Goal: Task Accomplishment & Management: Complete application form

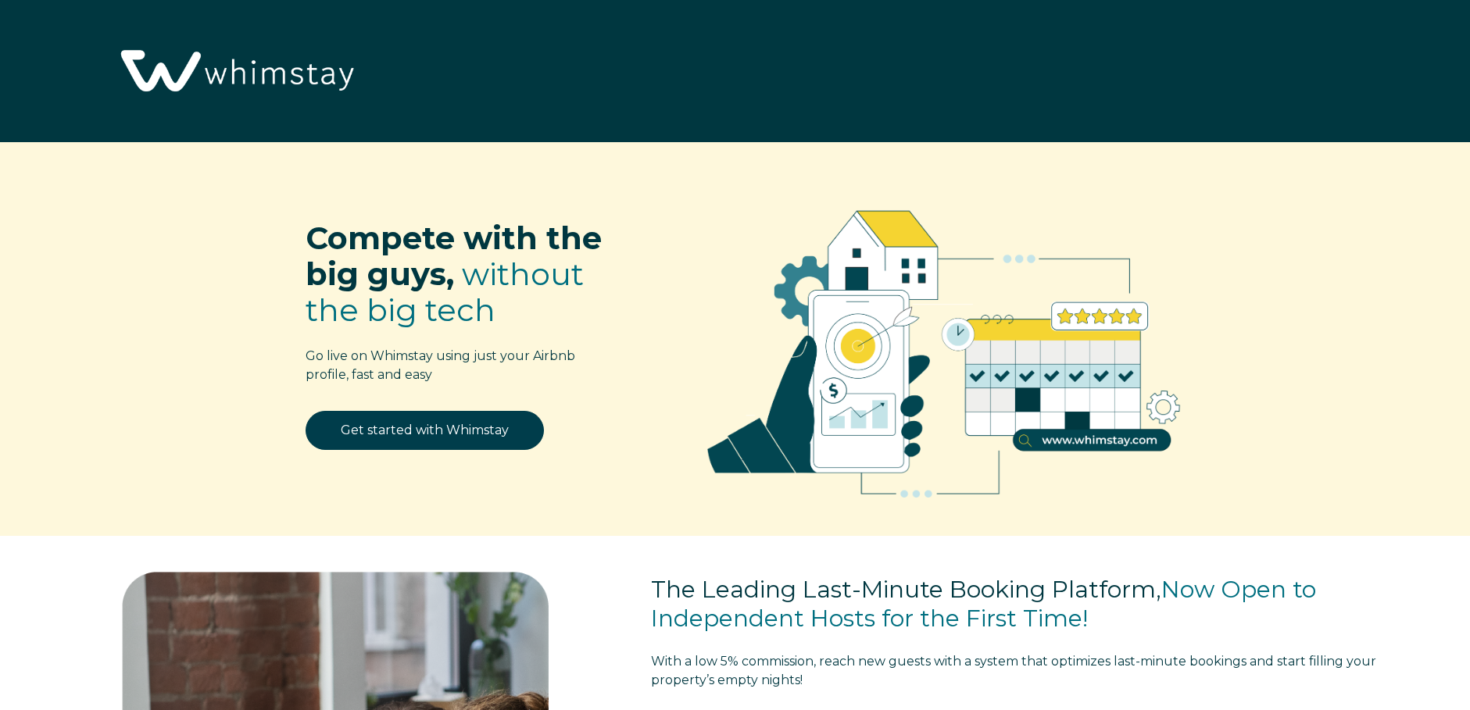
select select "US"
click at [459, 432] on link "Get started with Whimstay" at bounding box center [424, 430] width 238 height 39
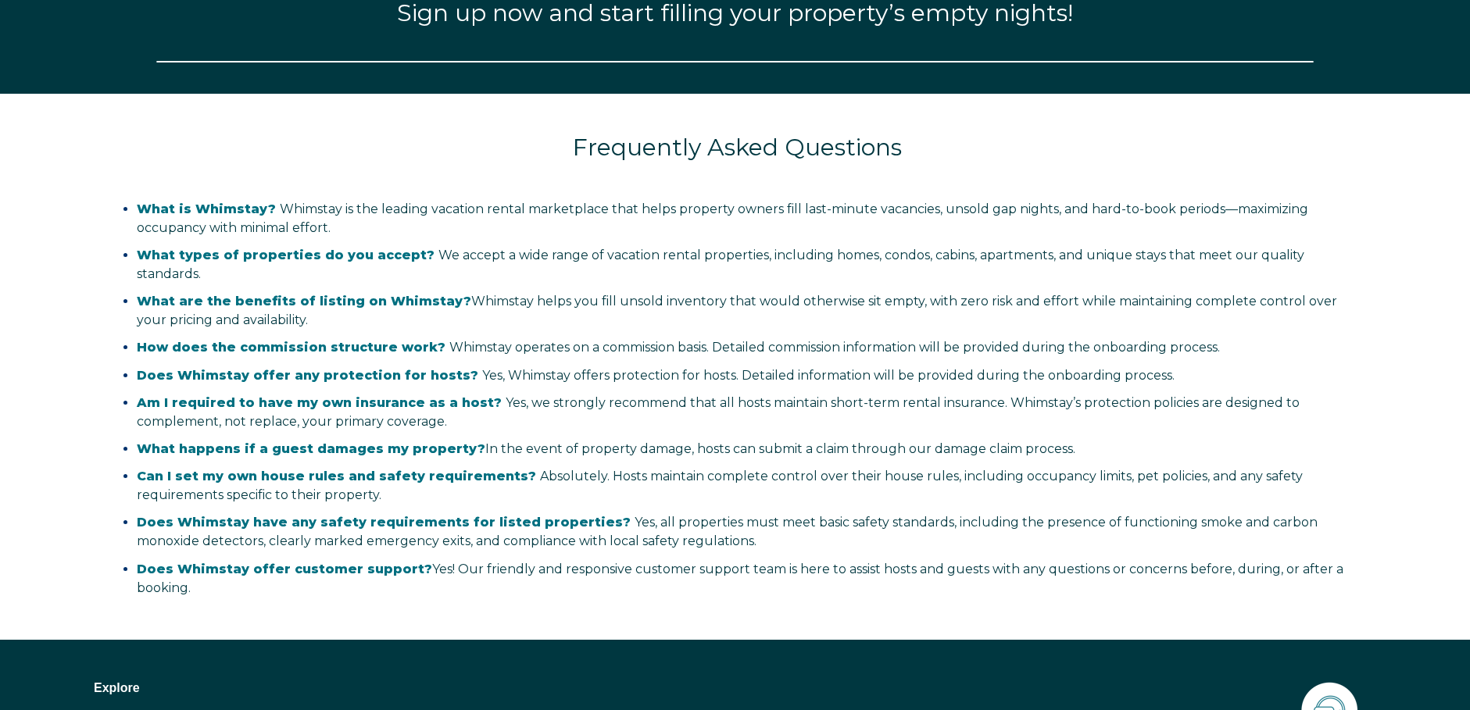
select select "US"
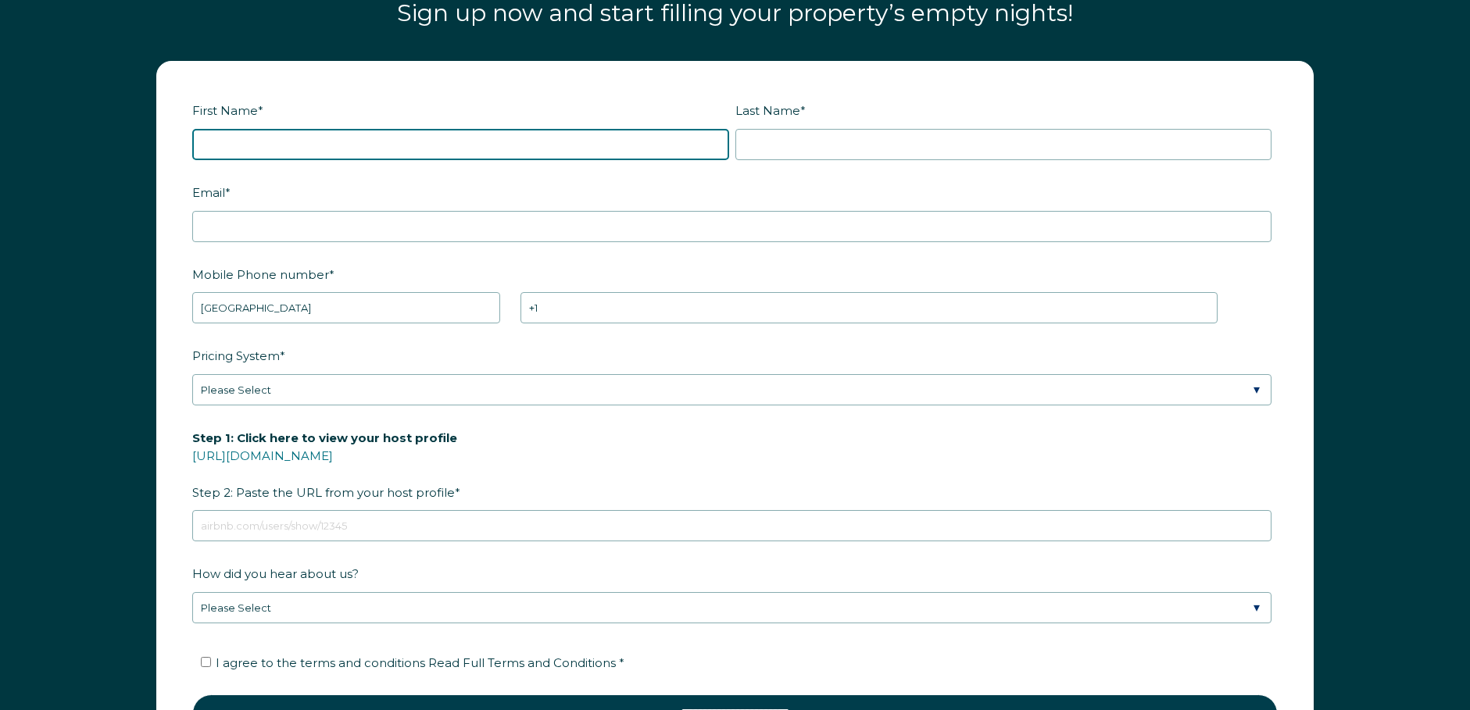
click at [392, 152] on input "First Name *" at bounding box center [460, 144] width 537 height 31
type input "[PERSON_NAME]"
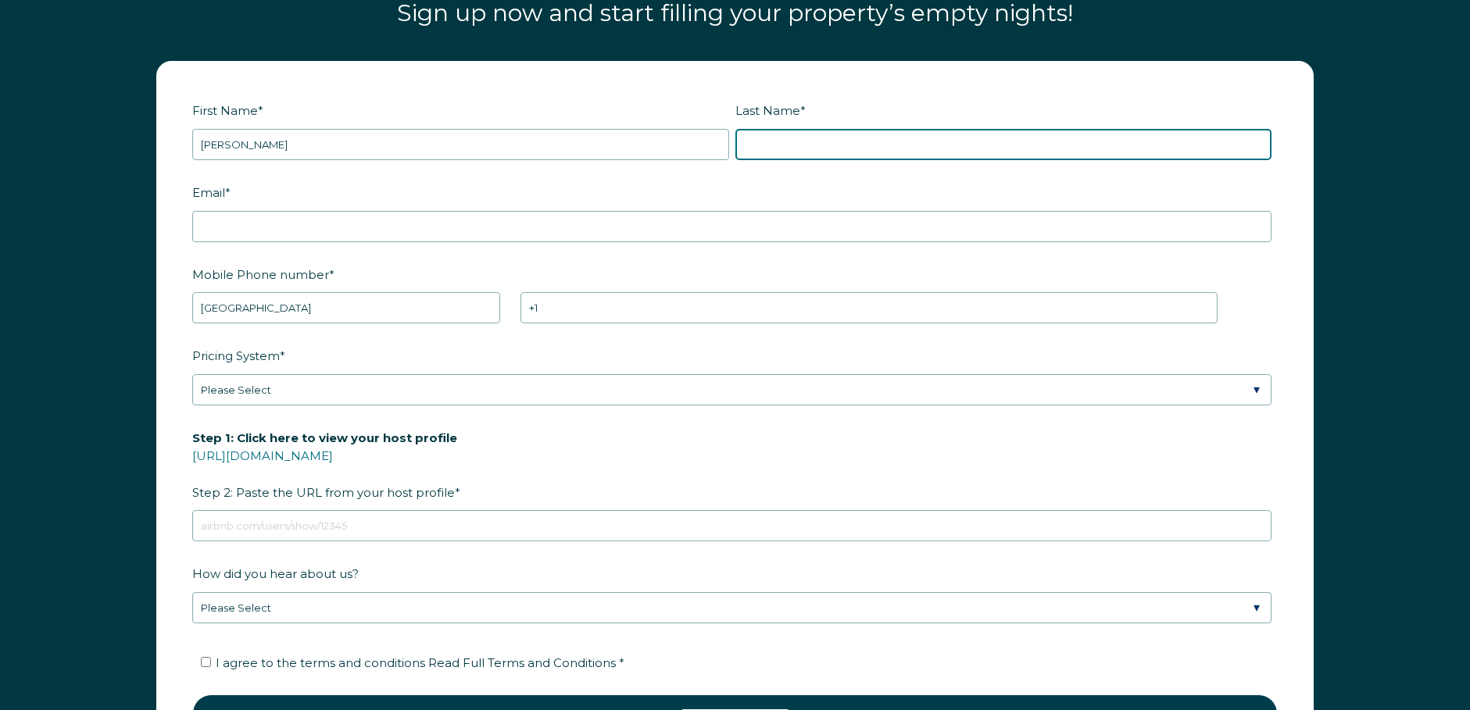
type input "Amara"
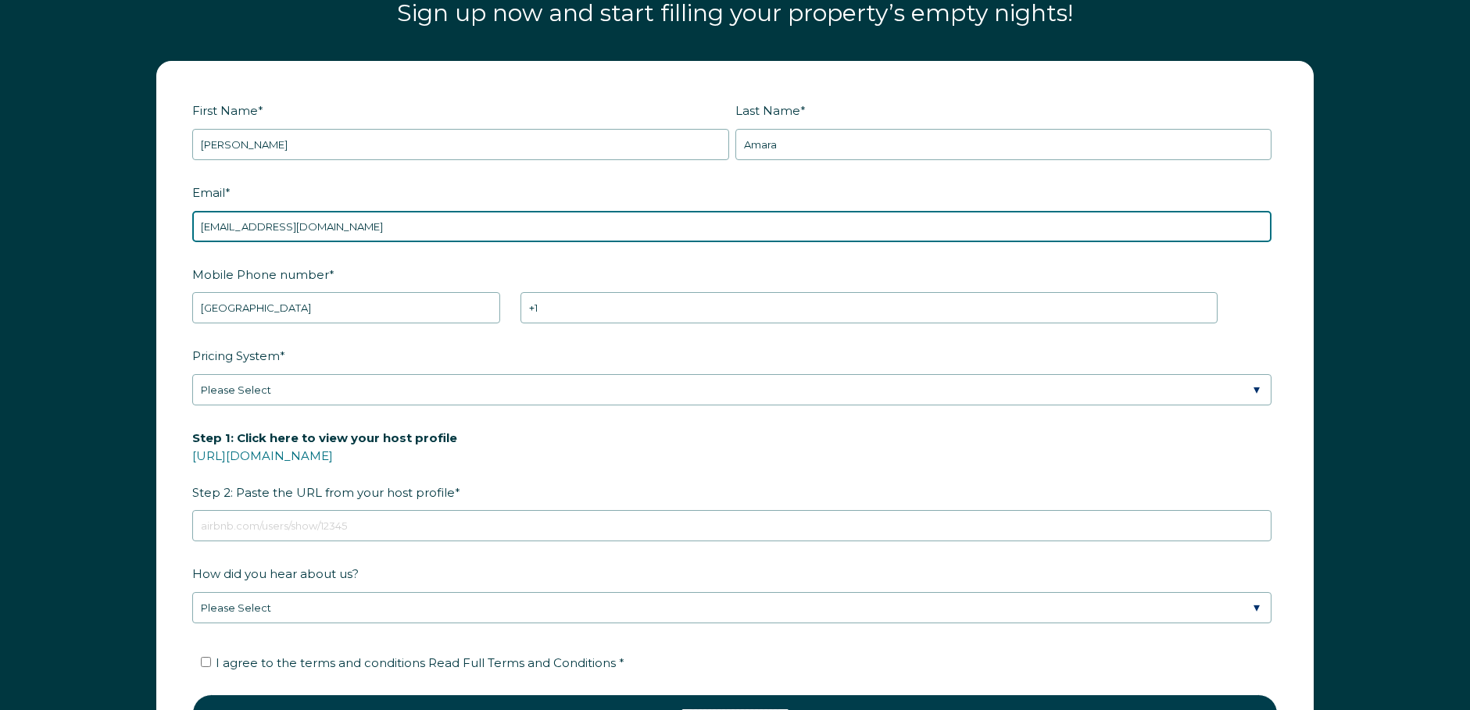
click at [366, 231] on input "[EMAIL_ADDRESS][DOMAIN_NAME]" at bounding box center [731, 226] width 1079 height 31
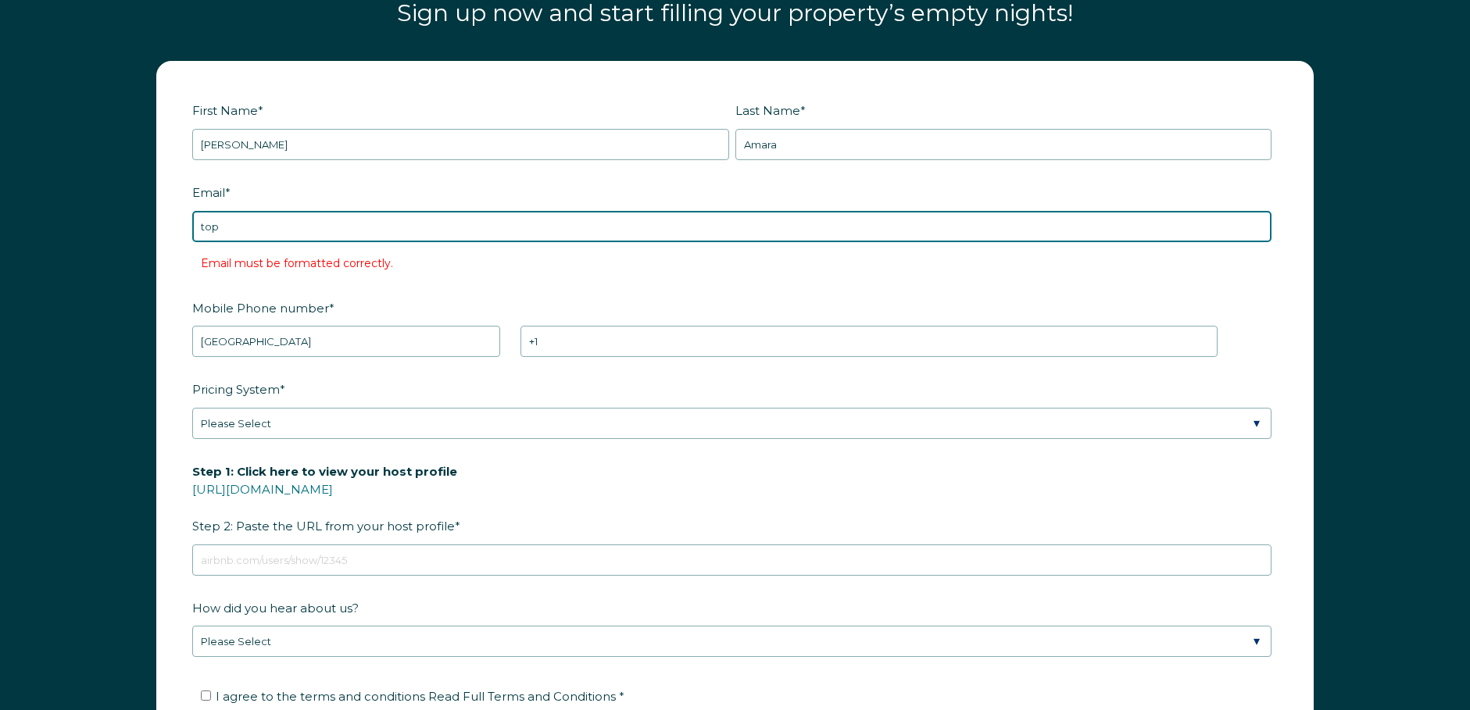
type input "[EMAIL_ADDRESS][DOMAIN_NAME]"
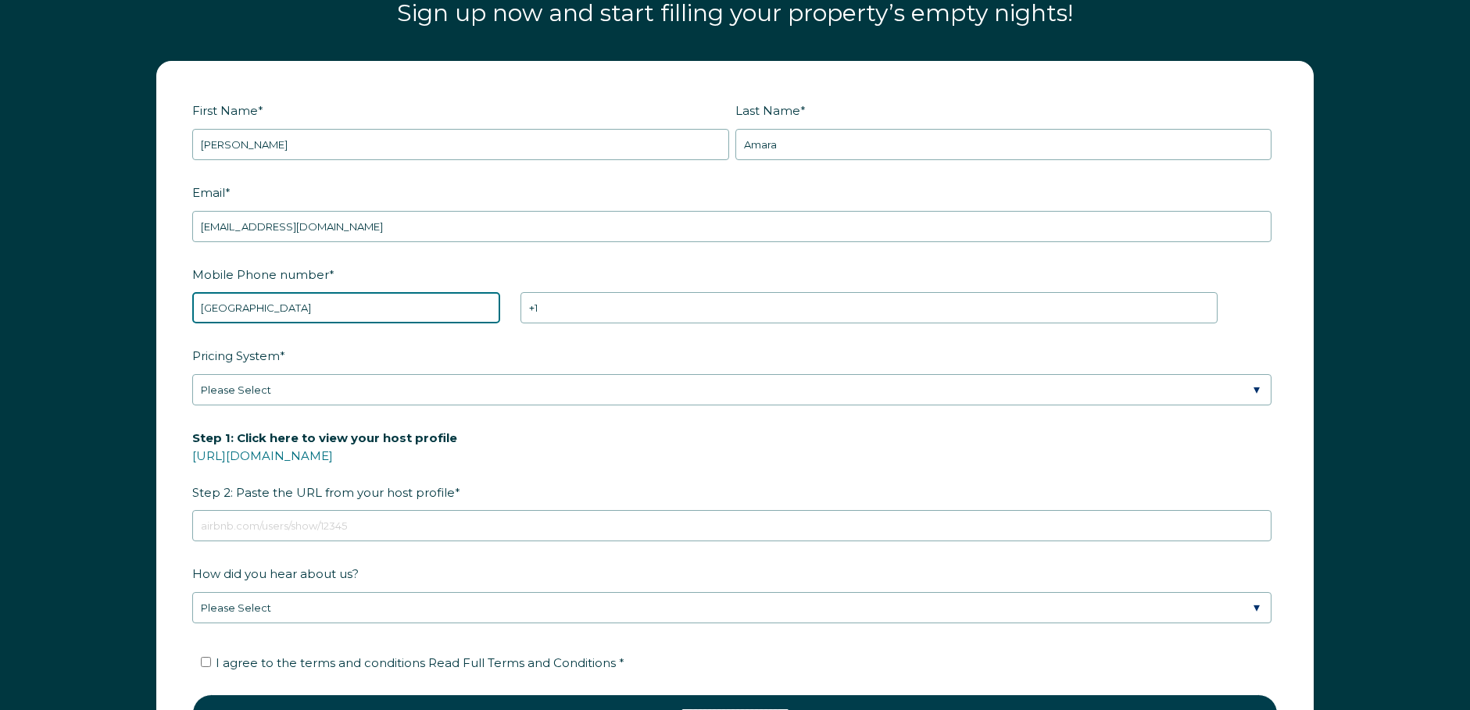
click at [362, 304] on select "* Afghanistan (‫افغانستان‬‎) Albania (Shqipëri) Algeria (‫الجزائر‬‎) American S…" at bounding box center [346, 307] width 308 height 31
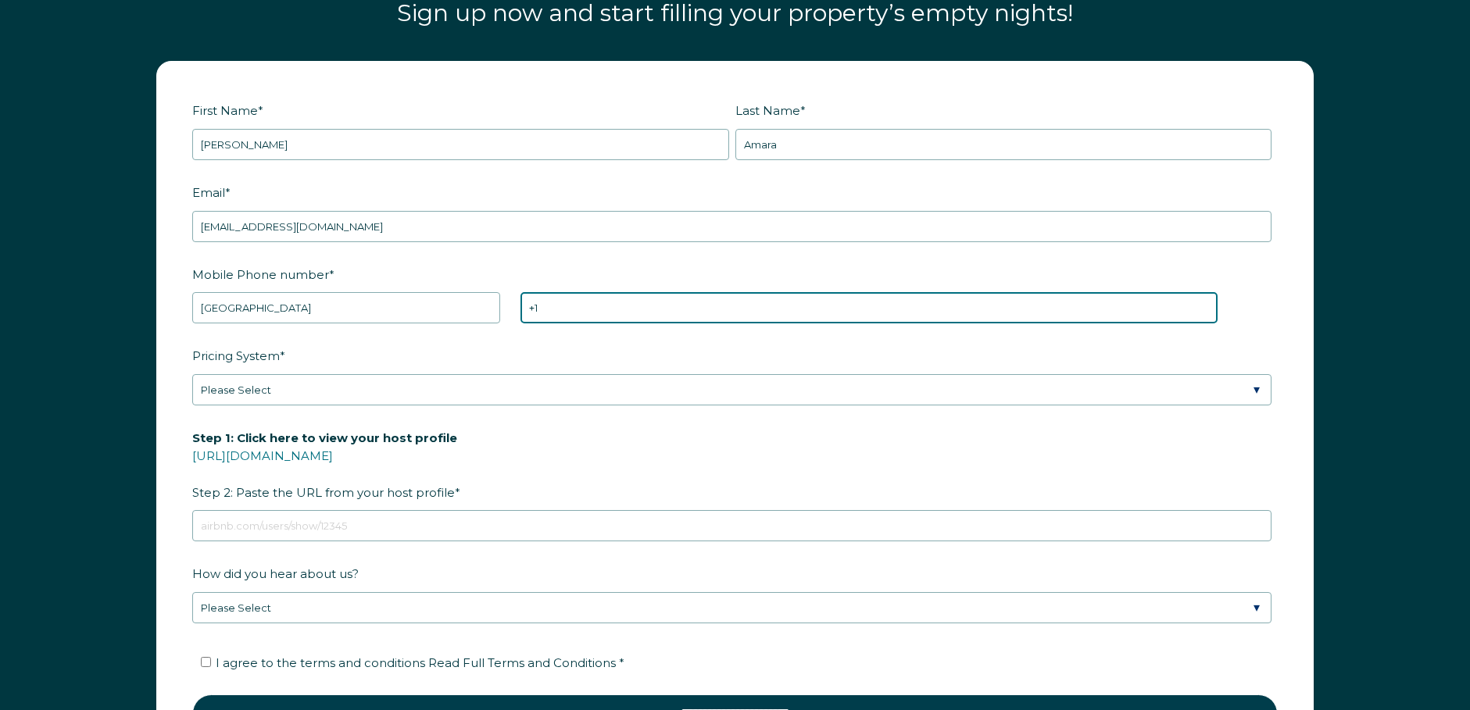
click at [599, 315] on input "+1" at bounding box center [868, 307] width 697 height 31
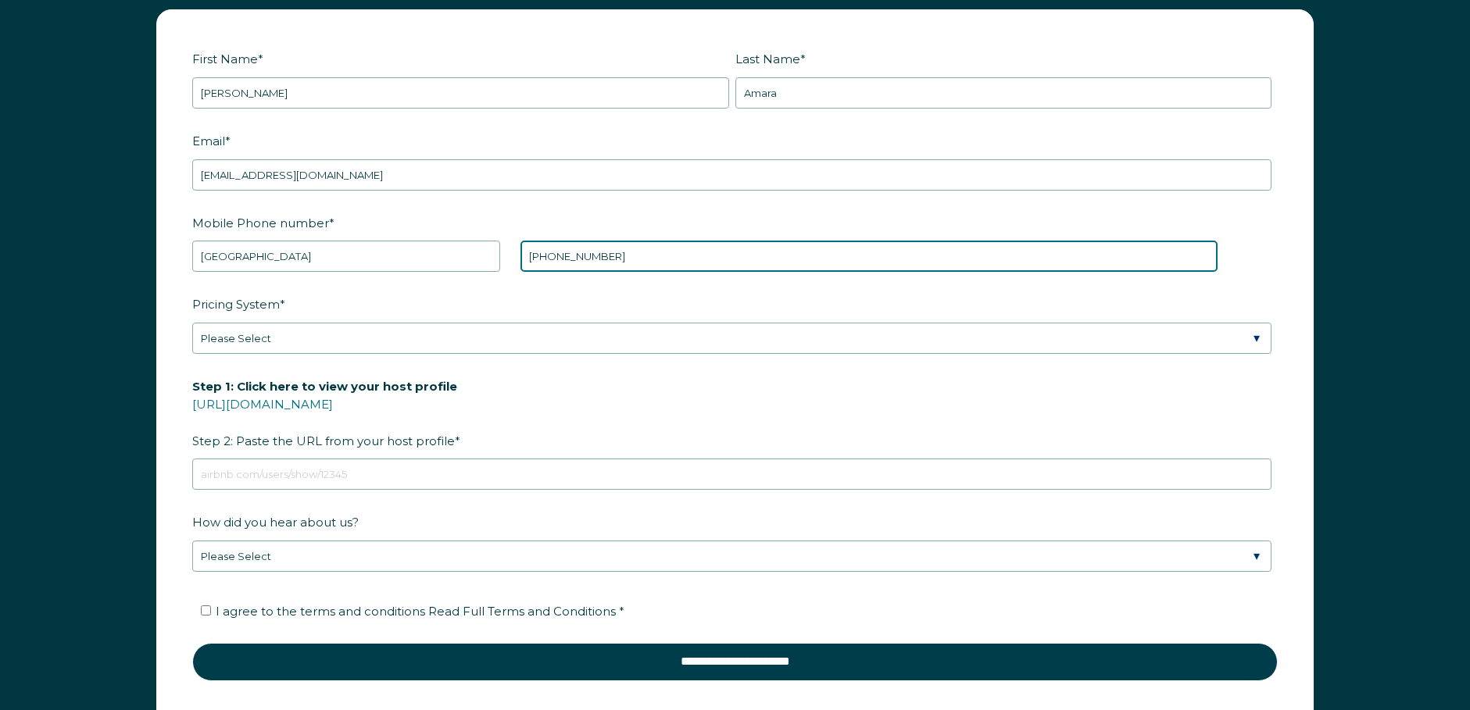
scroll to position [2288, 0]
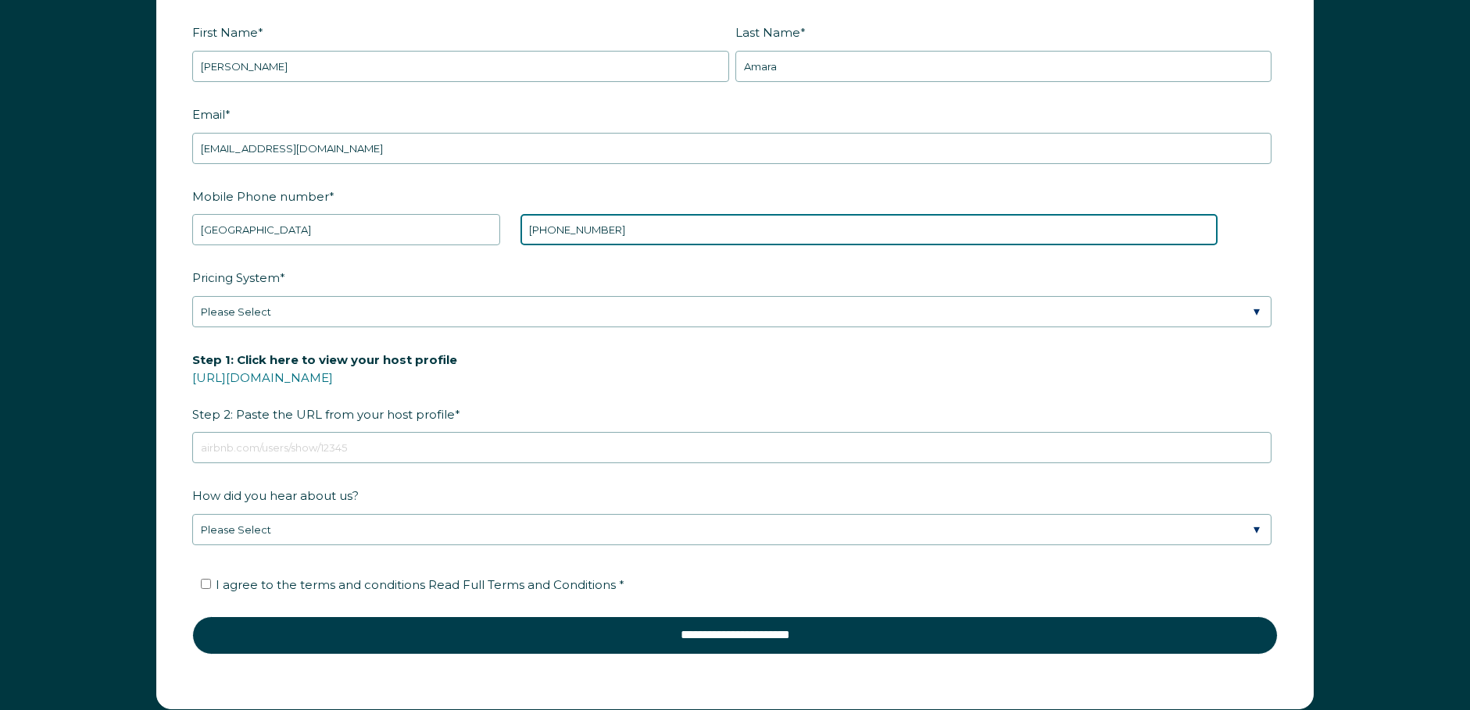
type input "+1 2023213968"
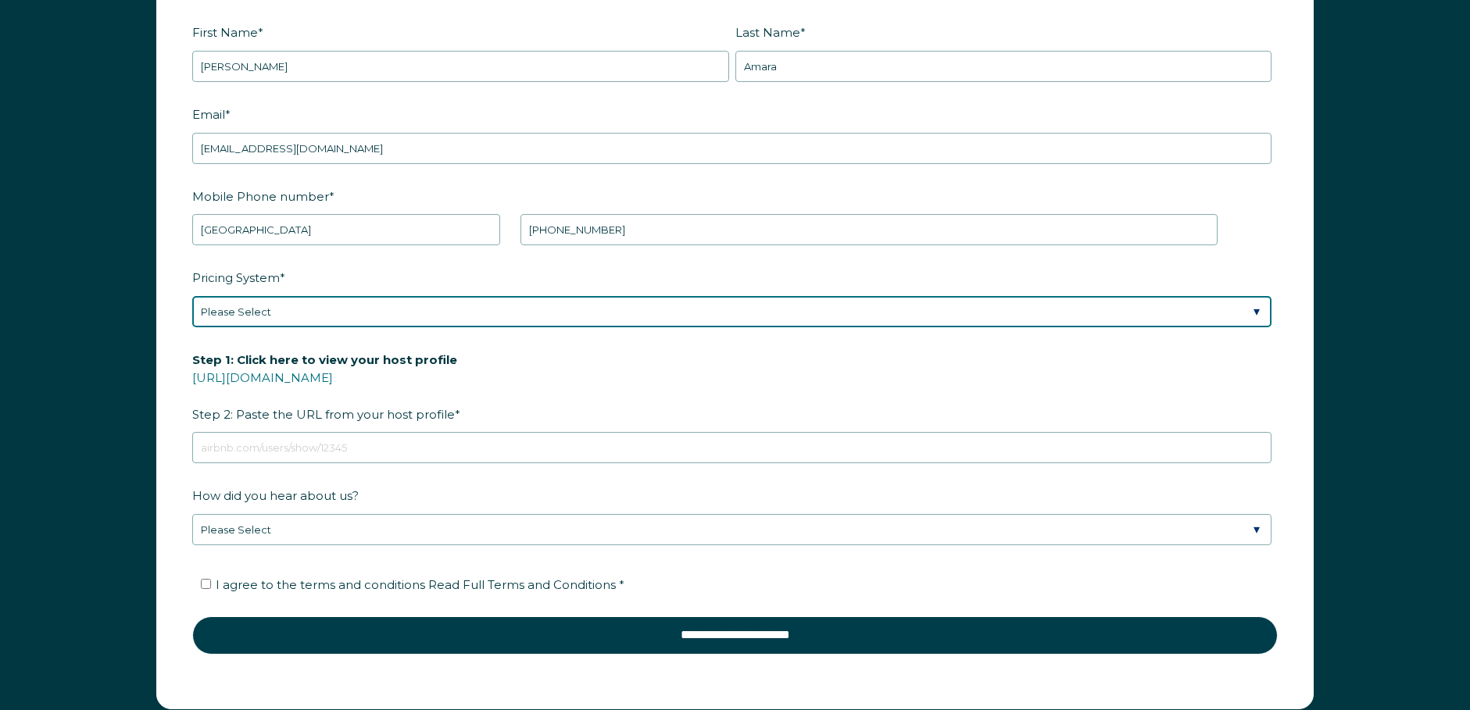
click at [382, 303] on select "Please Select Manual Airbnb Smart Pricing PriceLabs Wheelhouse Beyond Pricing 3…" at bounding box center [731, 311] width 1079 height 31
select select "Manual"
click at [192, 296] on select "Please Select Manual Airbnb Smart Pricing PriceLabs Wheelhouse Beyond Pricing 3…" at bounding box center [731, 311] width 1079 height 31
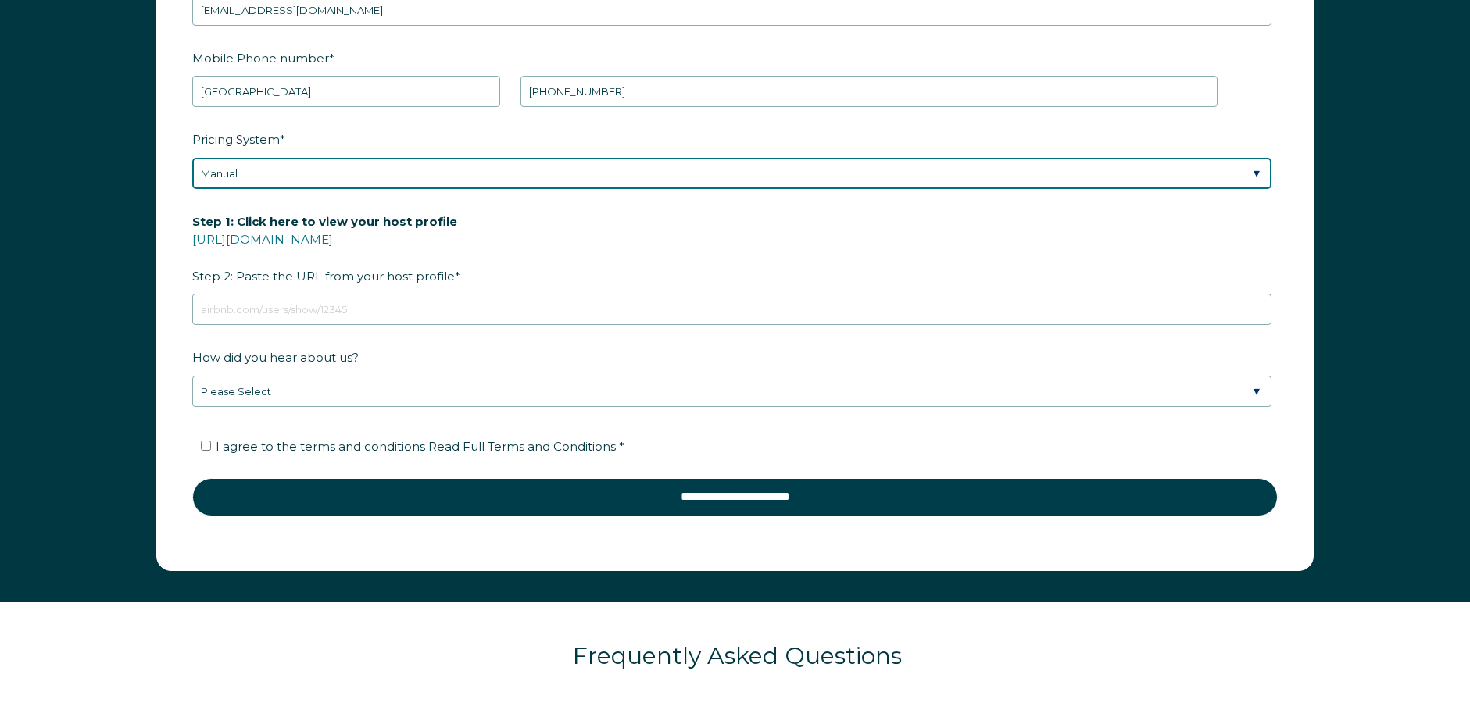
scroll to position [2445, 0]
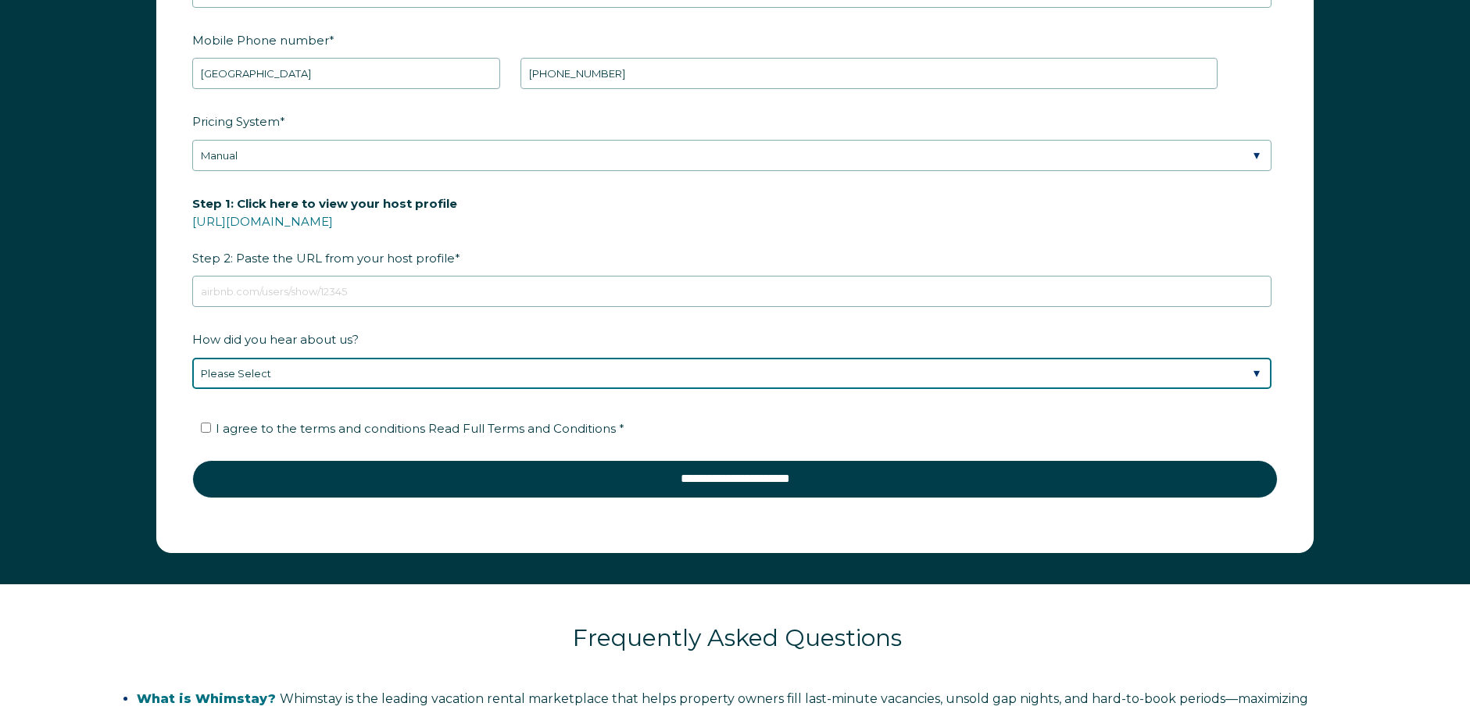
click at [387, 369] on select "Please Select Discovered Whimstay at an event or conference Found Whimstay thro…" at bounding box center [731, 373] width 1079 height 31
select select "Google Search"
click at [192, 358] on select "Please Select Discovered Whimstay at an event or conference Found Whimstay thro…" at bounding box center [731, 373] width 1079 height 31
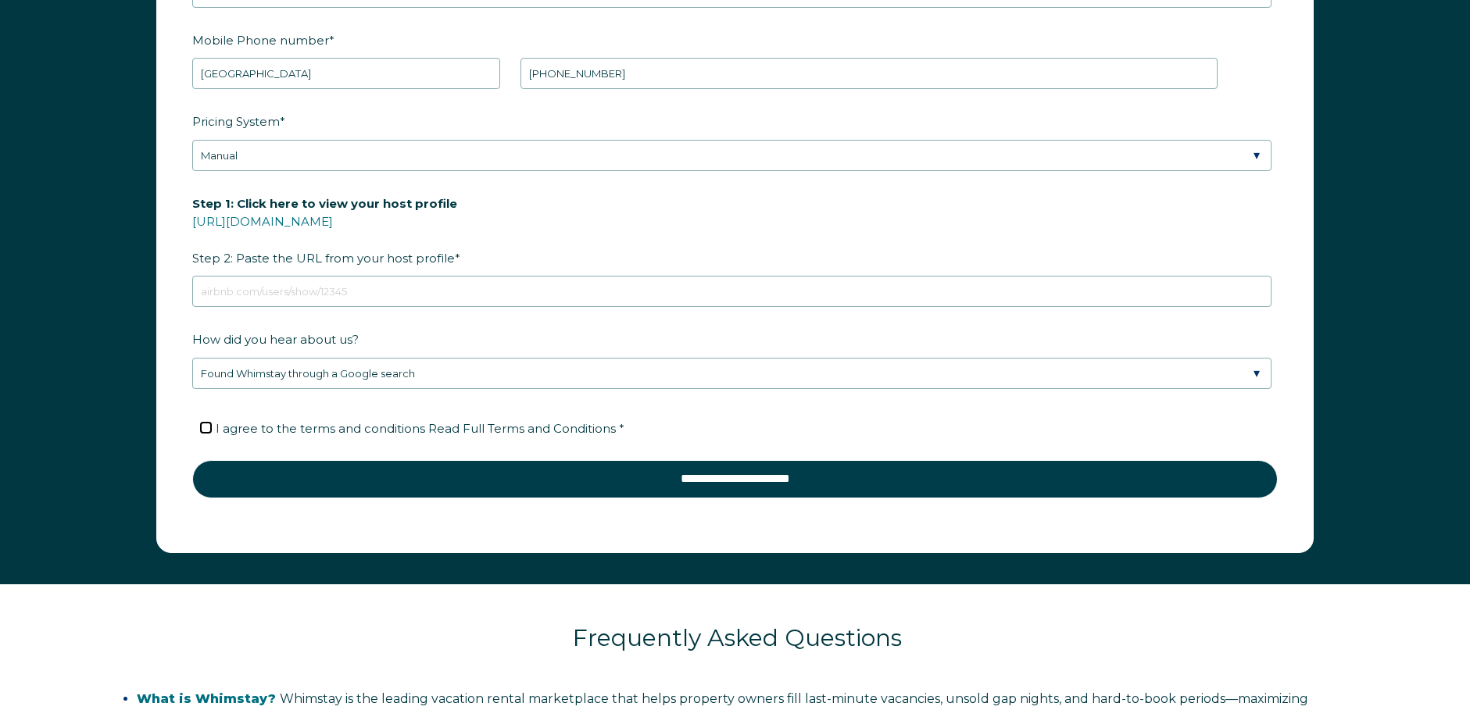
click at [206, 429] on input "I agree to the terms and conditions Read Full Terms and Conditions *" at bounding box center [206, 428] width 10 height 10
checkbox input "true"
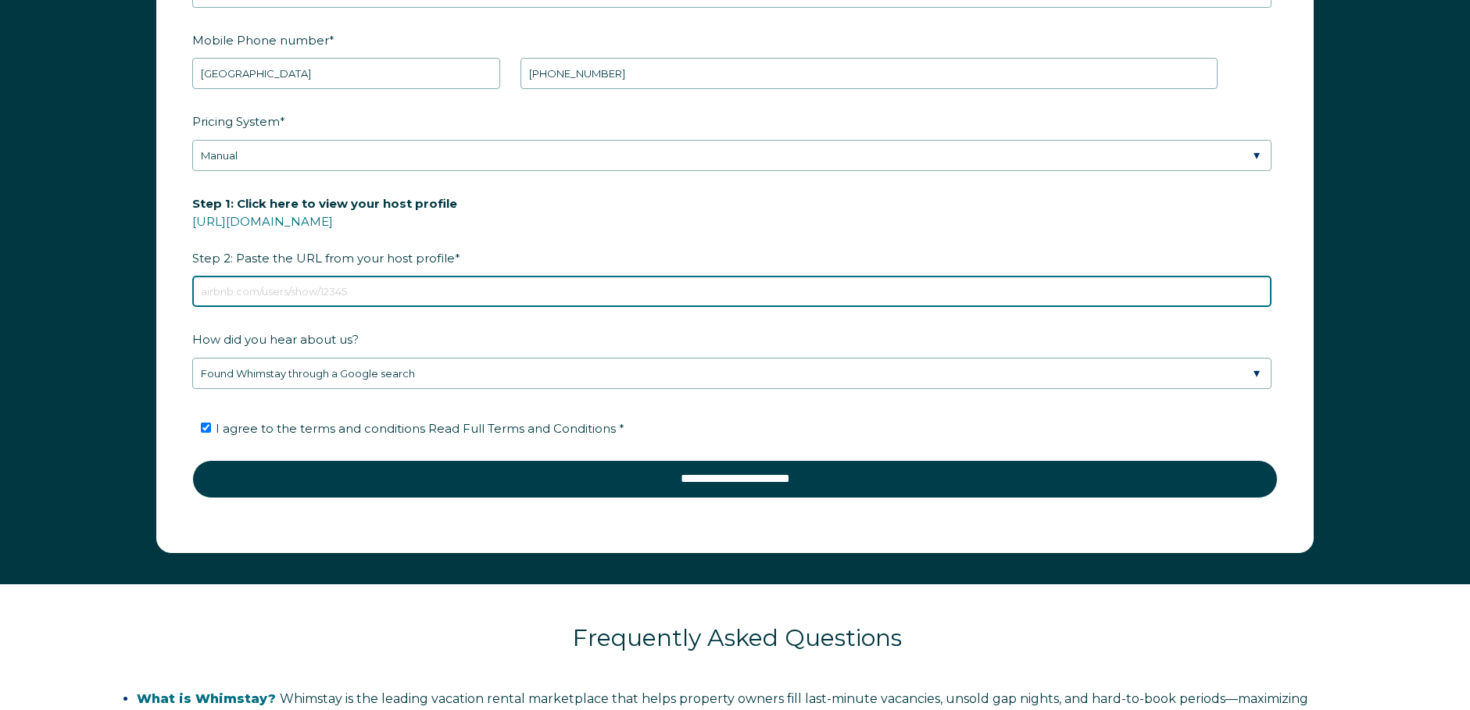
click at [273, 286] on input "Step 1: Click here to view your host profile https://www.airbnb.com/users/show/…" at bounding box center [731, 291] width 1079 height 31
paste input "https://www.airbnb.com/rooms/1172080225875676664?guests=1&adults=1&s=67&unique_…"
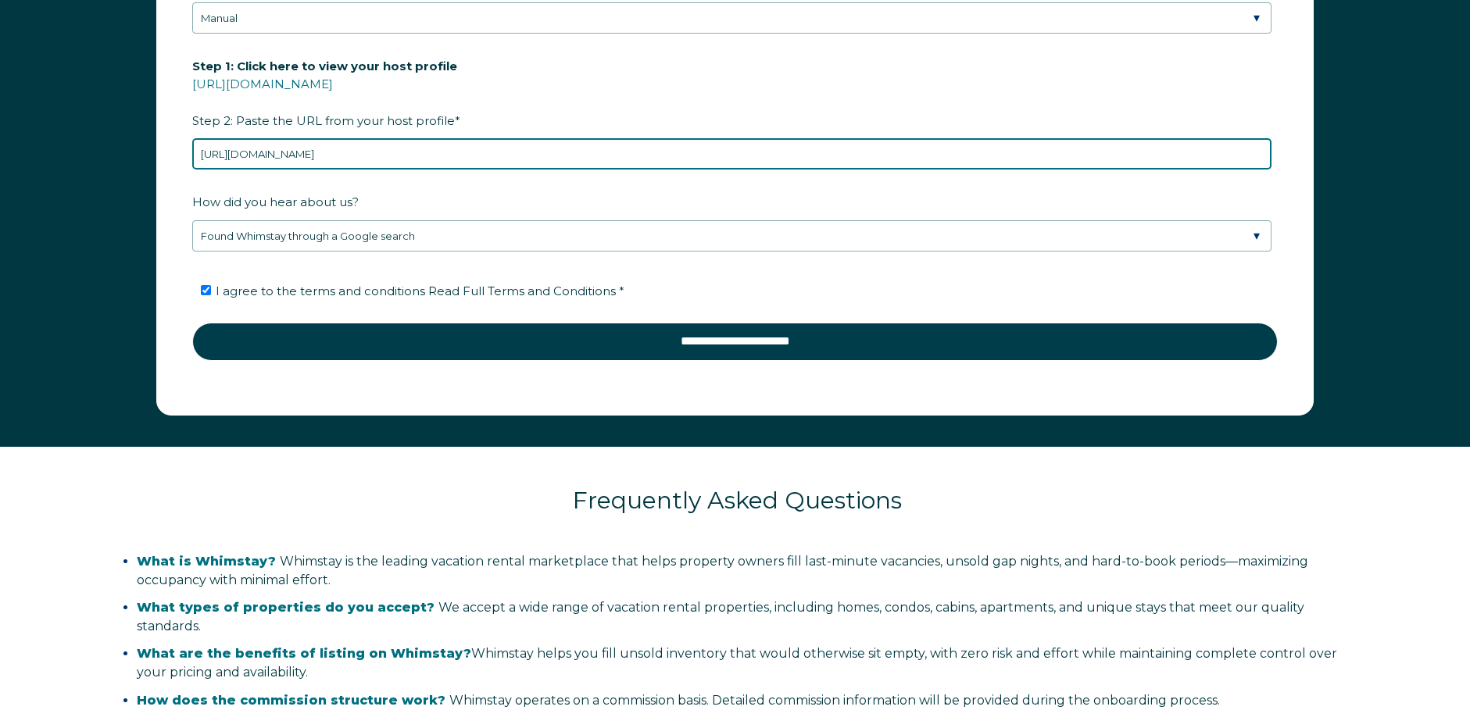
scroll to position [2601, 0]
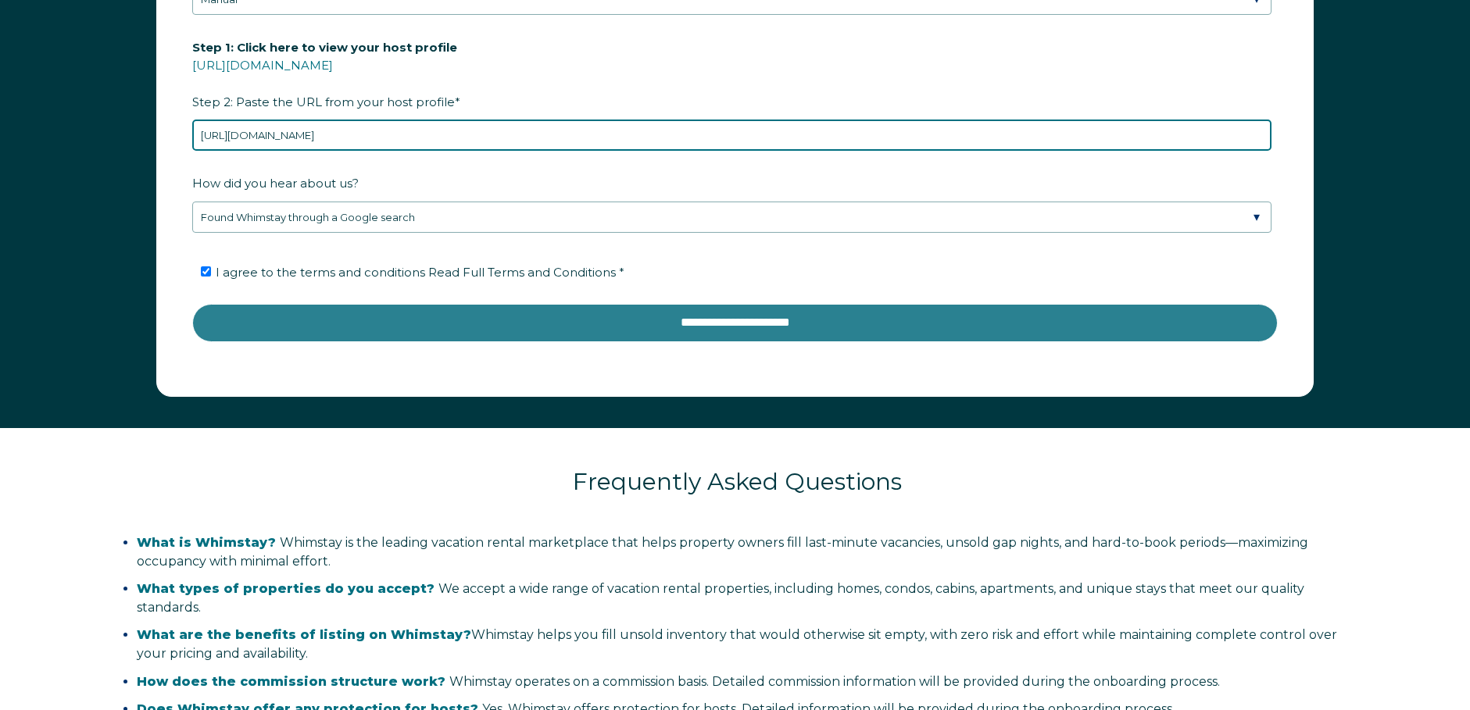
type input "https://www.airbnb.com/rooms/1172080225875676664?guests=1&adults=1&s=67&unique_…"
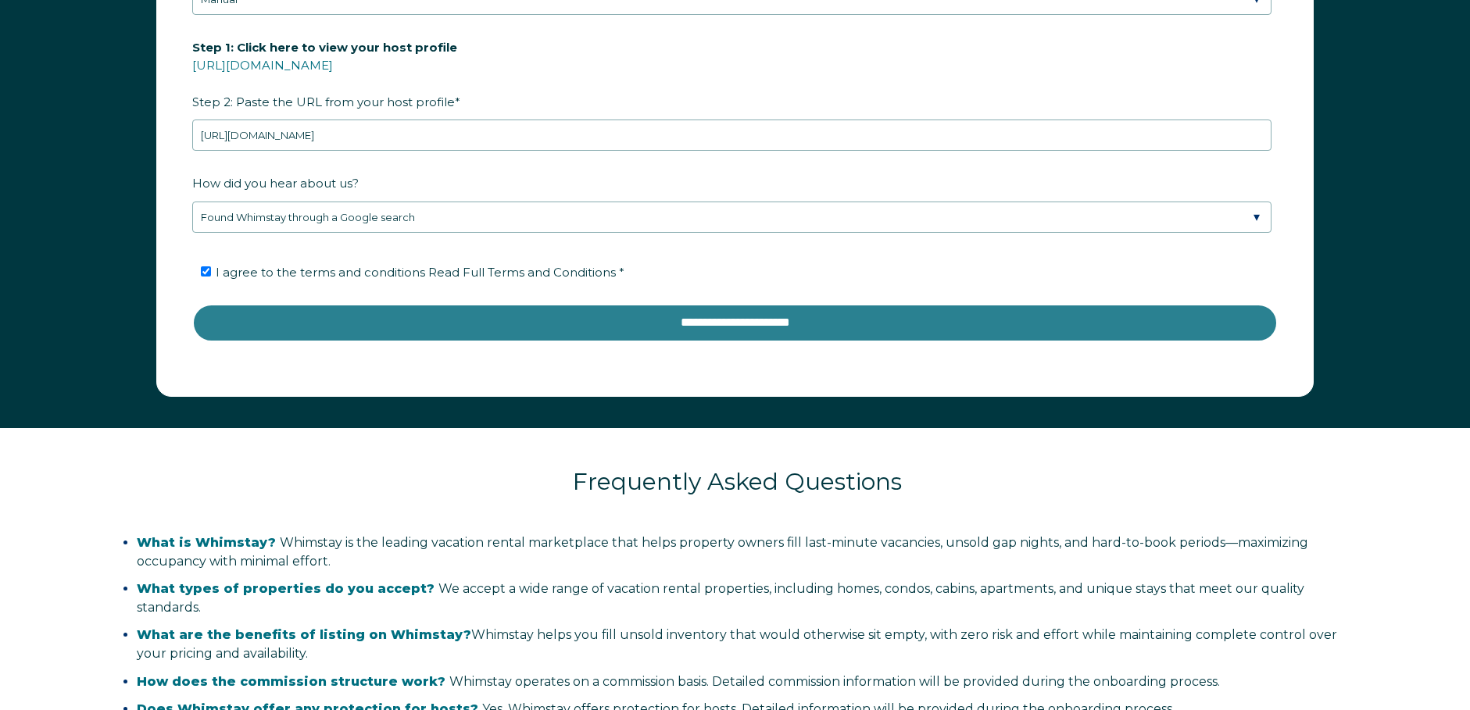
click at [737, 327] on input "**********" at bounding box center [734, 323] width 1085 height 38
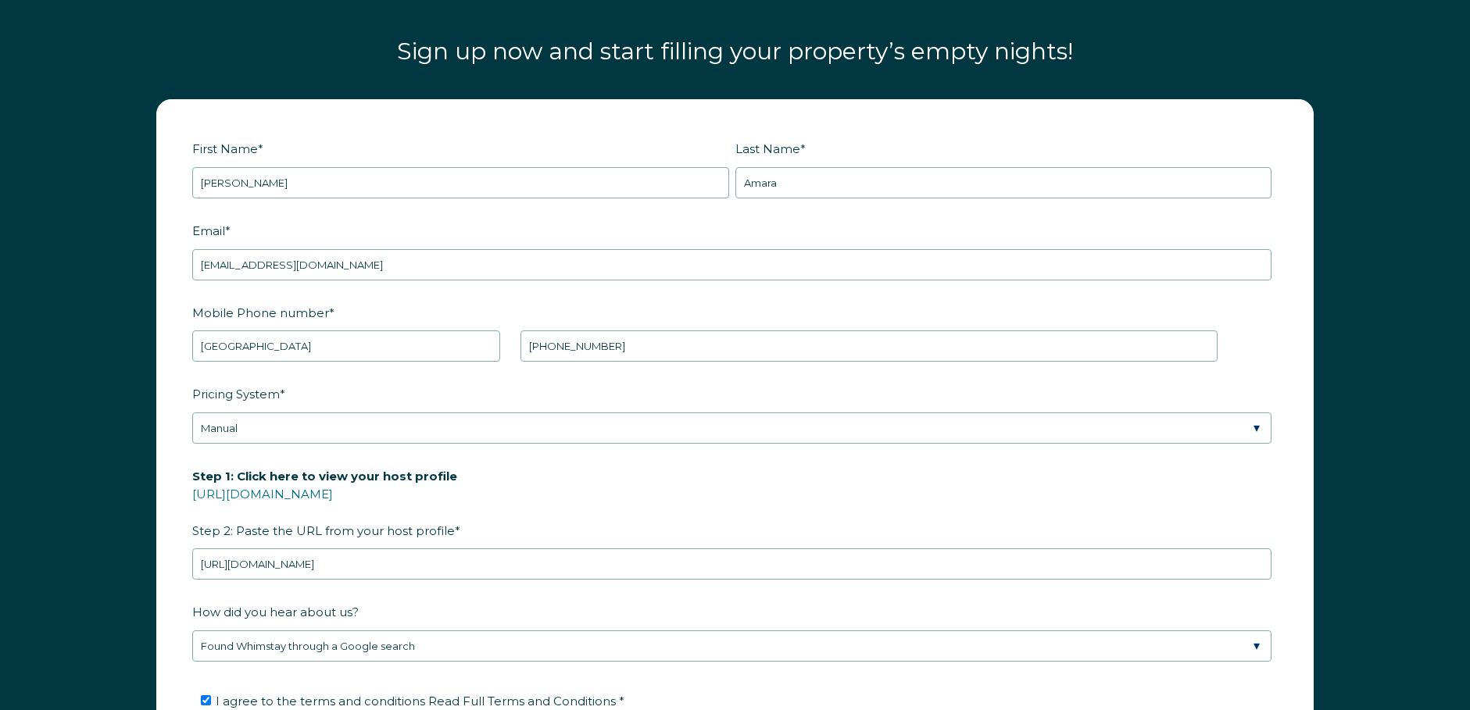
scroll to position [2054, 0]
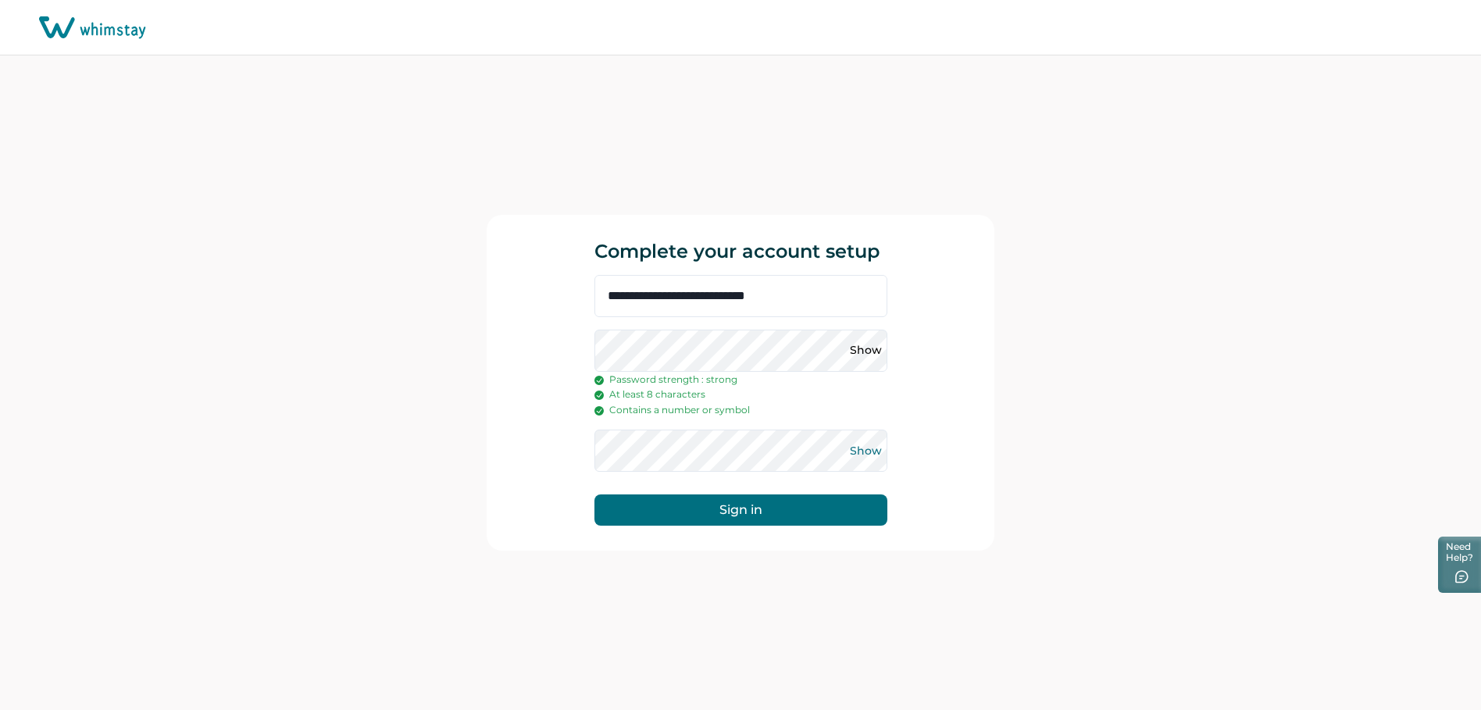
click at [859, 448] on button "Show" at bounding box center [866, 450] width 25 height 25
click at [864, 354] on button "Show" at bounding box center [866, 350] width 25 height 25
click at [791, 506] on button "Sign in" at bounding box center [741, 510] width 293 height 31
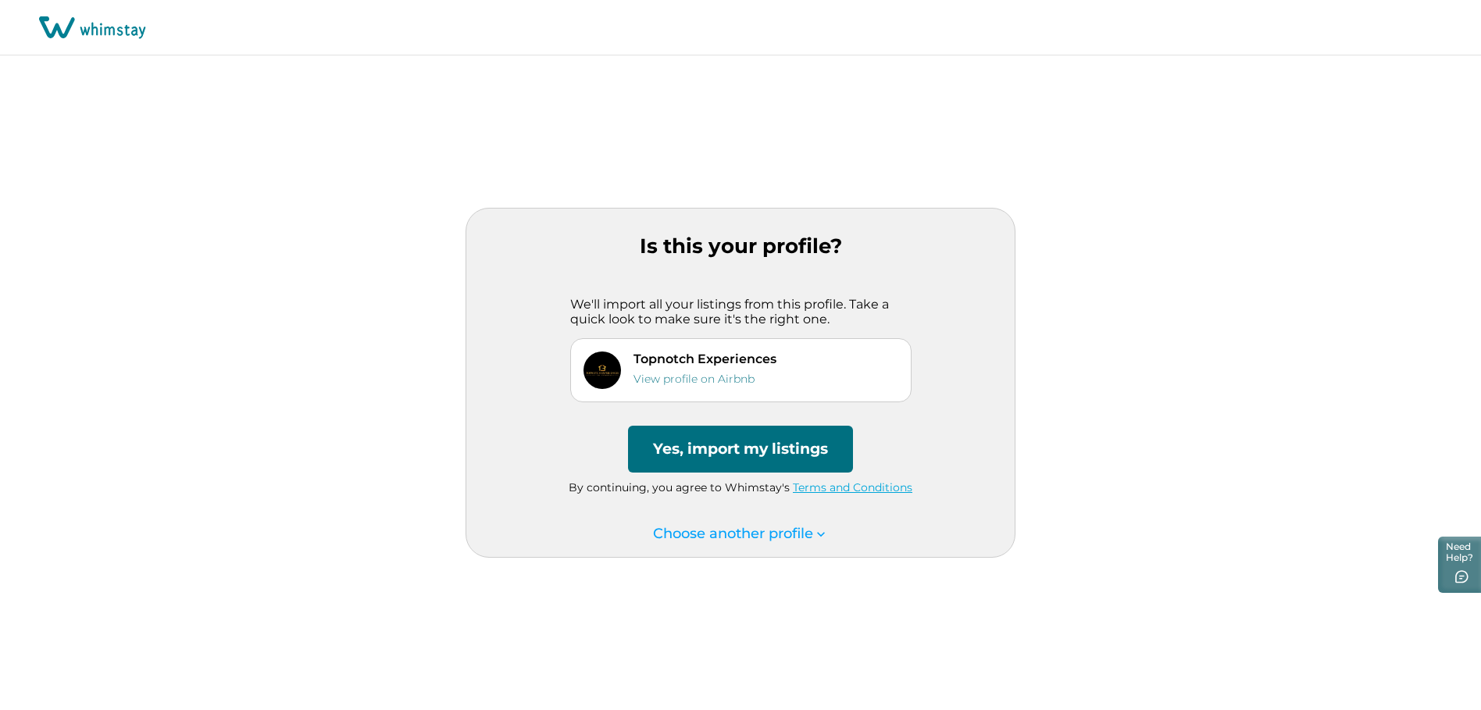
click at [758, 456] on button "Yes, import my listings" at bounding box center [740, 449] width 225 height 47
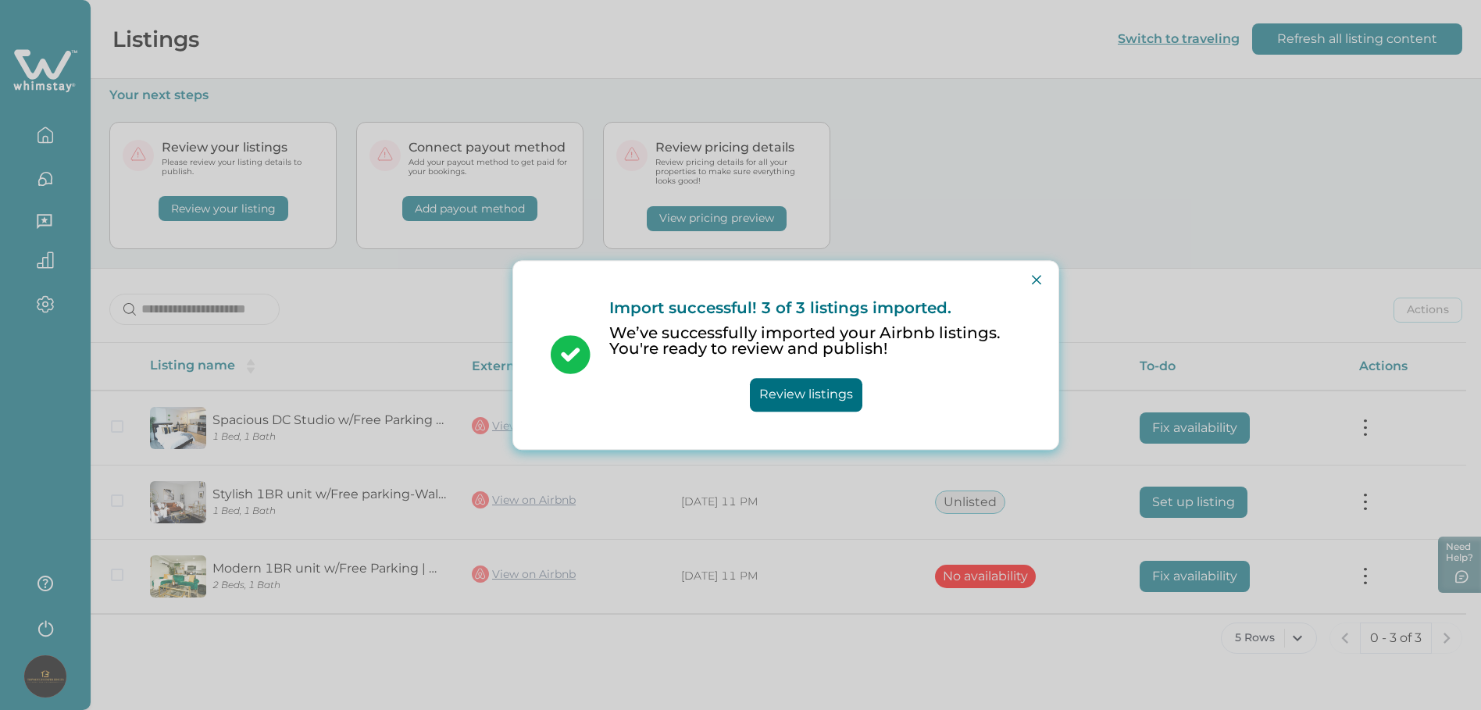
click at [834, 402] on button "Review listings" at bounding box center [806, 395] width 113 height 34
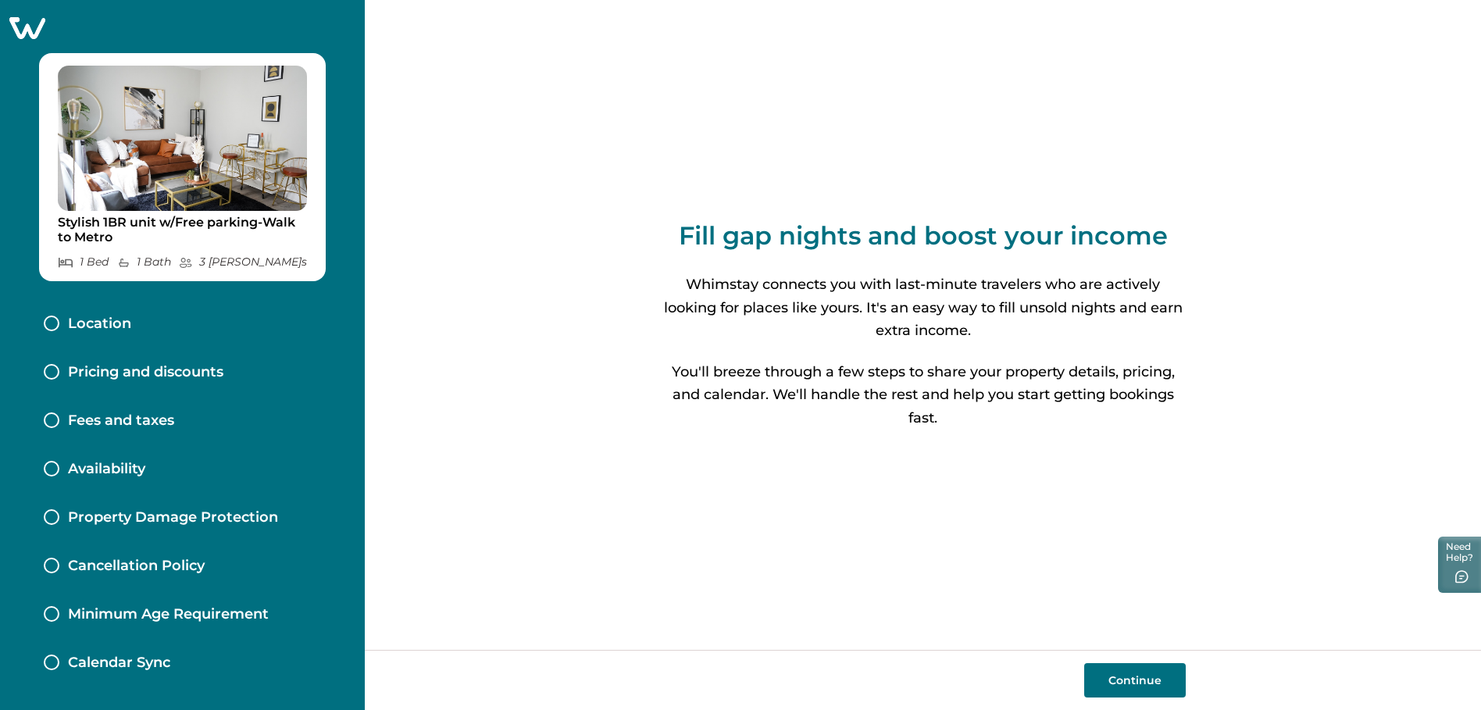
click at [1154, 682] on button "Continue" at bounding box center [1135, 680] width 102 height 34
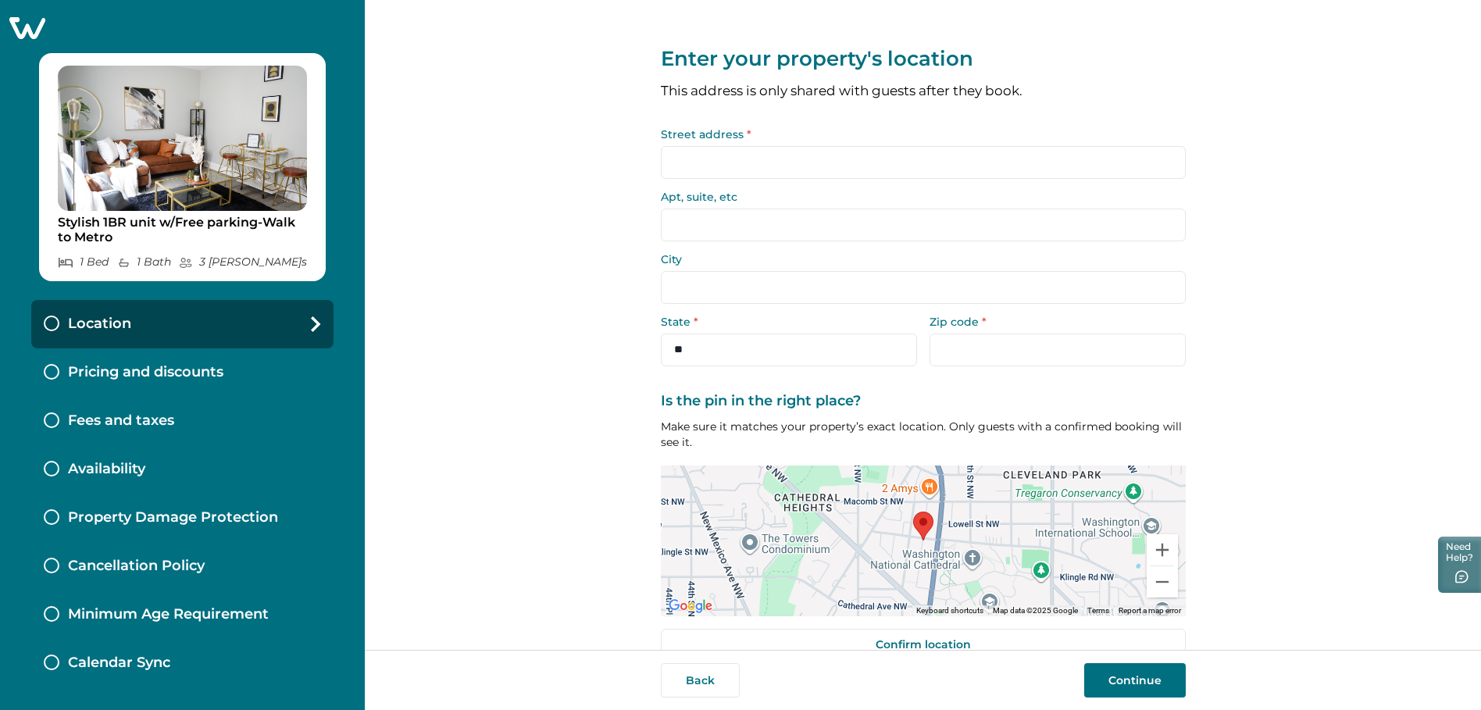
click at [737, 163] on input "Street address *" at bounding box center [923, 162] width 525 height 33
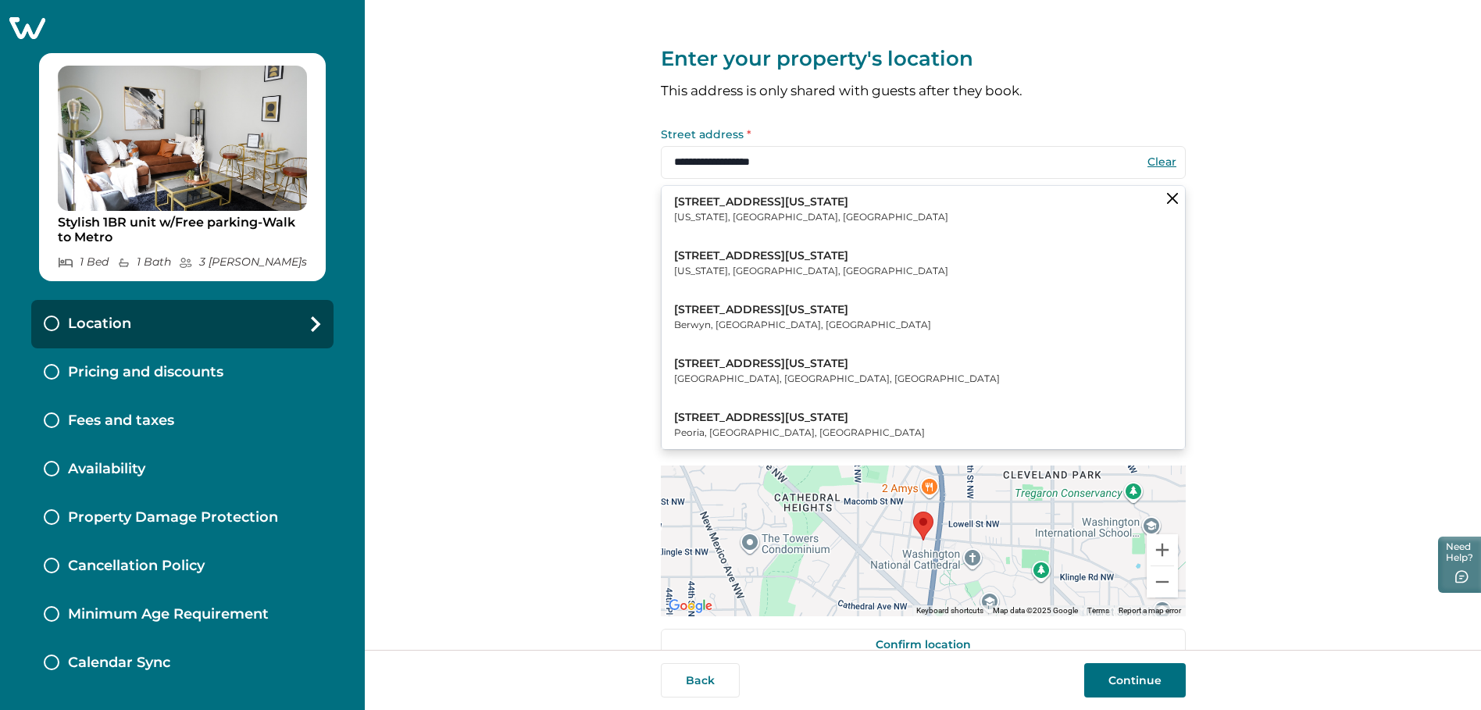
click at [766, 211] on p "Washington, DC, USA" at bounding box center [811, 217] width 274 height 16
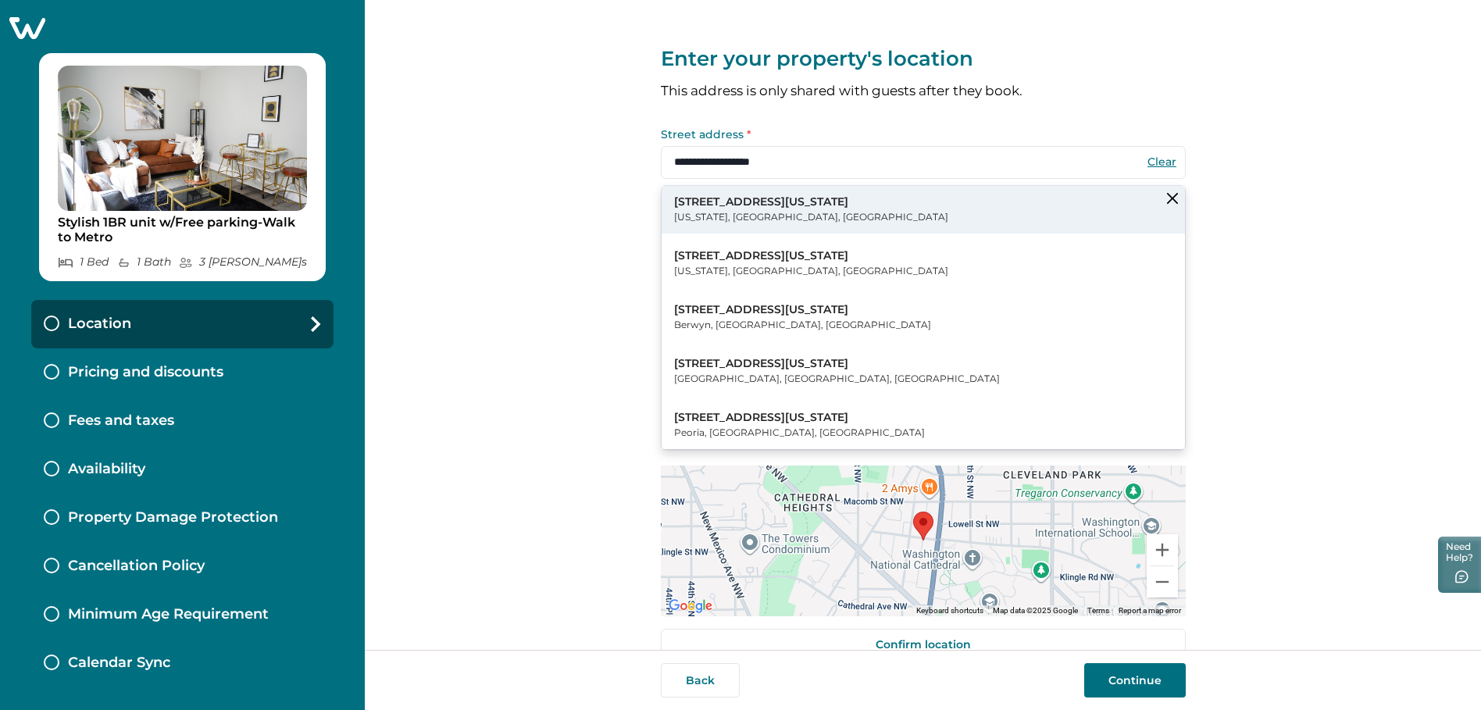
type input "**********"
select select "**"
type input "*****"
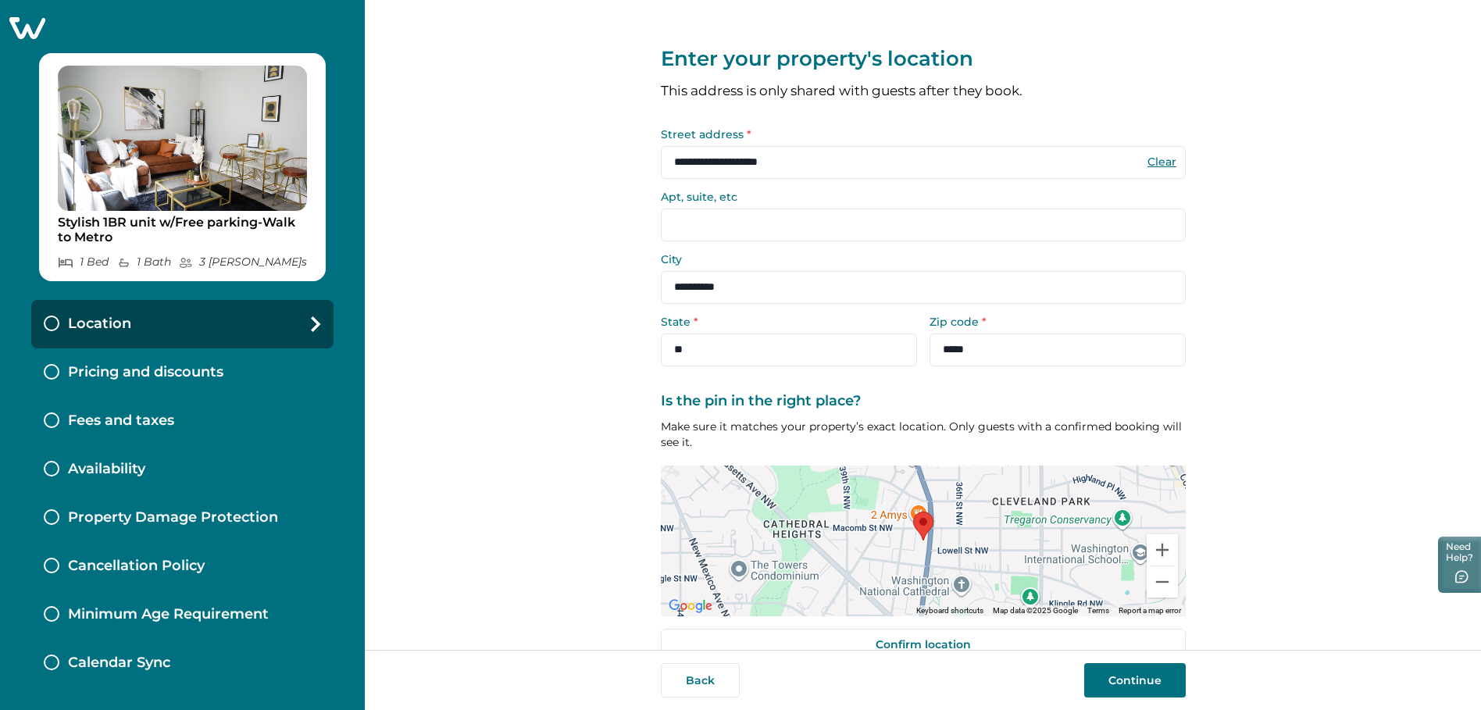
click at [738, 229] on input "Apt, suite, etc" at bounding box center [923, 225] width 525 height 33
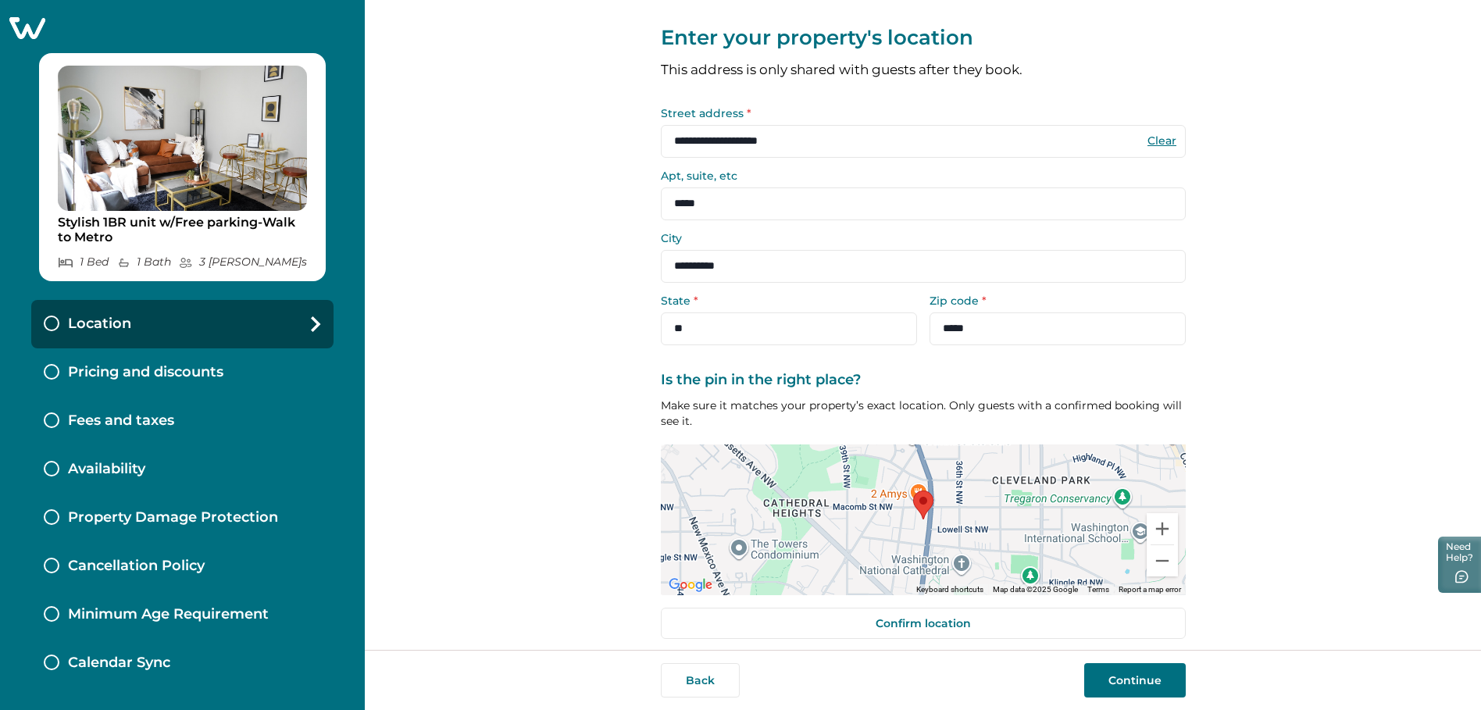
scroll to position [32, 0]
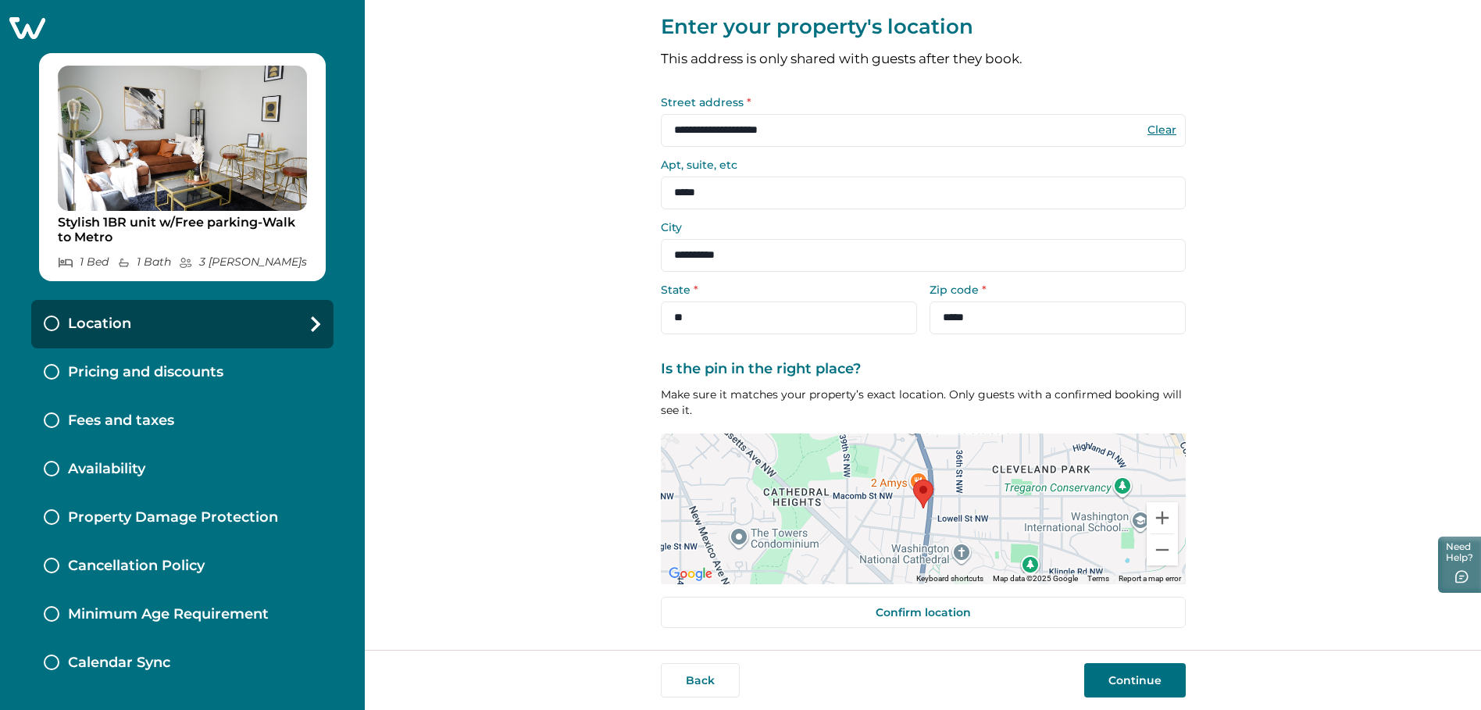
type input "*****"
click at [1151, 678] on button "Continue" at bounding box center [1135, 680] width 102 height 34
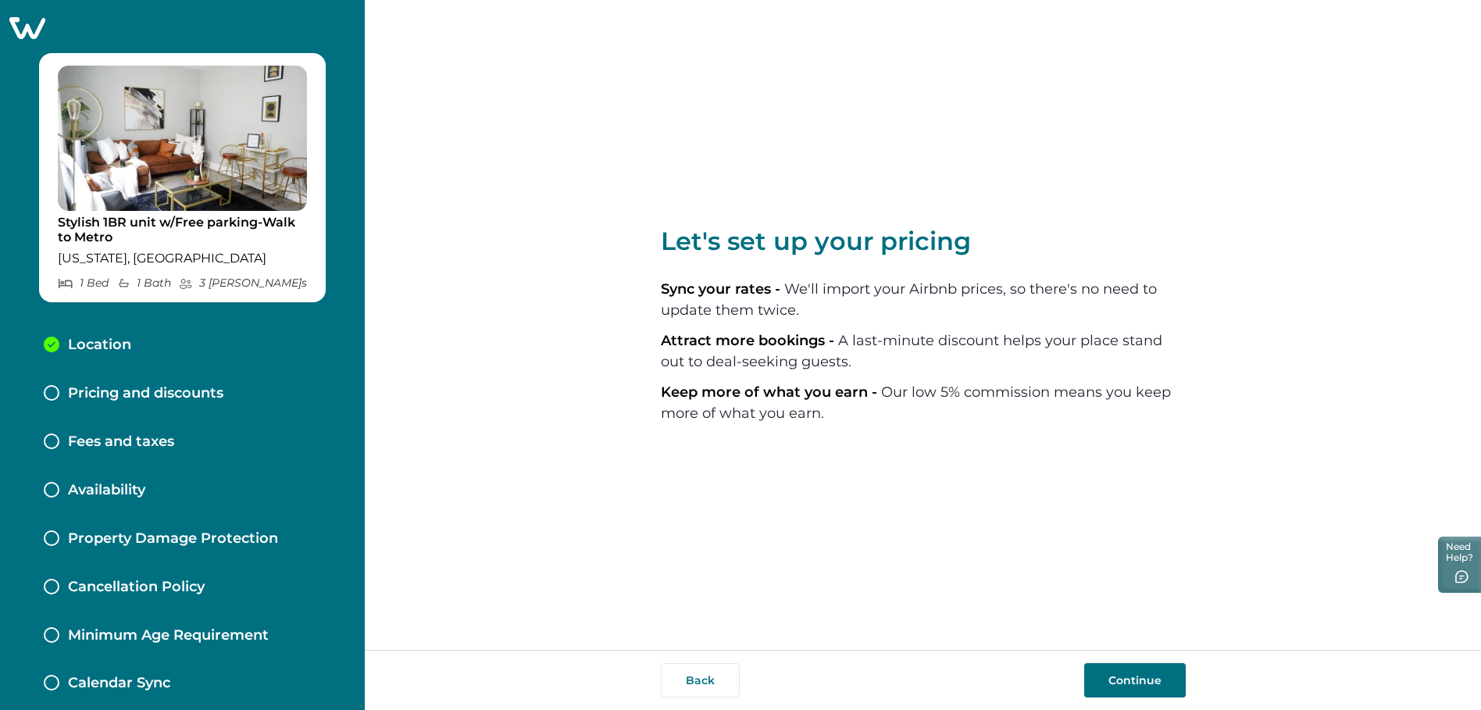
click at [1141, 681] on button "Continue" at bounding box center [1135, 680] width 102 height 34
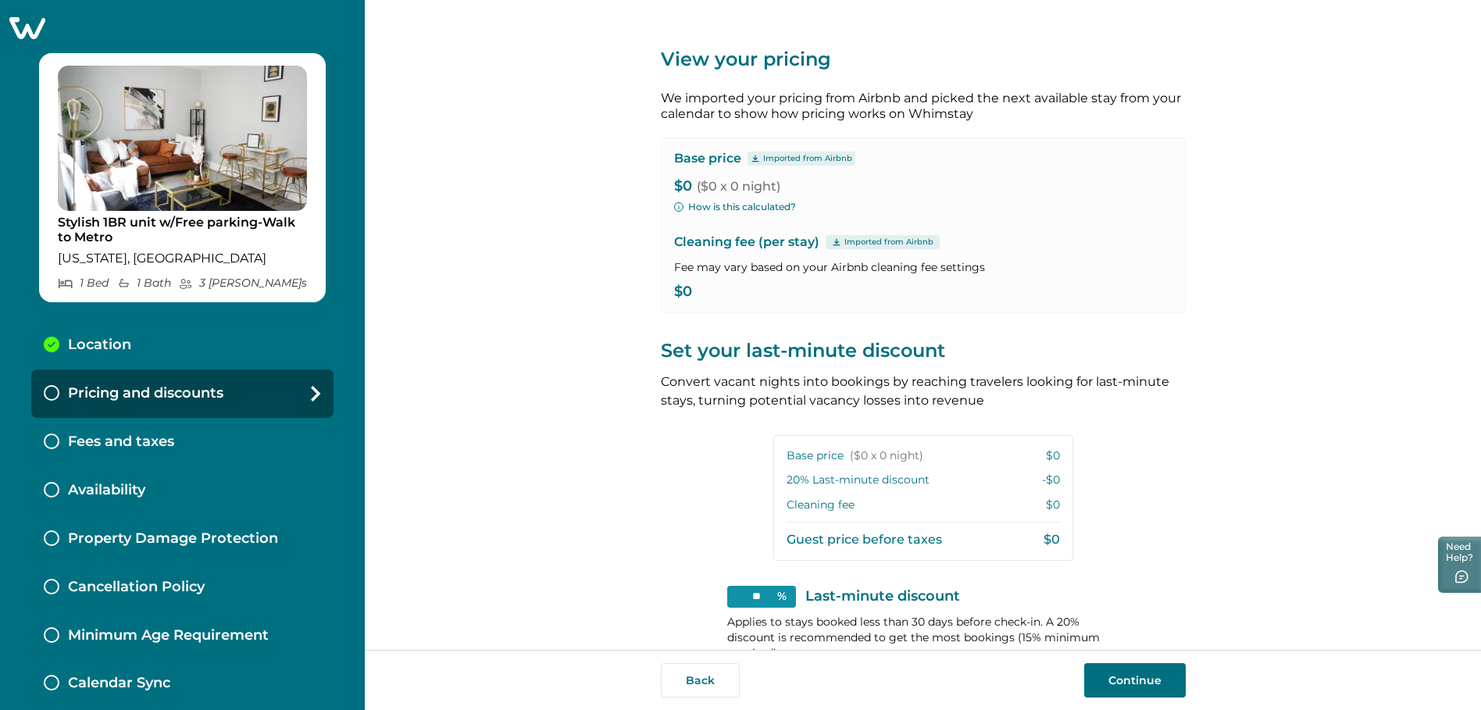
drag, startPoint x: 732, startPoint y: 289, endPoint x: 723, endPoint y: 289, distance: 8.6
click at [726, 288] on p "$0" at bounding box center [923, 292] width 498 height 16
click at [702, 297] on p "$0" at bounding box center [923, 292] width 498 height 16
click at [699, 297] on p "$0" at bounding box center [923, 292] width 498 height 16
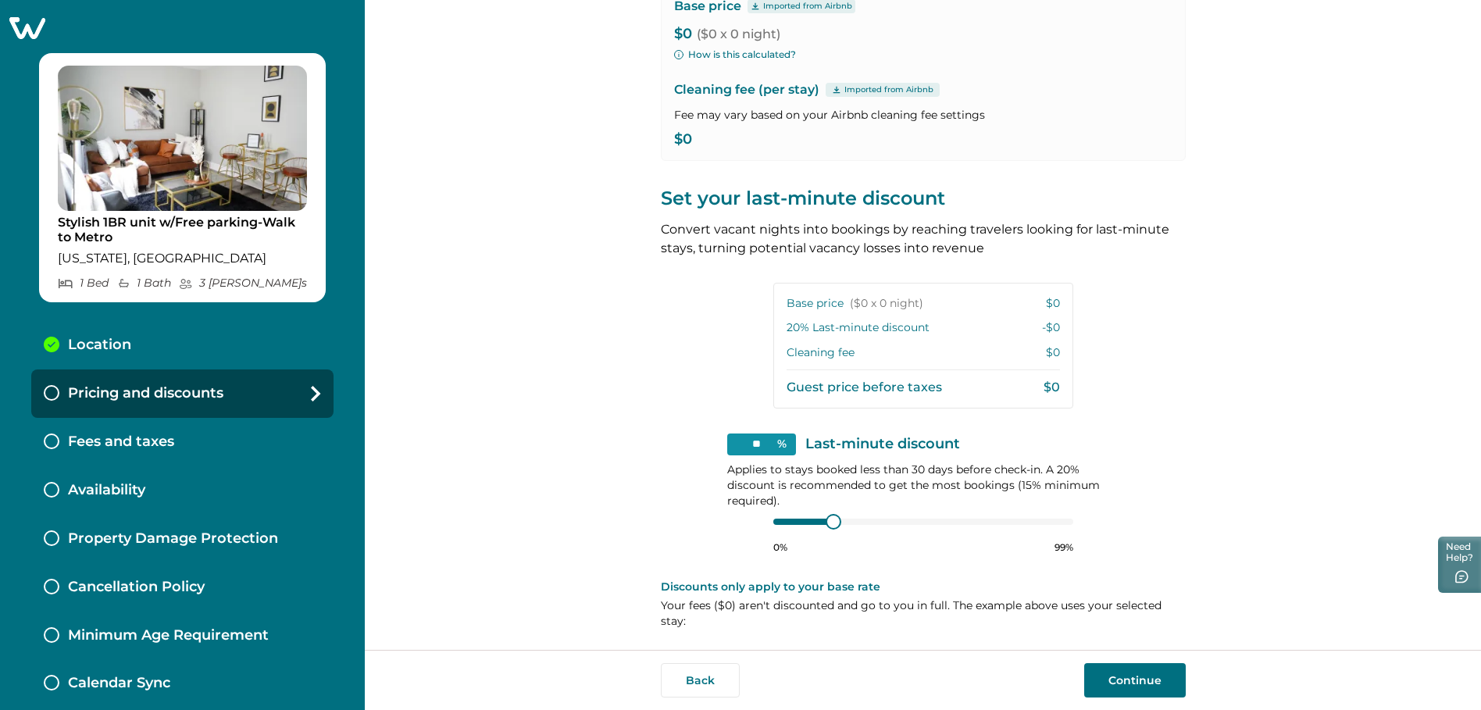
scroll to position [153, 0]
click at [931, 295] on div "Base price ($0 x 0 night) $0" at bounding box center [923, 303] width 273 height 16
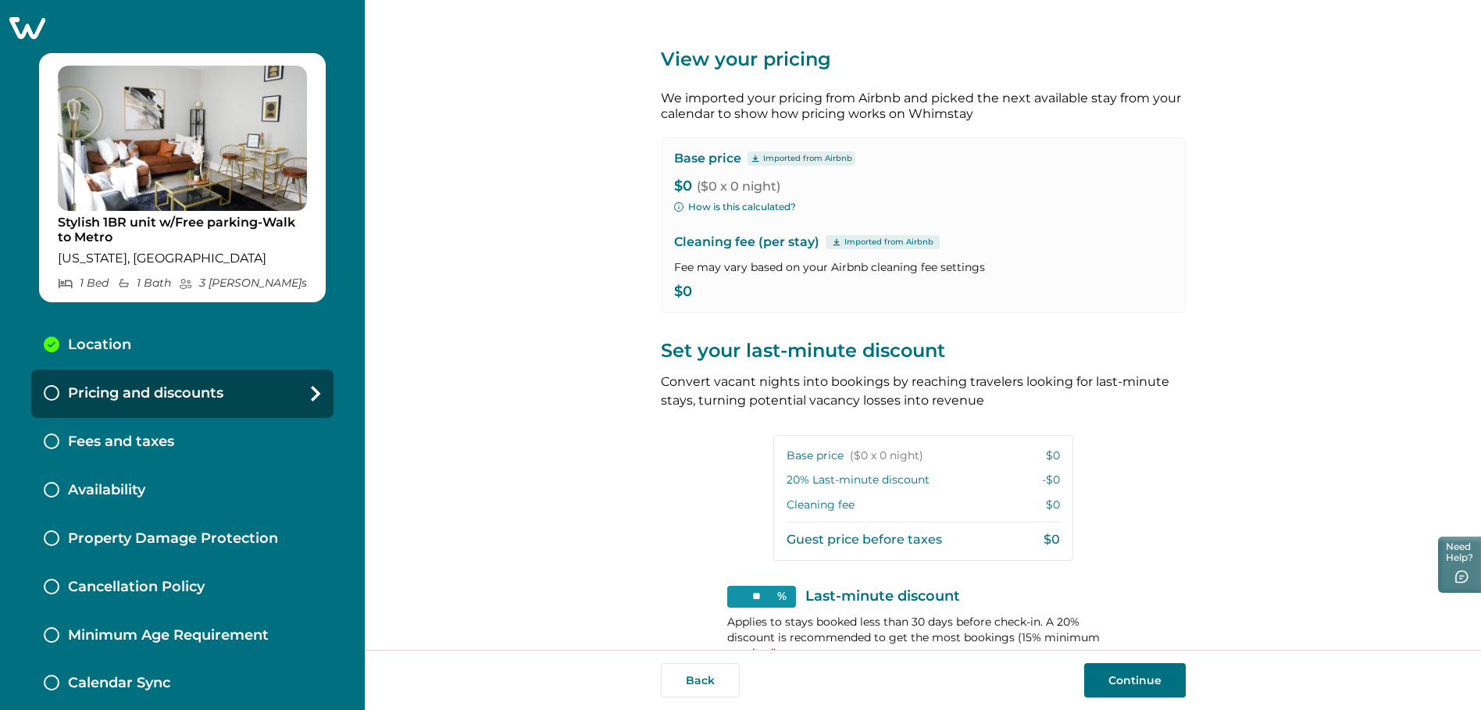
click at [791, 227] on div "Base price Imported from Airbnb $0 ($0 x 0 night) How is this calculated? Clean…" at bounding box center [923, 226] width 525 height 176
click at [794, 241] on p "Cleaning fee (per stay) Imported from Airbnb" at bounding box center [923, 242] width 498 height 19
drag, startPoint x: 794, startPoint y: 241, endPoint x: 905, endPoint y: 193, distance: 121.1
click at [905, 193] on p "$0 ($0 x 0 night)" at bounding box center [923, 187] width 498 height 16
click at [825, 160] on p "Imported from Airbnb" at bounding box center [807, 158] width 89 height 13
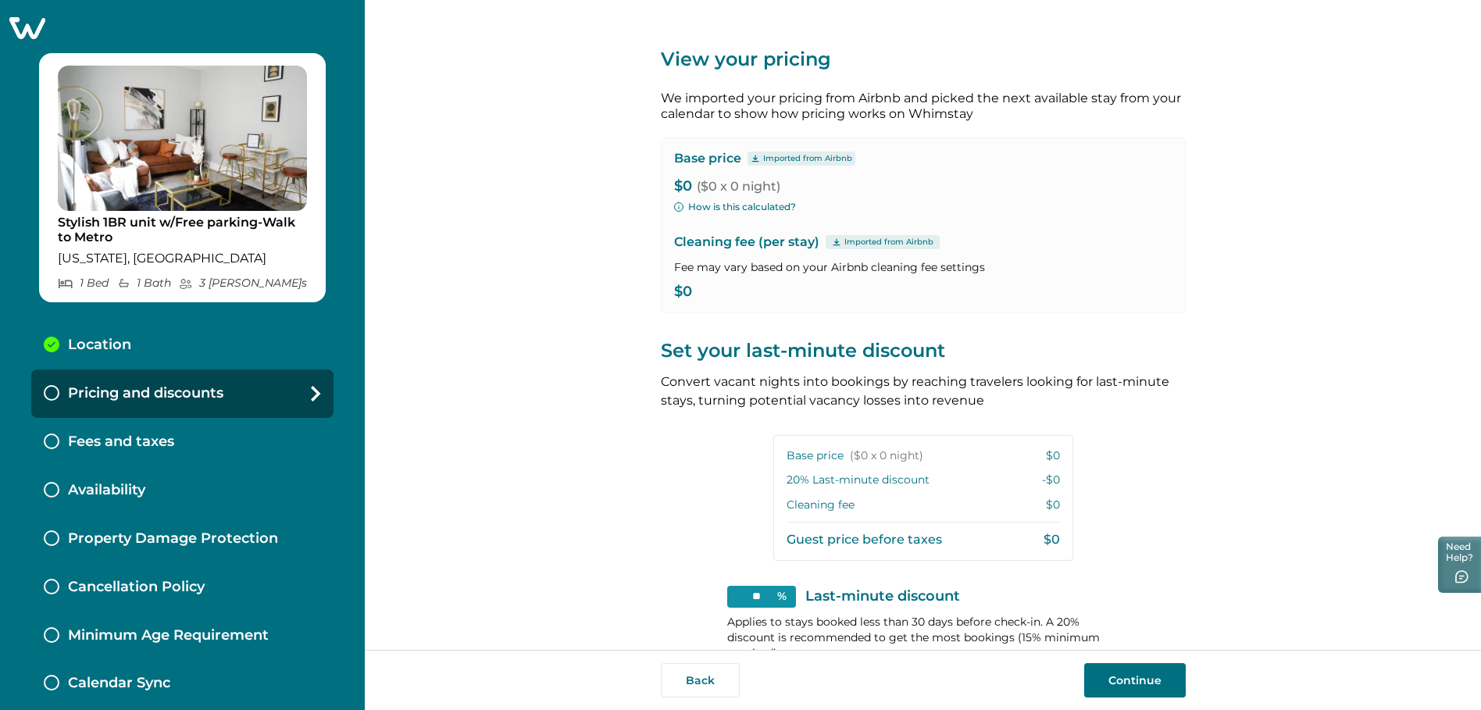
click at [834, 148] on div "Base price Imported from Airbnb $0 ($0 x 0 night) How is this calculated? Clean…" at bounding box center [923, 226] width 525 height 176
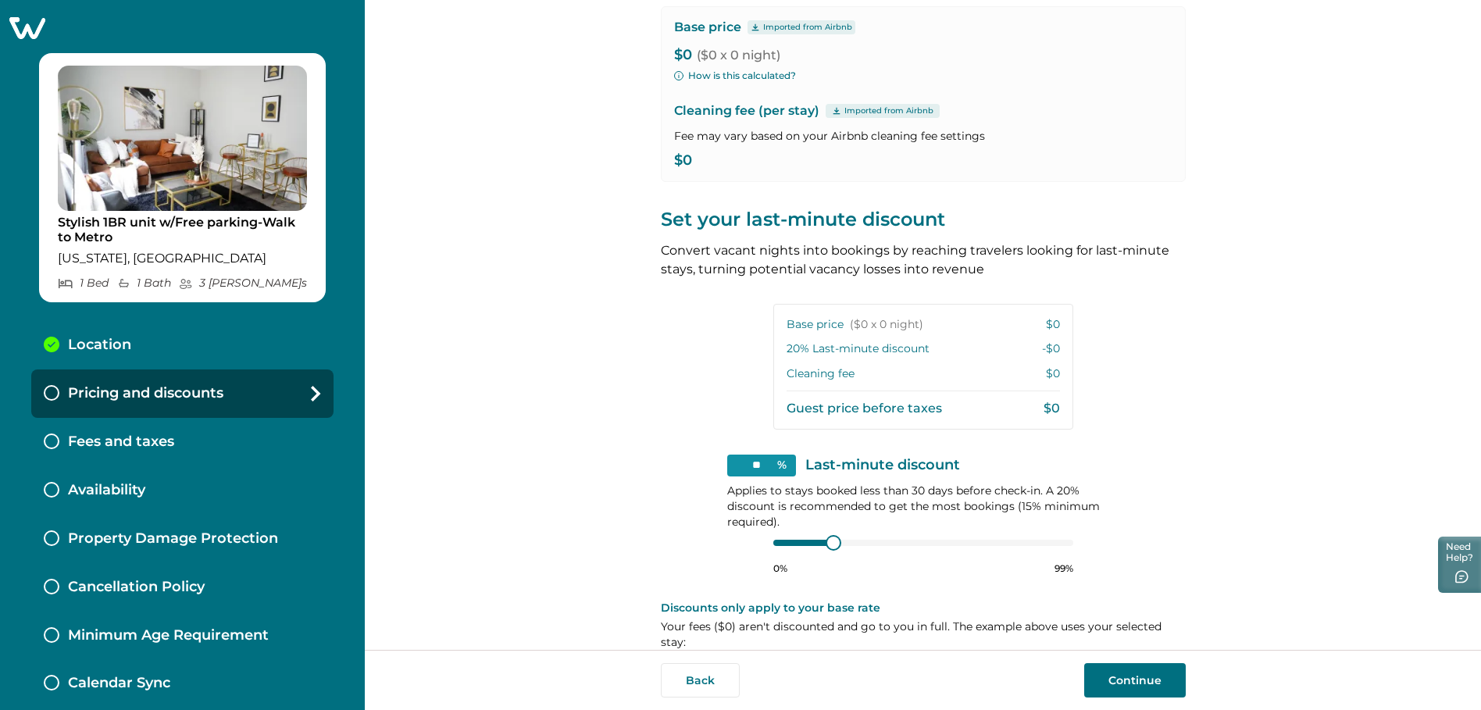
scroll to position [153, 0]
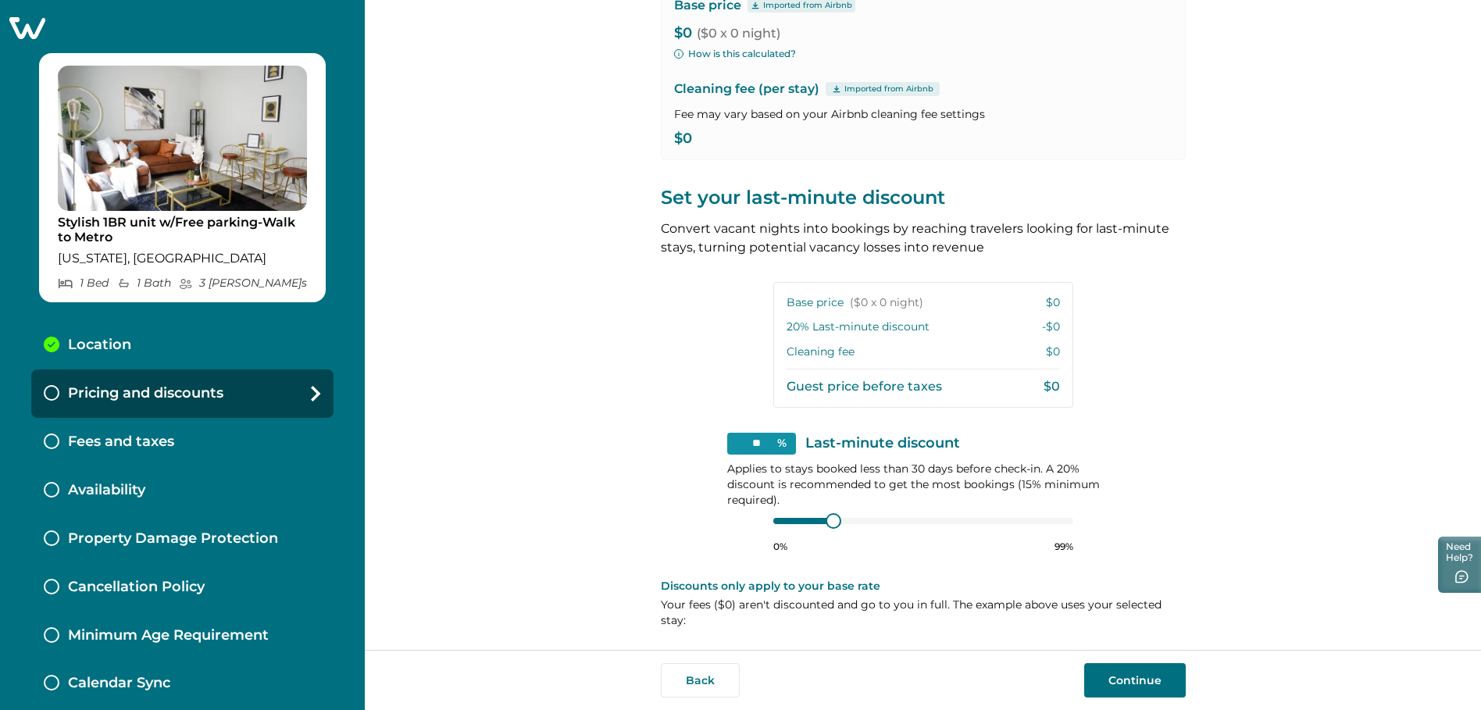
click at [1148, 680] on button "Continue" at bounding box center [1135, 680] width 102 height 34
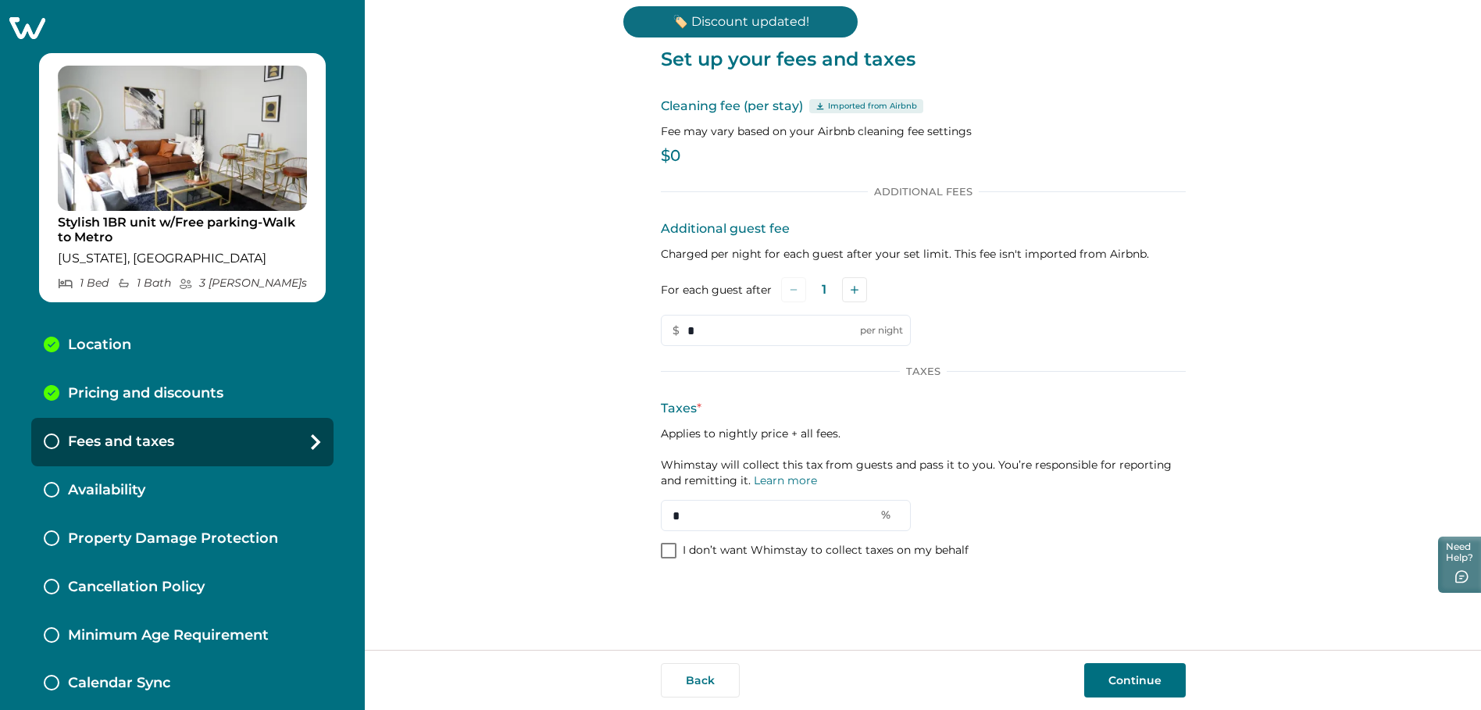
click at [717, 158] on p "$0" at bounding box center [923, 156] width 525 height 16
click at [689, 145] on div "Cleaning fee (per stay) Imported from Airbnb Fee may vary based on your Airbnb …" at bounding box center [923, 133] width 525 height 73
click at [684, 150] on p "$0" at bounding box center [923, 156] width 525 height 16
click at [834, 520] on input "*" at bounding box center [786, 515] width 250 height 31
type input "**"
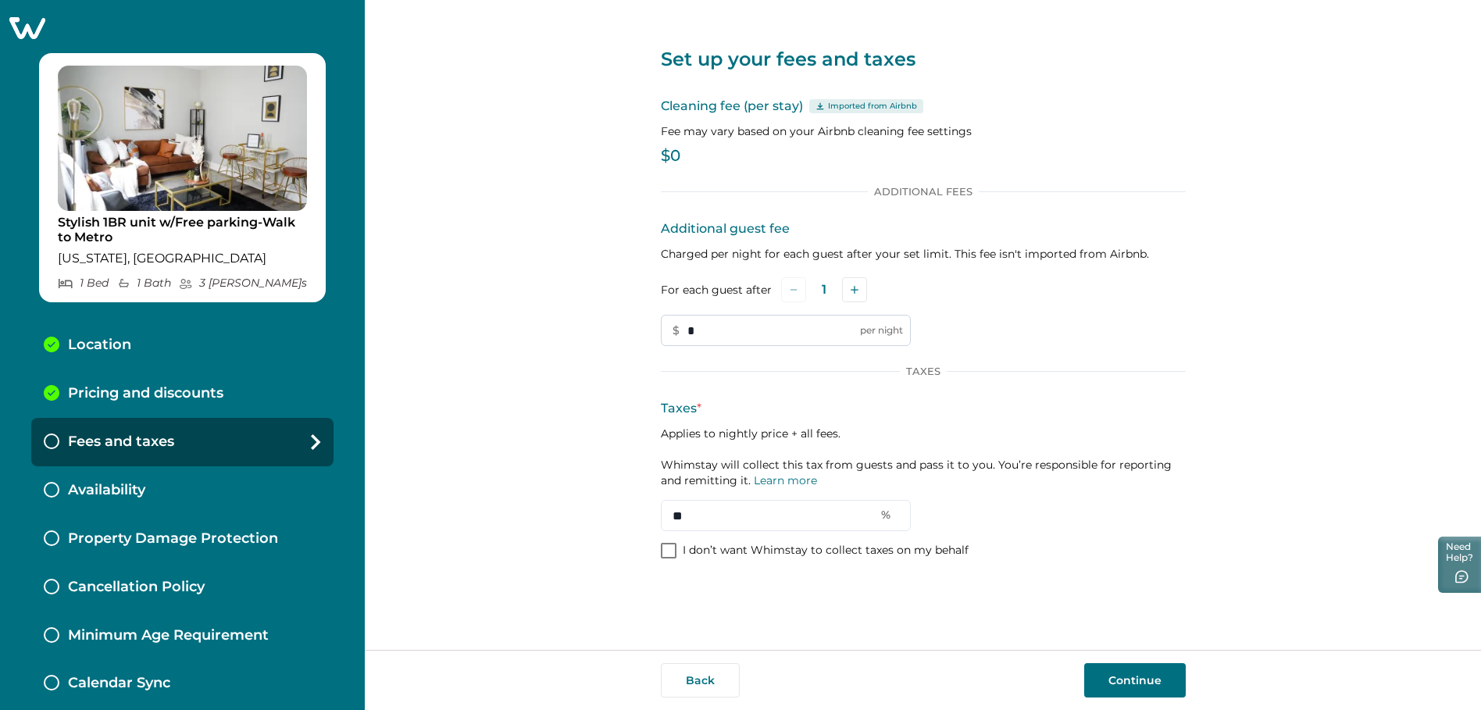
click at [710, 337] on input "*" at bounding box center [786, 330] width 250 height 31
type input "**"
drag, startPoint x: 711, startPoint y: 159, endPoint x: 686, endPoint y: 149, distance: 27.0
click at [709, 159] on p "$0" at bounding box center [923, 156] width 525 height 16
drag, startPoint x: 684, startPoint y: 149, endPoint x: 677, endPoint y: 168, distance: 20.3
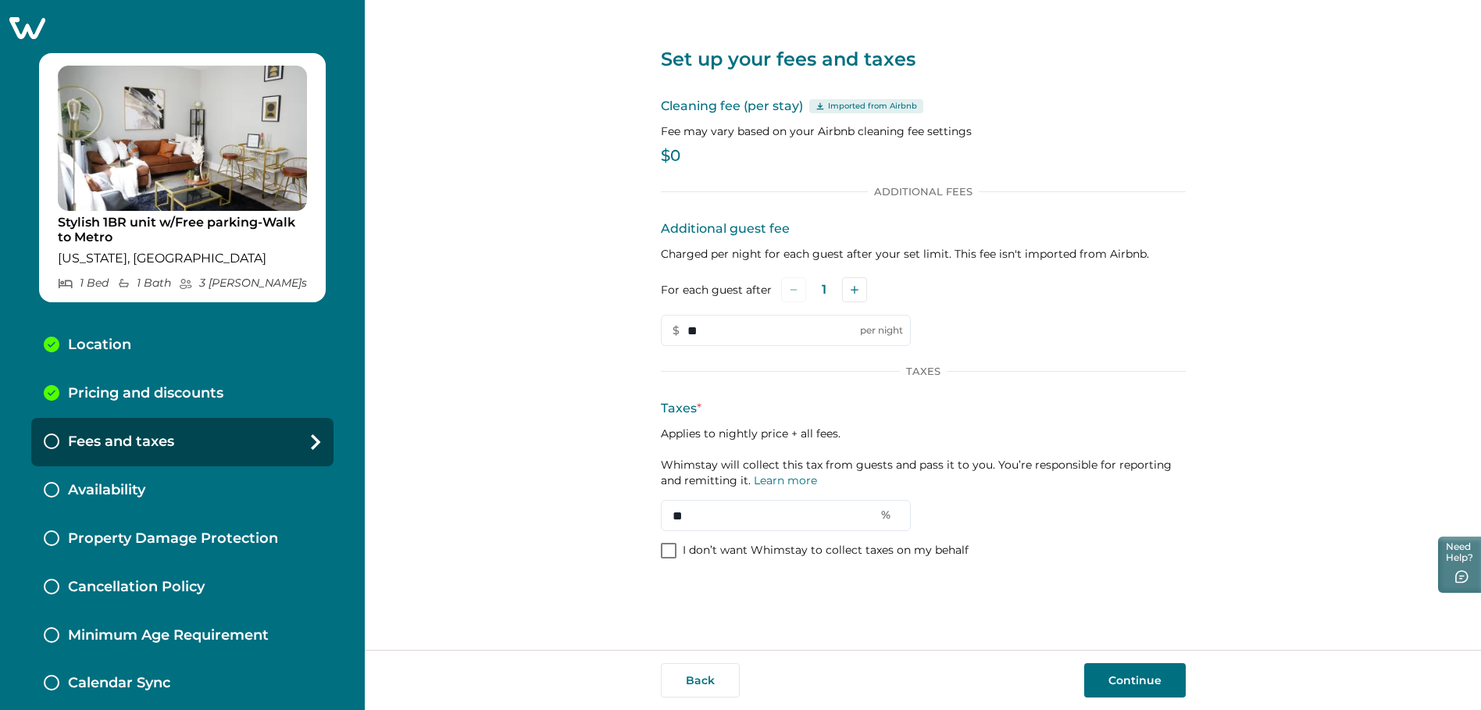
click at [677, 168] on div "Cleaning fee (per stay) Imported from Airbnb Fee may vary based on your Airbnb …" at bounding box center [923, 133] width 525 height 73
click at [677, 170] on div "Cleaning fee (per stay) Imported from Airbnb Fee may vary based on your Airbnb …" at bounding box center [923, 133] width 525 height 73
click at [677, 155] on p "$0" at bounding box center [923, 156] width 525 height 16
click at [677, 154] on p "$0" at bounding box center [923, 156] width 525 height 16
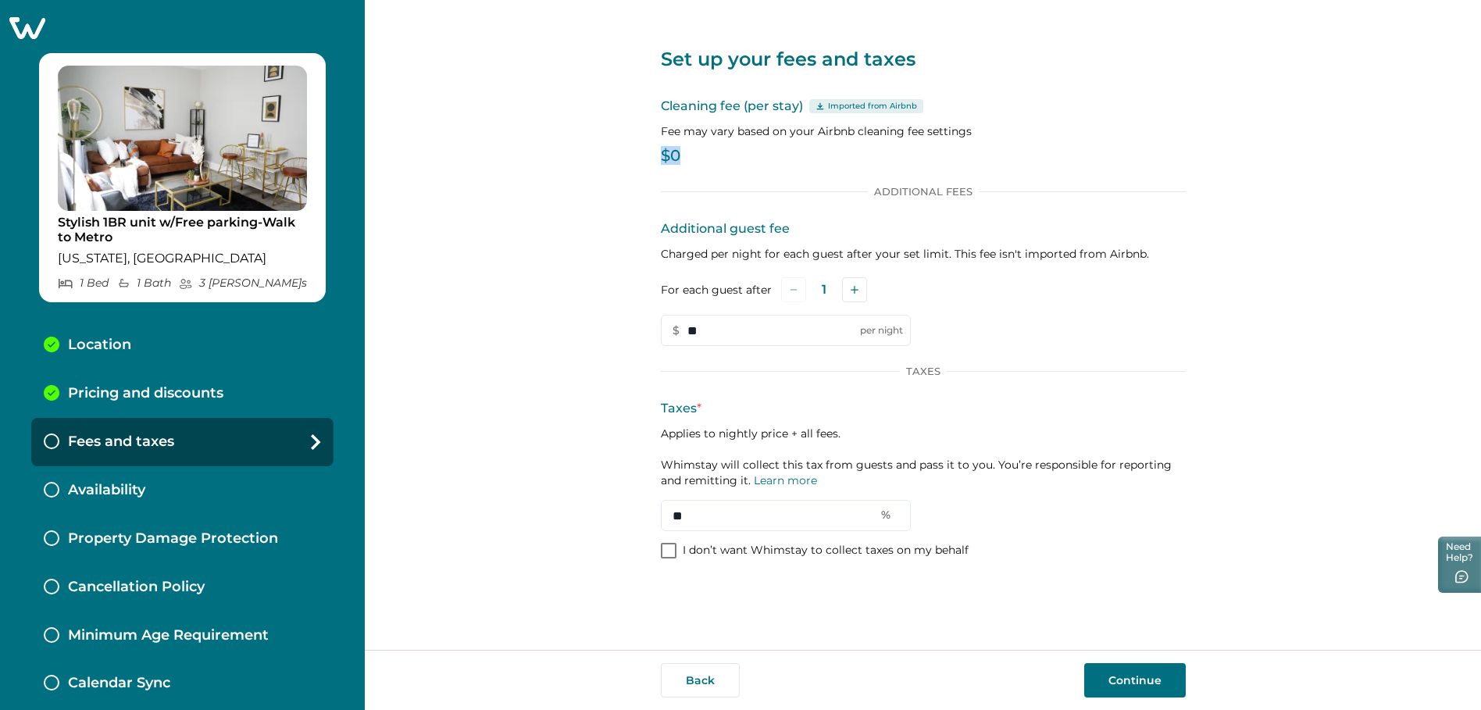
click at [677, 154] on p "$0" at bounding box center [923, 156] width 525 height 16
click at [679, 161] on p "$0" at bounding box center [923, 156] width 525 height 16
click at [697, 164] on div "Cleaning fee (per stay) Imported from Airbnb Fee may vary based on your Airbnb …" at bounding box center [923, 133] width 525 height 73
click at [707, 156] on p "$0" at bounding box center [923, 156] width 525 height 16
click at [1157, 675] on button "Continue" at bounding box center [1135, 680] width 102 height 34
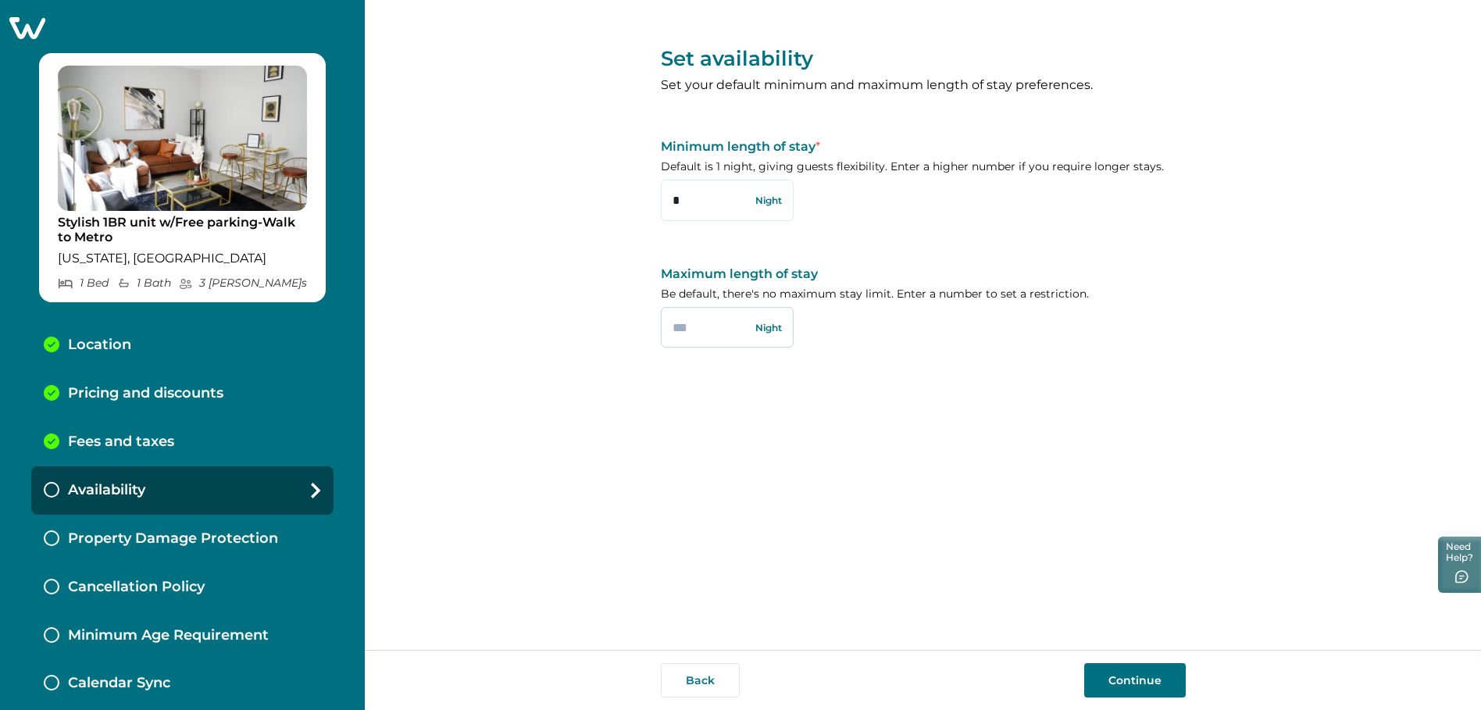
click at [702, 323] on input "text" at bounding box center [727, 327] width 133 height 41
click at [1179, 691] on button "Continue" at bounding box center [1135, 680] width 102 height 34
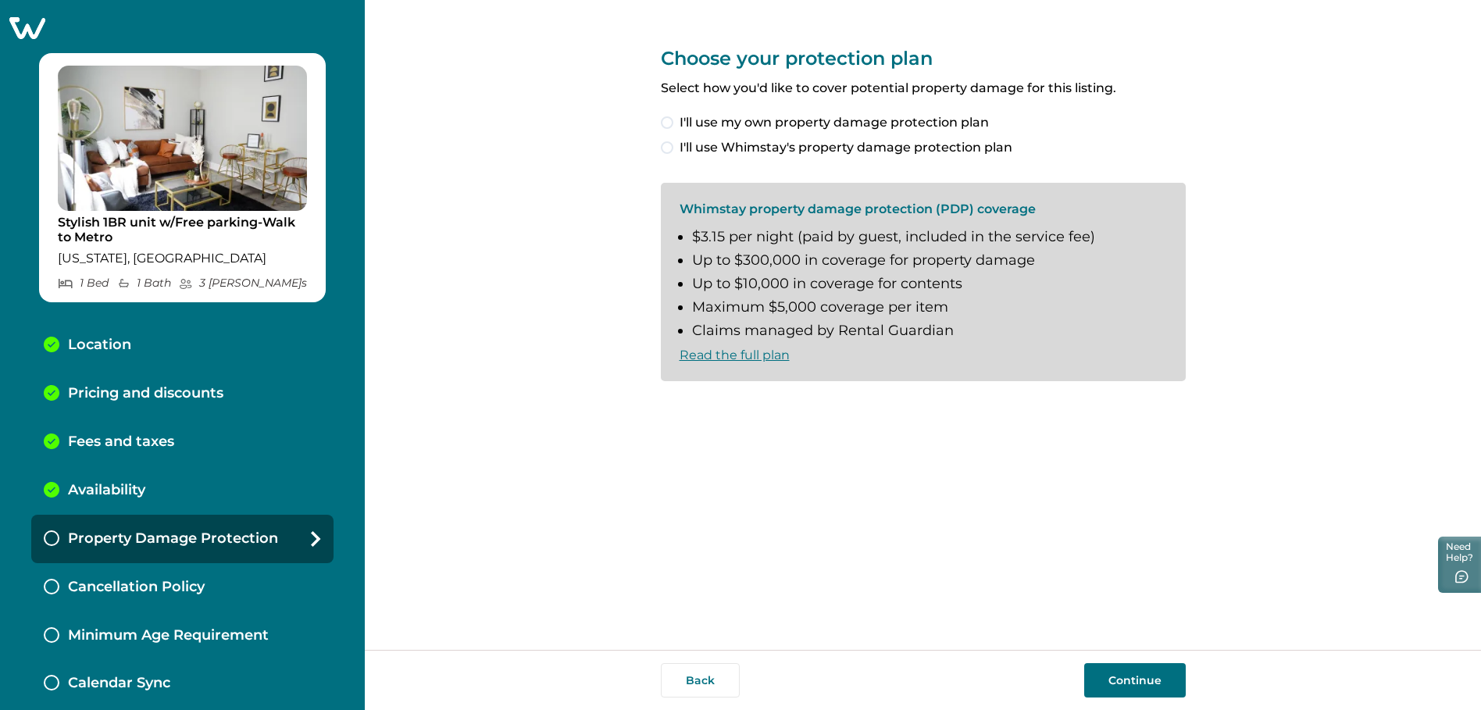
click at [670, 148] on span at bounding box center [667, 147] width 13 height 13
click at [670, 416] on label "I understand and accept the Whimstay Host Terms and Conditions" at bounding box center [880, 407] width 439 height 19
click at [1172, 677] on button "Continue" at bounding box center [1135, 680] width 102 height 34
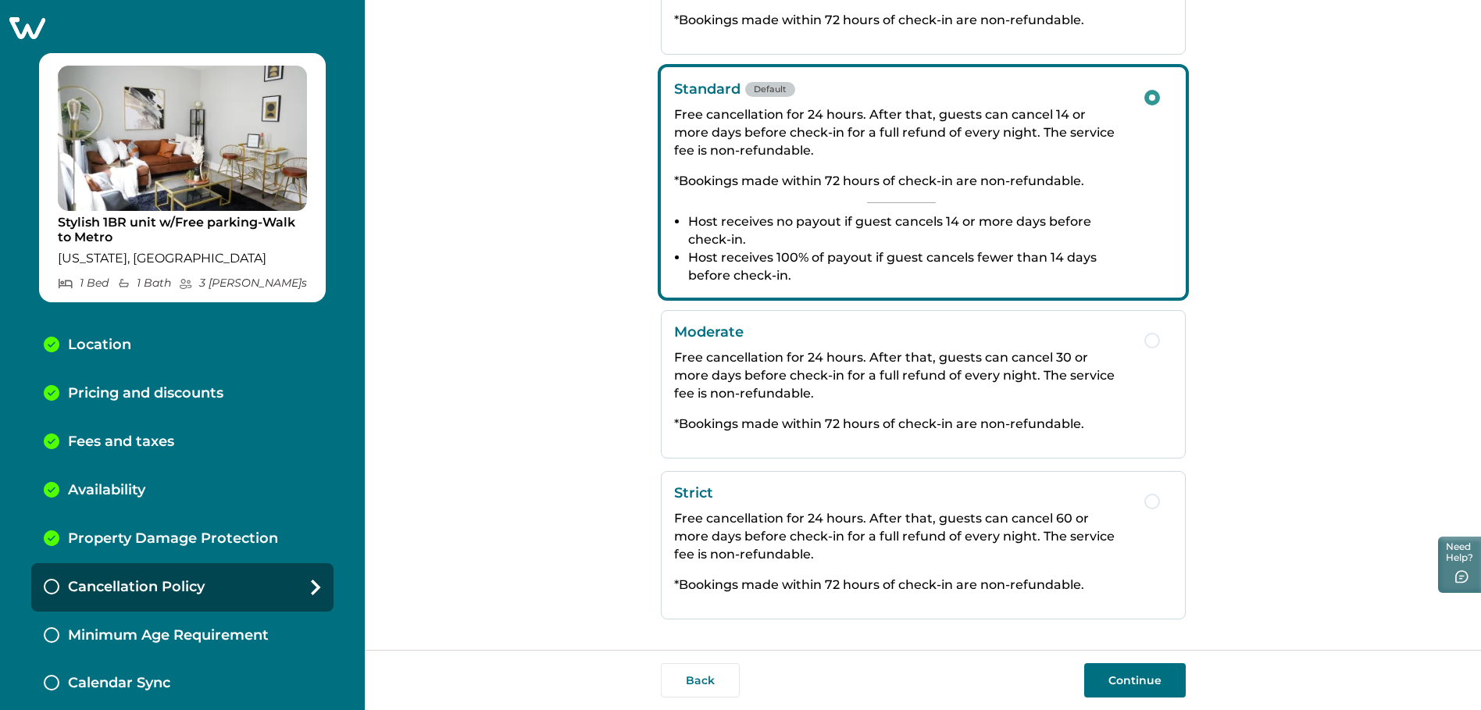
scroll to position [205, 0]
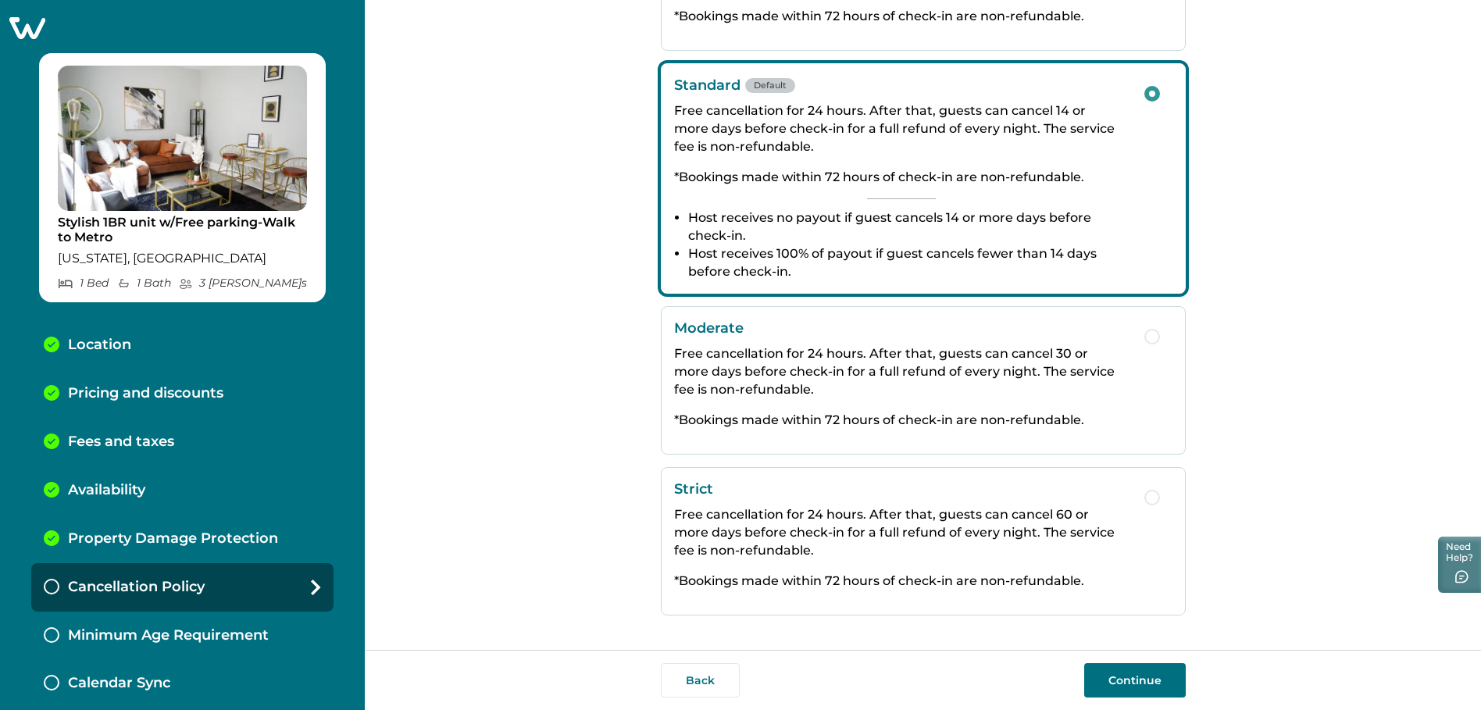
click at [970, 560] on div "Strict Free cancellation for 24 hours. After that, guests can cancel 60 or more…" at bounding box center [901, 541] width 455 height 122
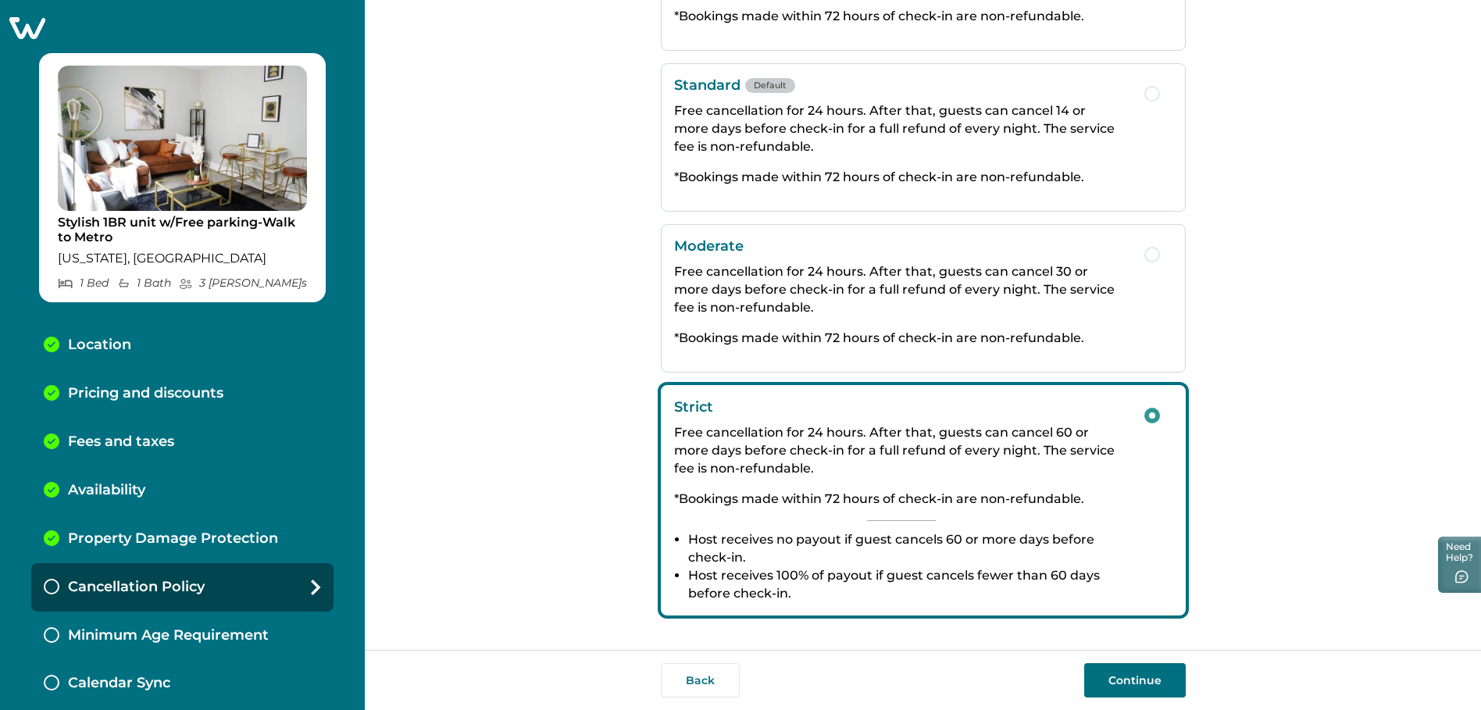
click at [1122, 681] on button "Continue" at bounding box center [1135, 680] width 102 height 34
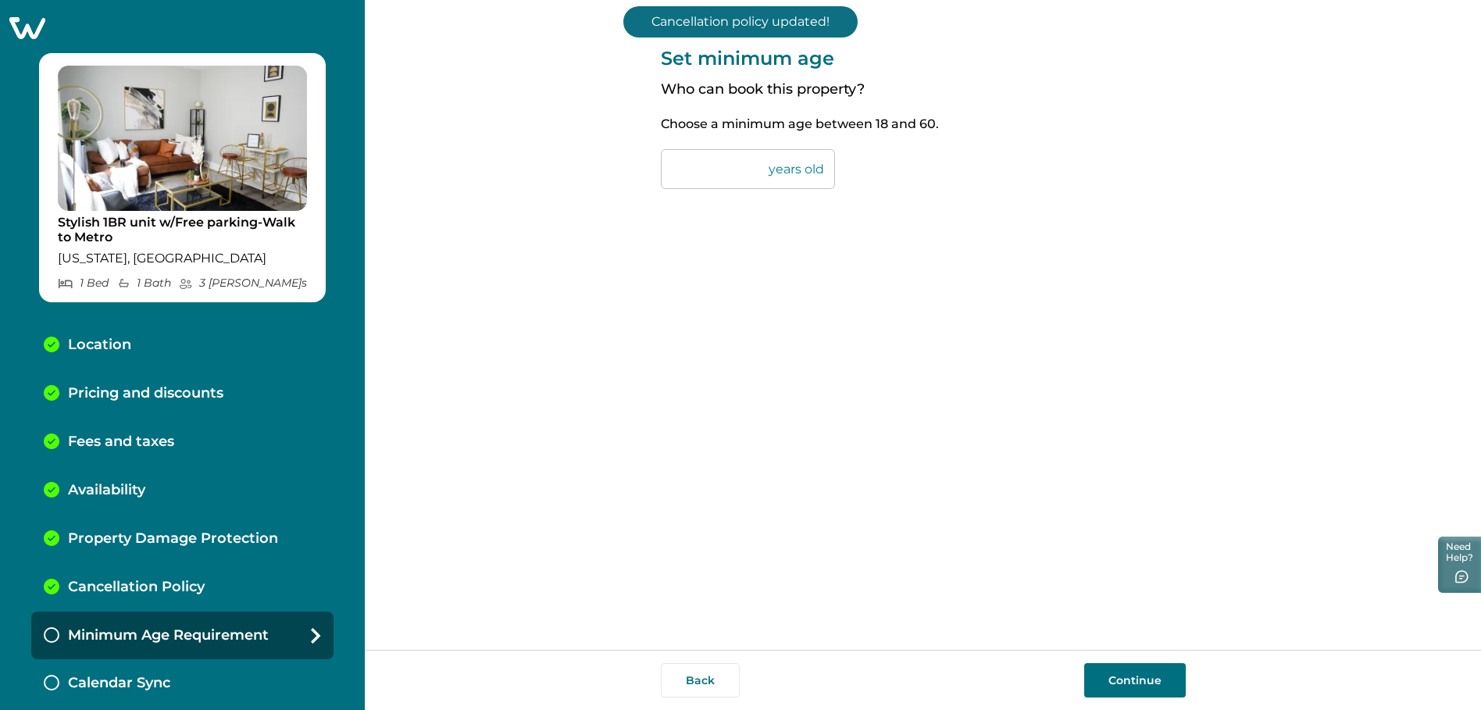
click at [1163, 679] on button "Continue" at bounding box center [1135, 680] width 102 height 34
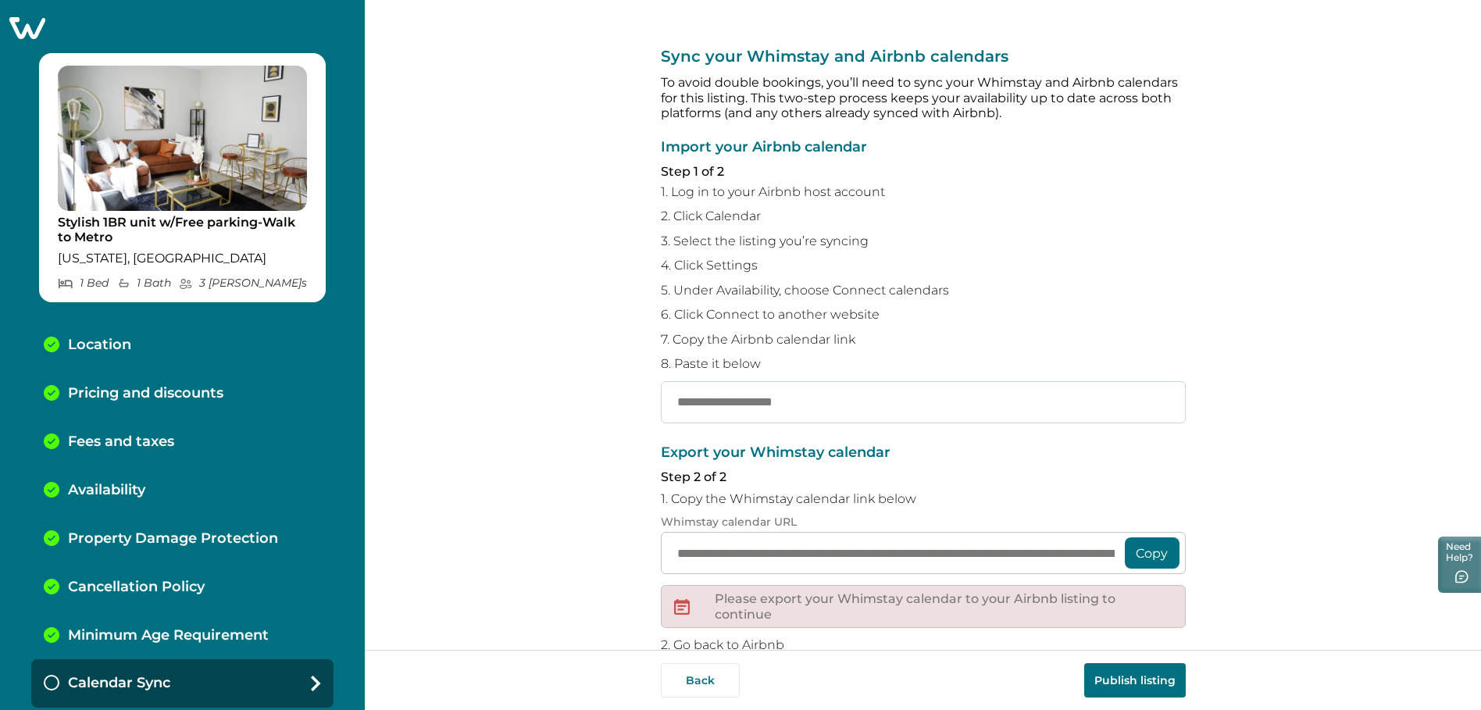
click at [710, 391] on input "text" at bounding box center [923, 402] width 525 height 42
click at [706, 400] on input "text" at bounding box center [923, 402] width 525 height 42
paste input "**********"
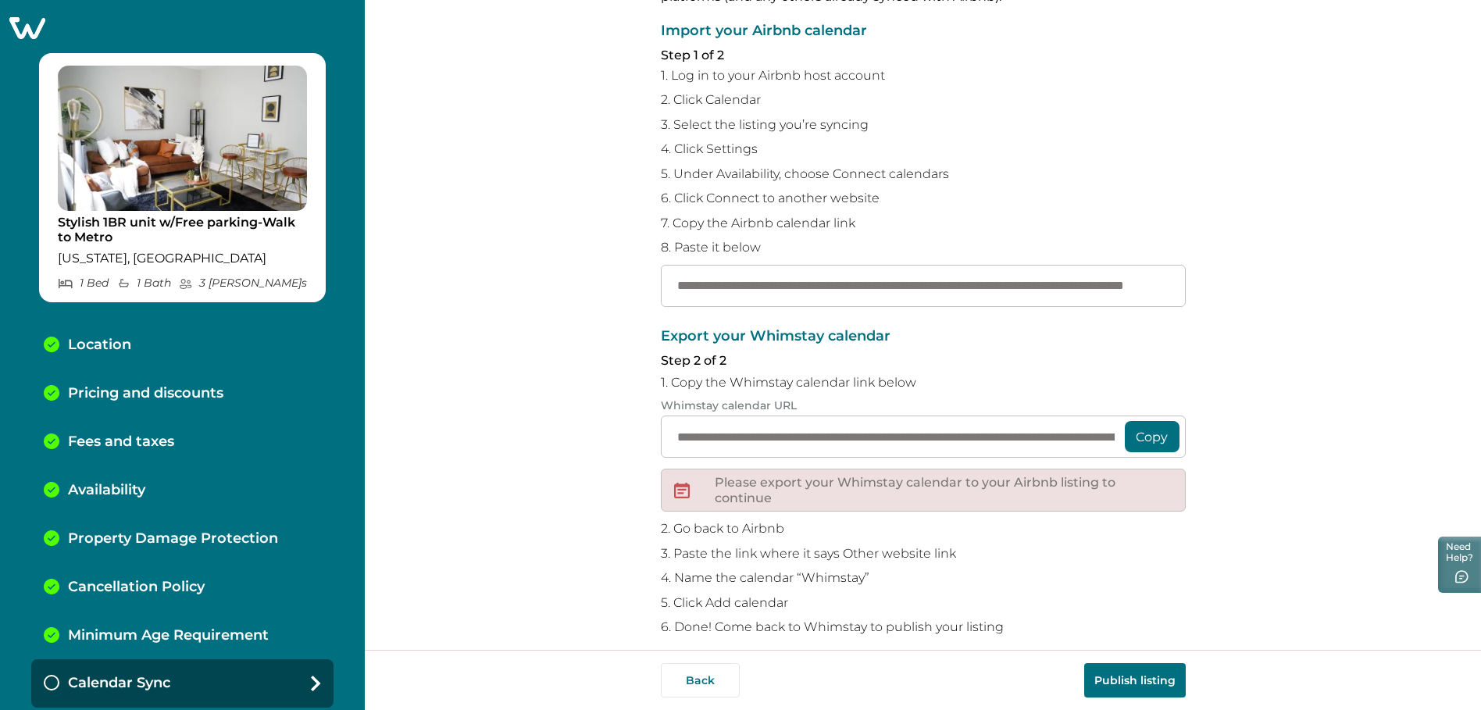
scroll to position [133, 0]
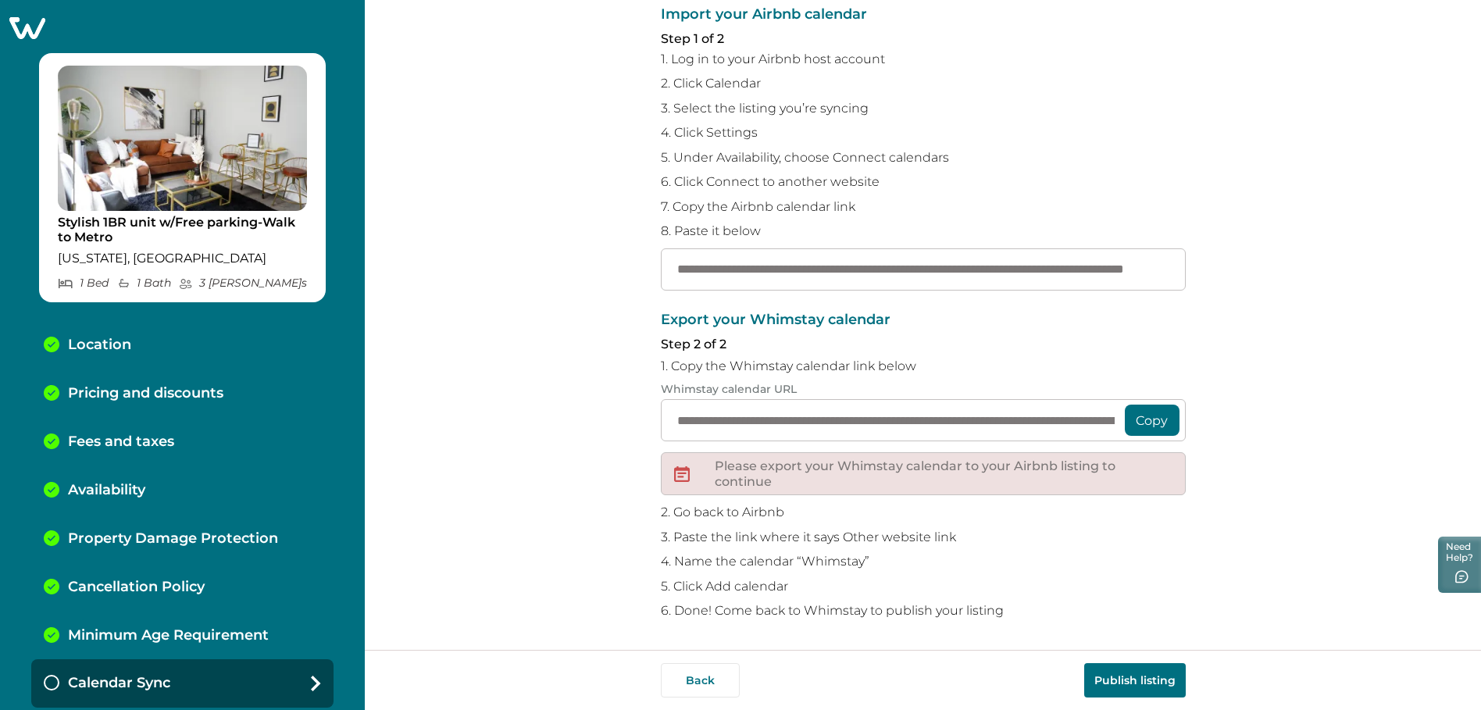
type input "**********"
click at [1140, 420] on button "Copy" at bounding box center [1152, 420] width 55 height 31
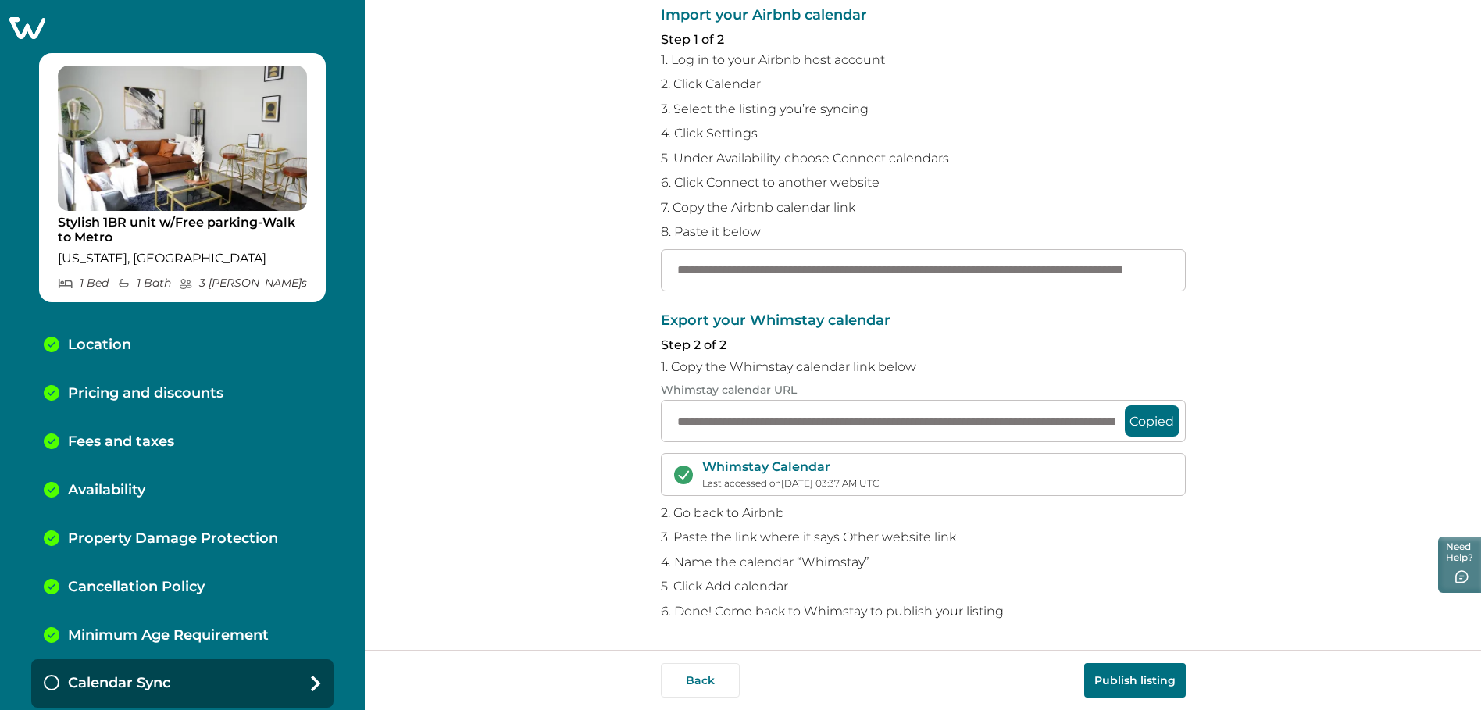
click at [1156, 684] on button "Publish listing" at bounding box center [1135, 680] width 102 height 34
click at [1154, 421] on button "Copied" at bounding box center [1152, 420] width 55 height 31
click at [1154, 422] on button "Copied" at bounding box center [1152, 420] width 55 height 31
click at [1102, 423] on input "**********" at bounding box center [923, 421] width 525 height 42
click at [1076, 424] on input "**********" at bounding box center [923, 421] width 525 height 42
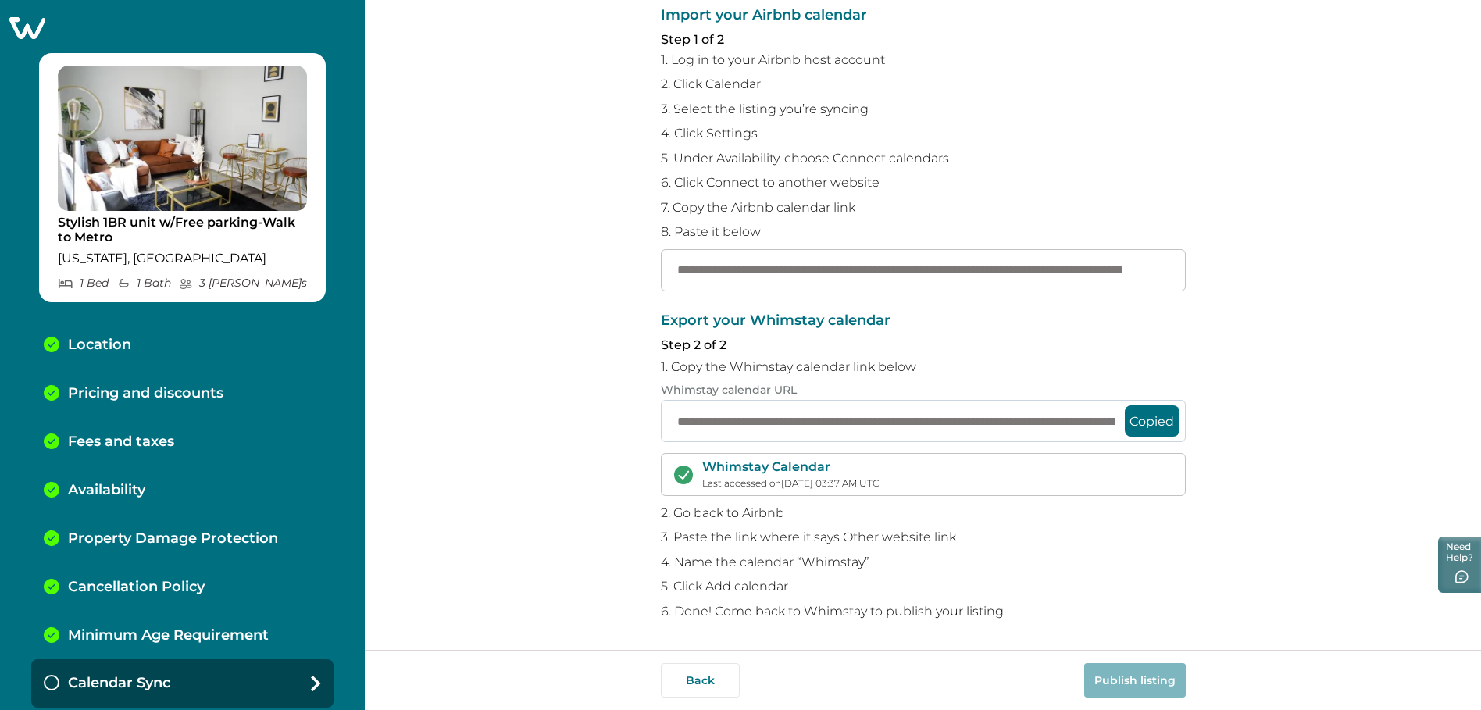
click at [1073, 423] on input "**********" at bounding box center [923, 421] width 525 height 42
click at [1096, 522] on div "**********" at bounding box center [923, 465] width 525 height 305
click at [879, 473] on p "Whimstay Calendar" at bounding box center [790, 467] width 177 height 16
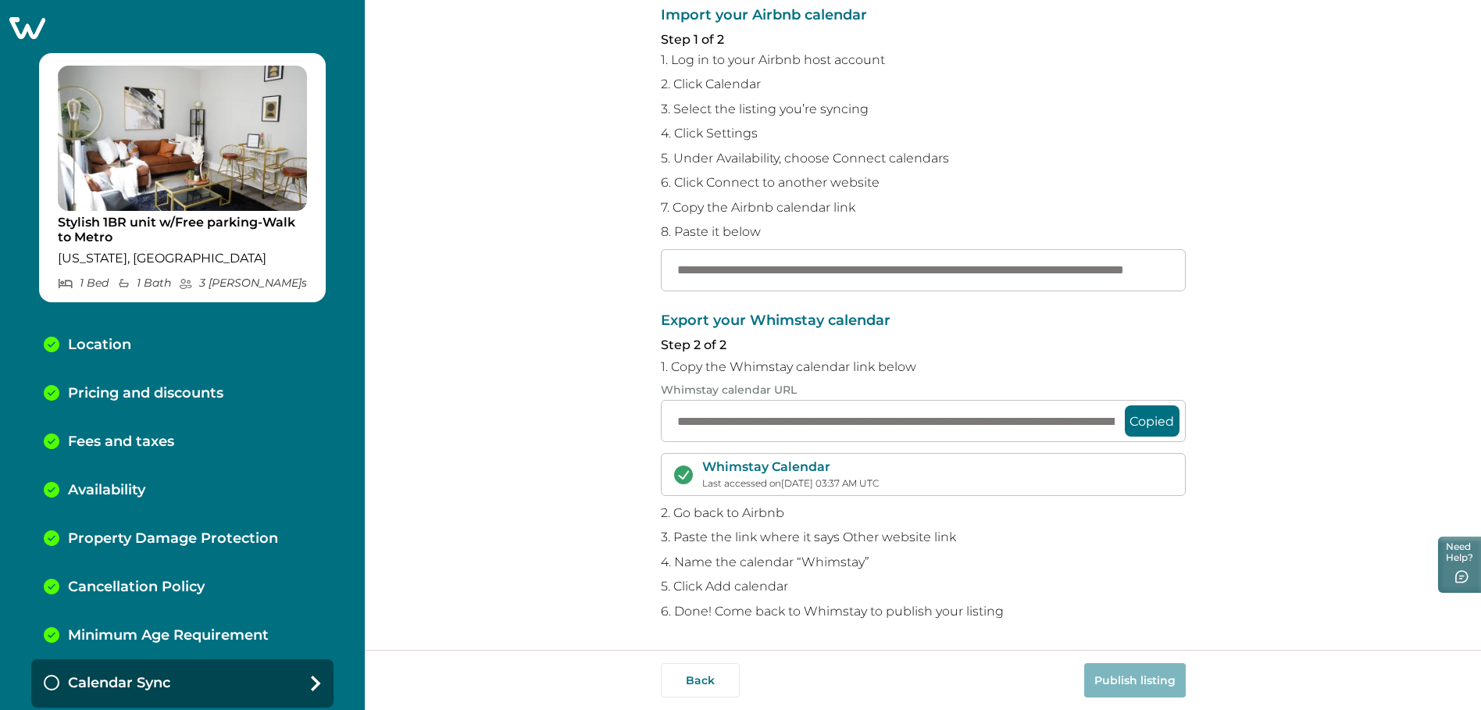
click at [879, 480] on p "Last accessed on 09/28/2025, 03:37 AM UTC" at bounding box center [790, 484] width 177 height 12
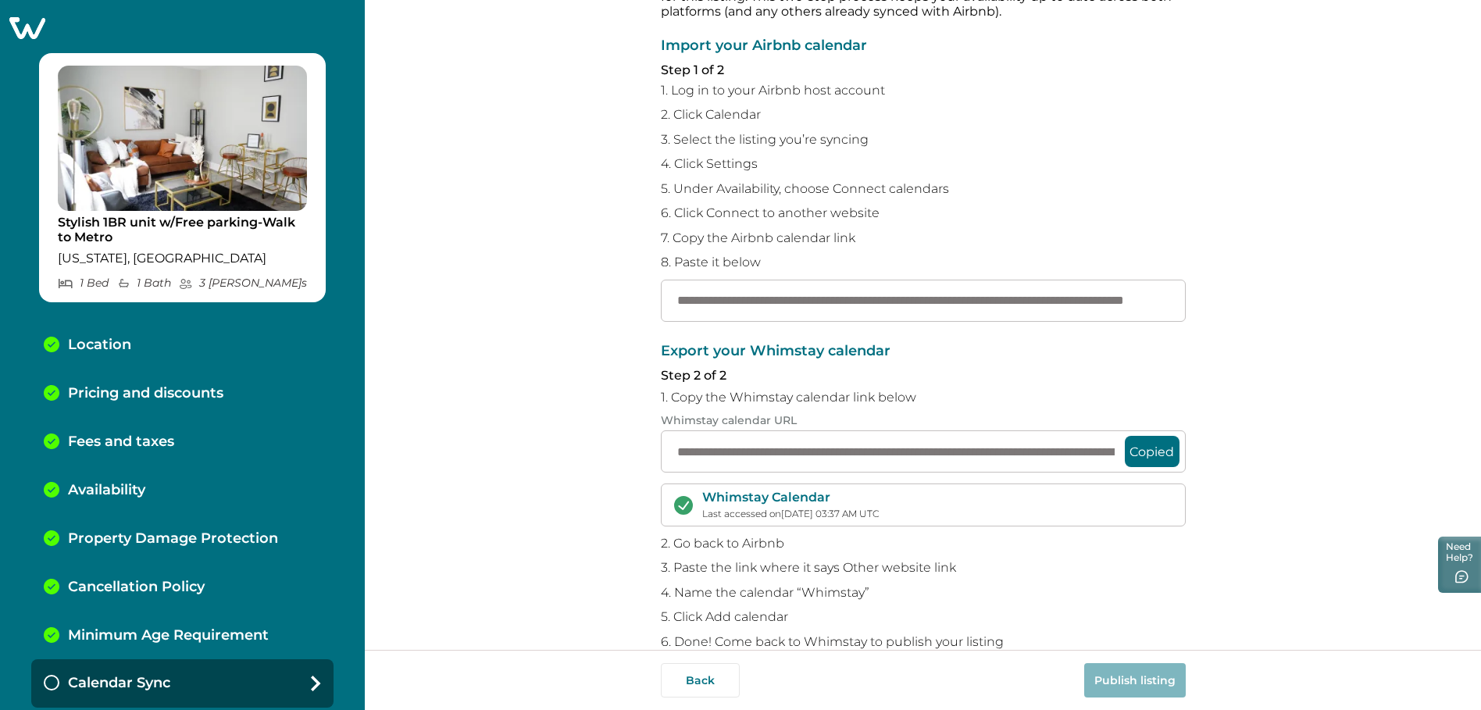
scroll to position [54, 0]
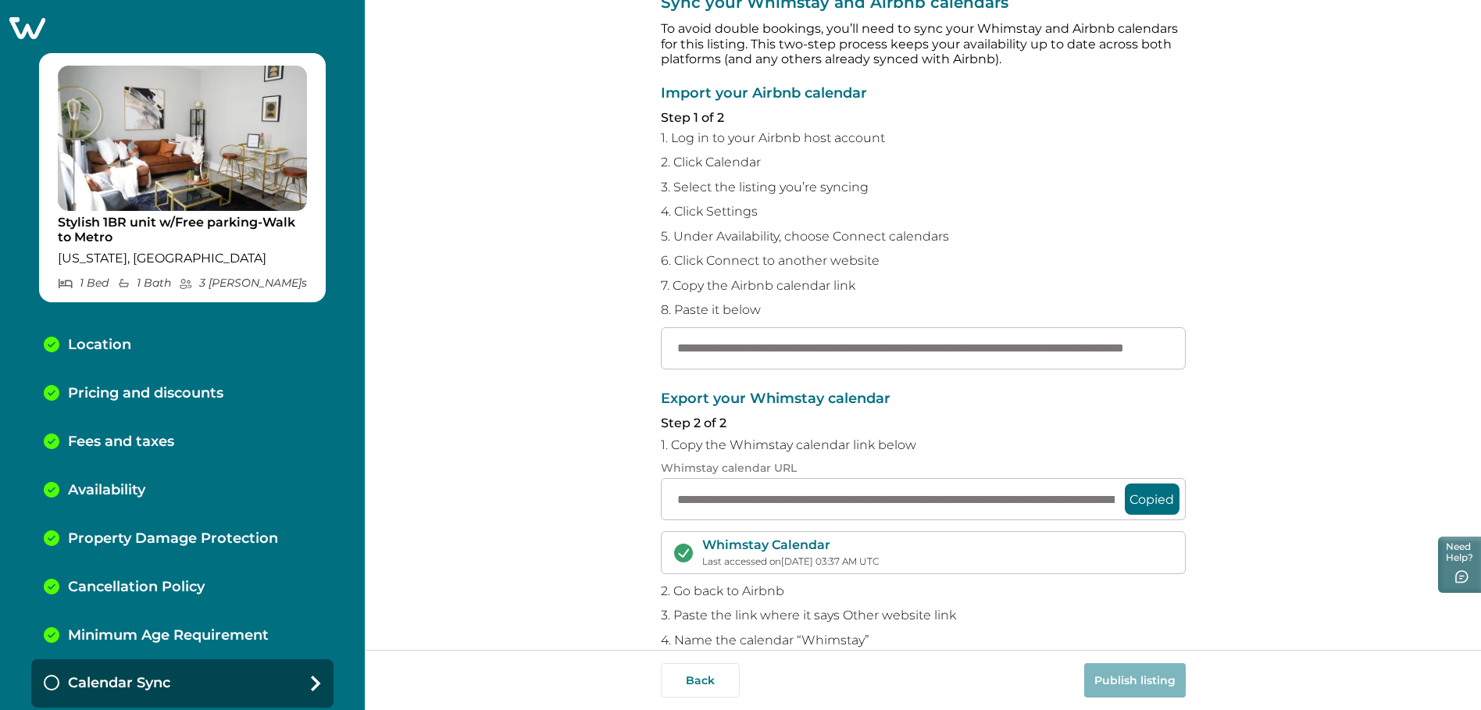
click at [1148, 501] on button "Copied" at bounding box center [1152, 499] width 55 height 31
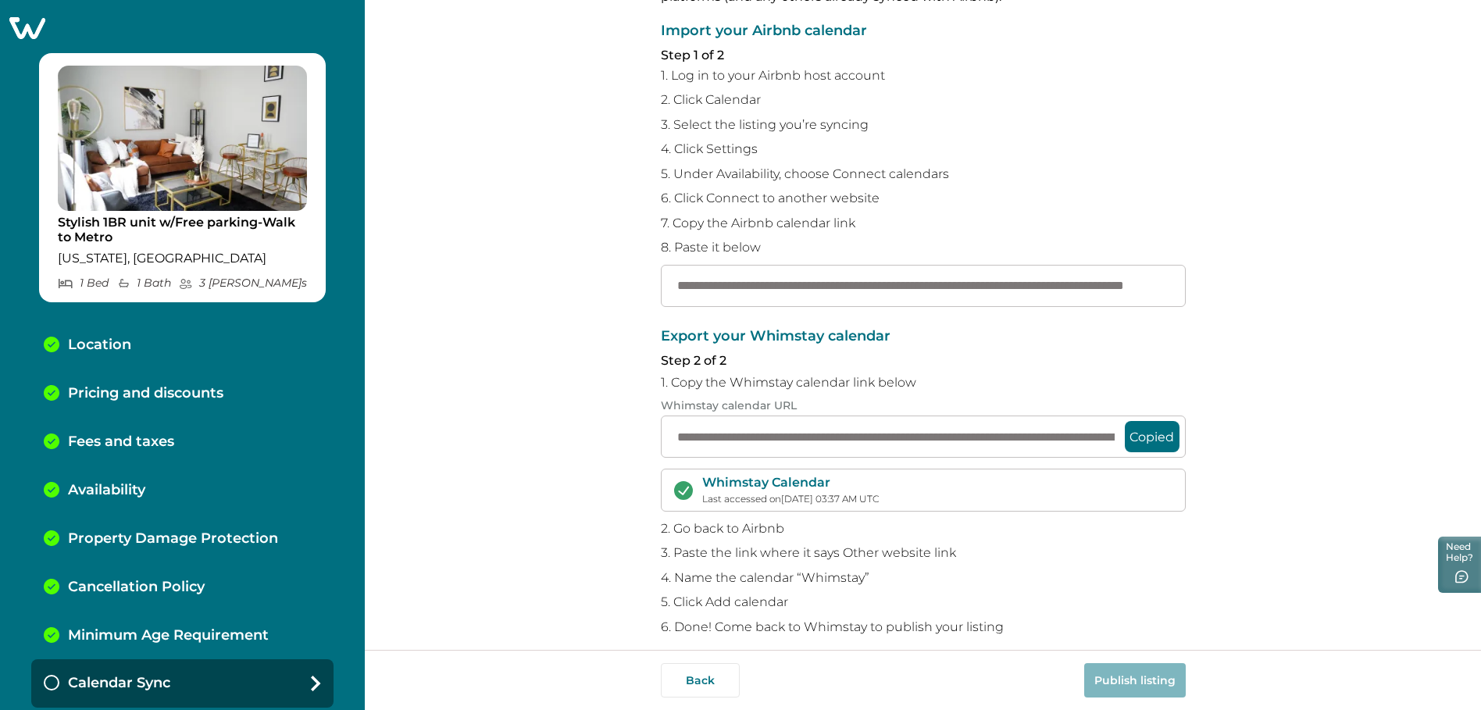
scroll to position [132, 0]
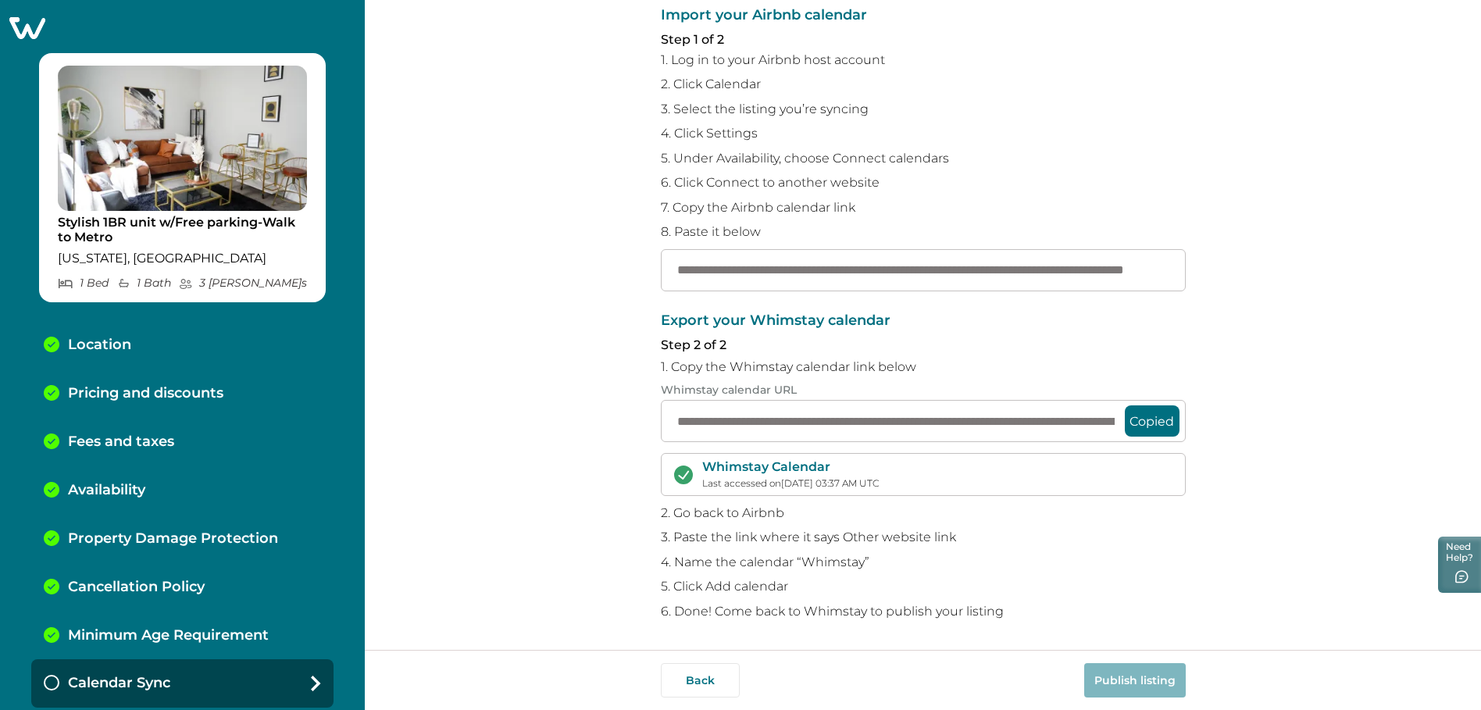
click at [1159, 698] on div "Back Publish listing" at bounding box center [923, 680] width 1116 height 60
click at [1163, 428] on button "Copied" at bounding box center [1152, 420] width 55 height 31
click at [1159, 416] on button "Copied" at bounding box center [1152, 420] width 55 height 31
click at [1148, 704] on div "Back Publish listing" at bounding box center [923, 680] width 1116 height 60
click at [1148, 703] on div "Back Publish listing" at bounding box center [923, 680] width 1116 height 60
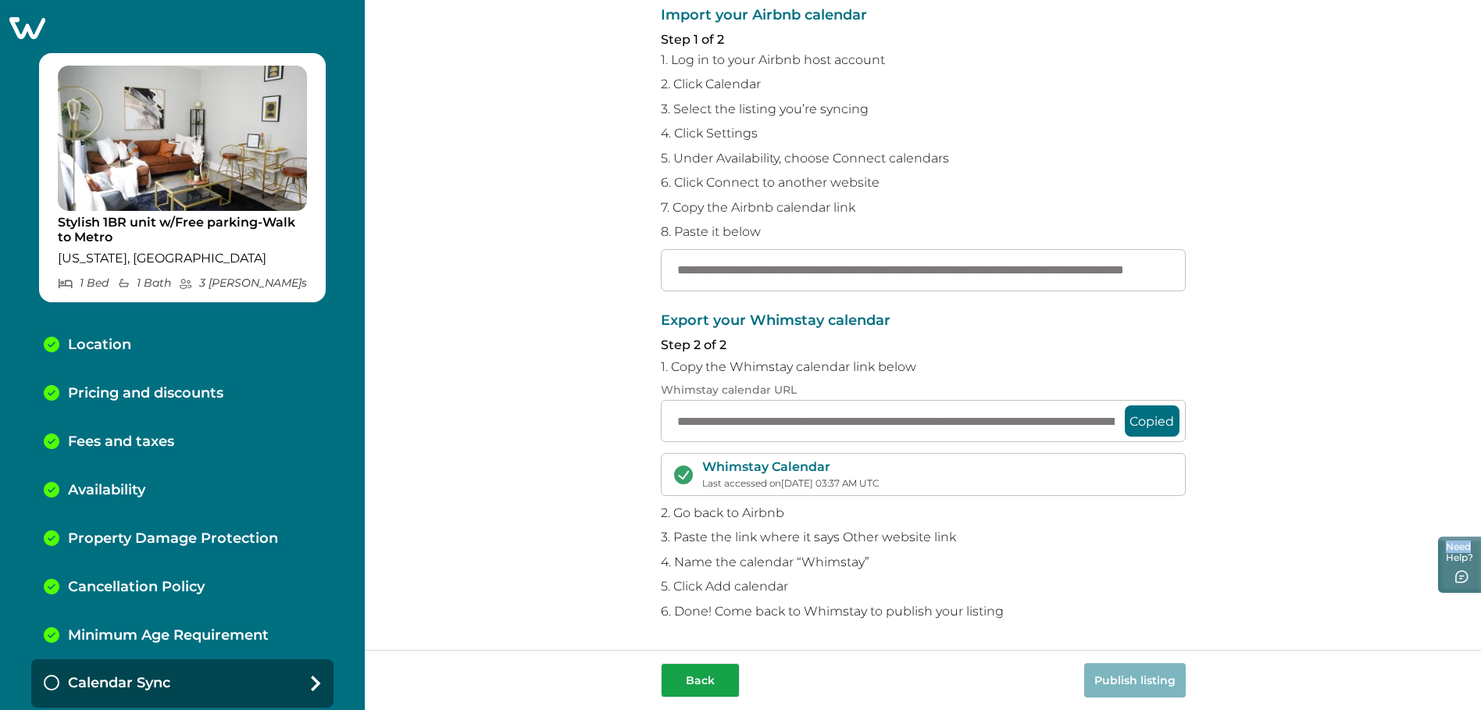
click at [684, 670] on button "Back" at bounding box center [700, 680] width 79 height 34
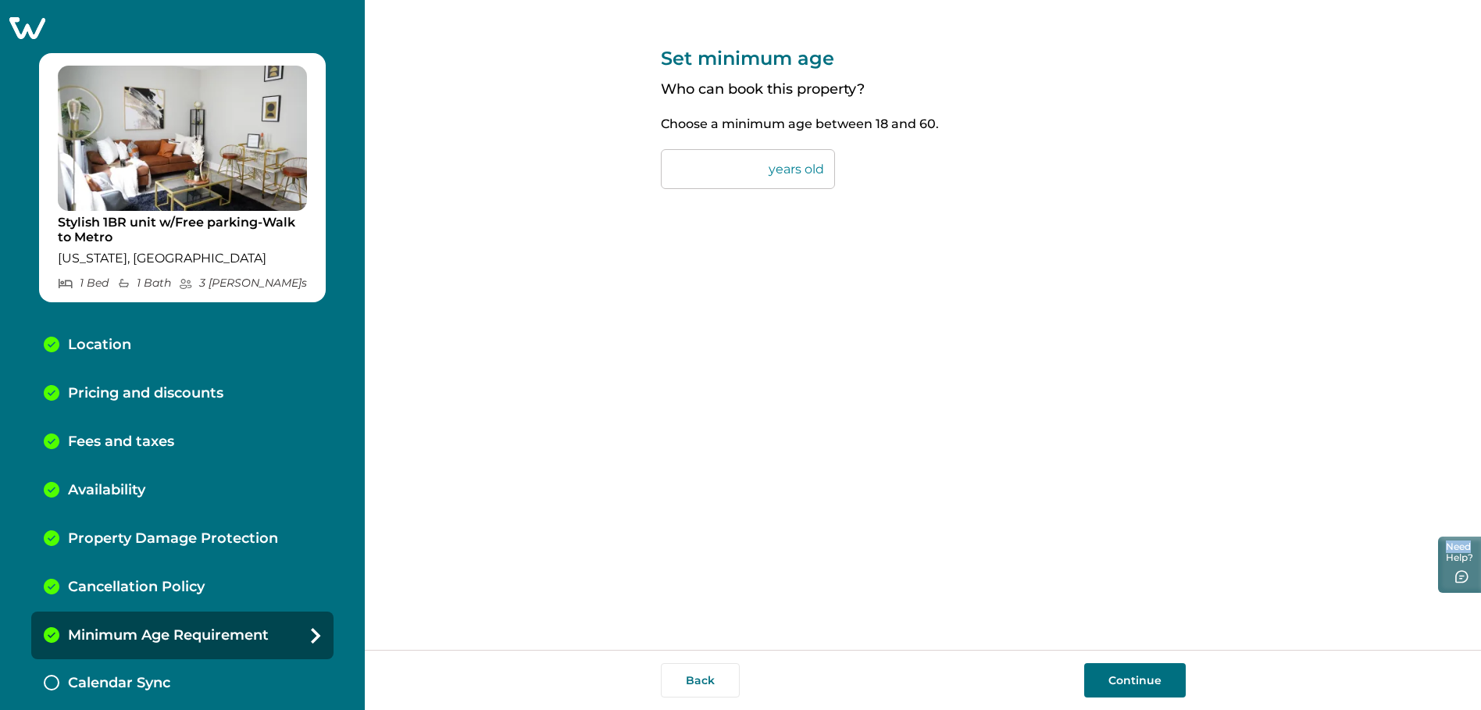
click at [1098, 672] on button "Continue" at bounding box center [1135, 680] width 102 height 34
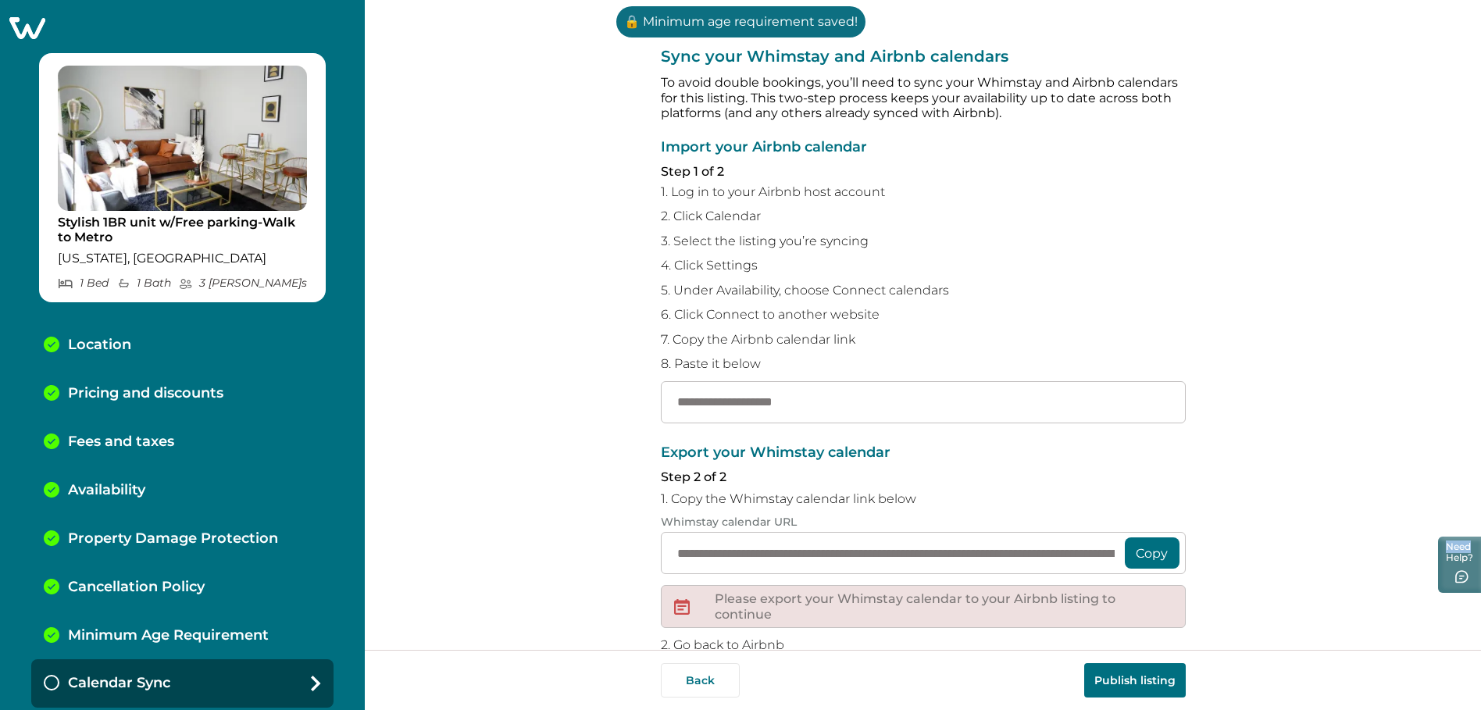
click at [1144, 686] on button "Publish listing" at bounding box center [1135, 680] width 102 height 34
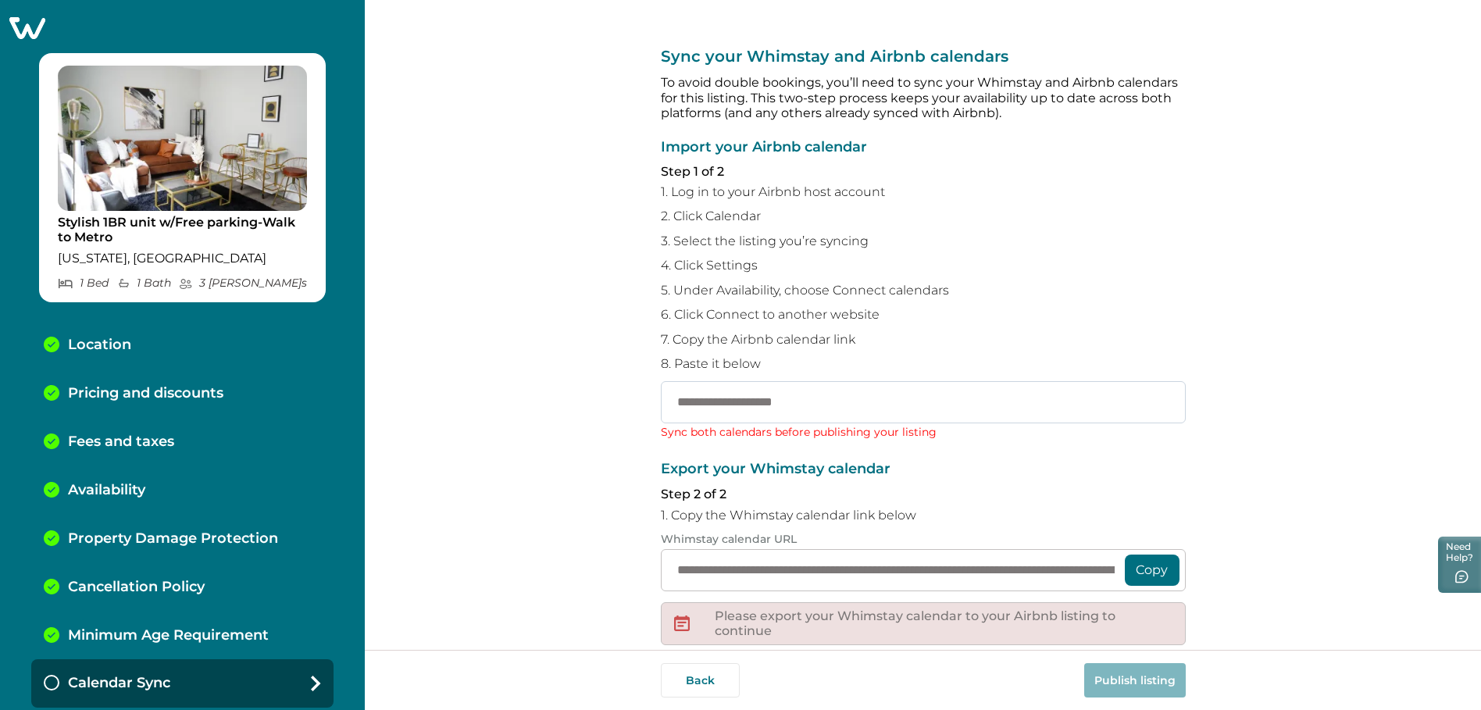
click at [707, 404] on input "text" at bounding box center [923, 402] width 525 height 42
paste input "**********"
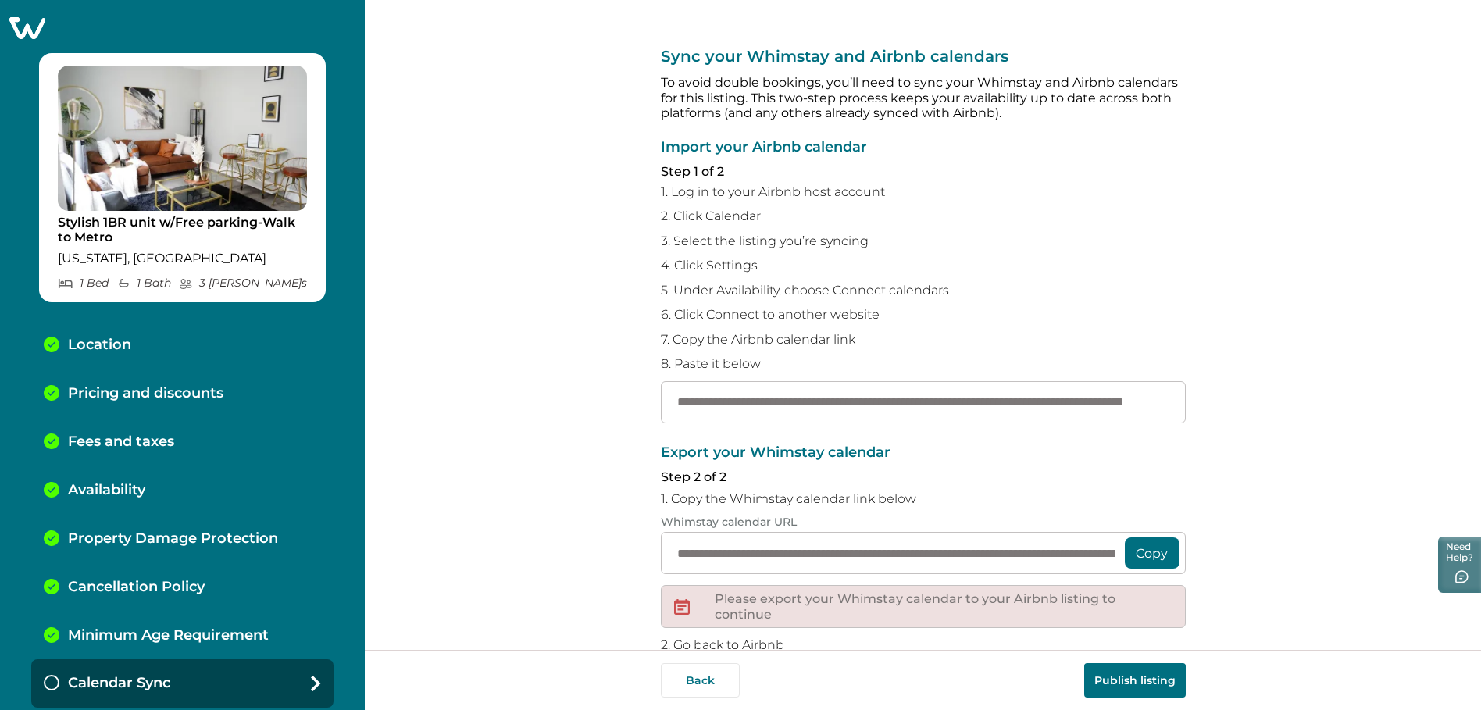
type input "**********"
click at [1129, 677] on button "Publish listing" at bounding box center [1135, 680] width 102 height 34
click at [1012, 409] on input "**********" at bounding box center [923, 402] width 525 height 42
click at [1023, 405] on input "**********" at bounding box center [923, 402] width 525 height 42
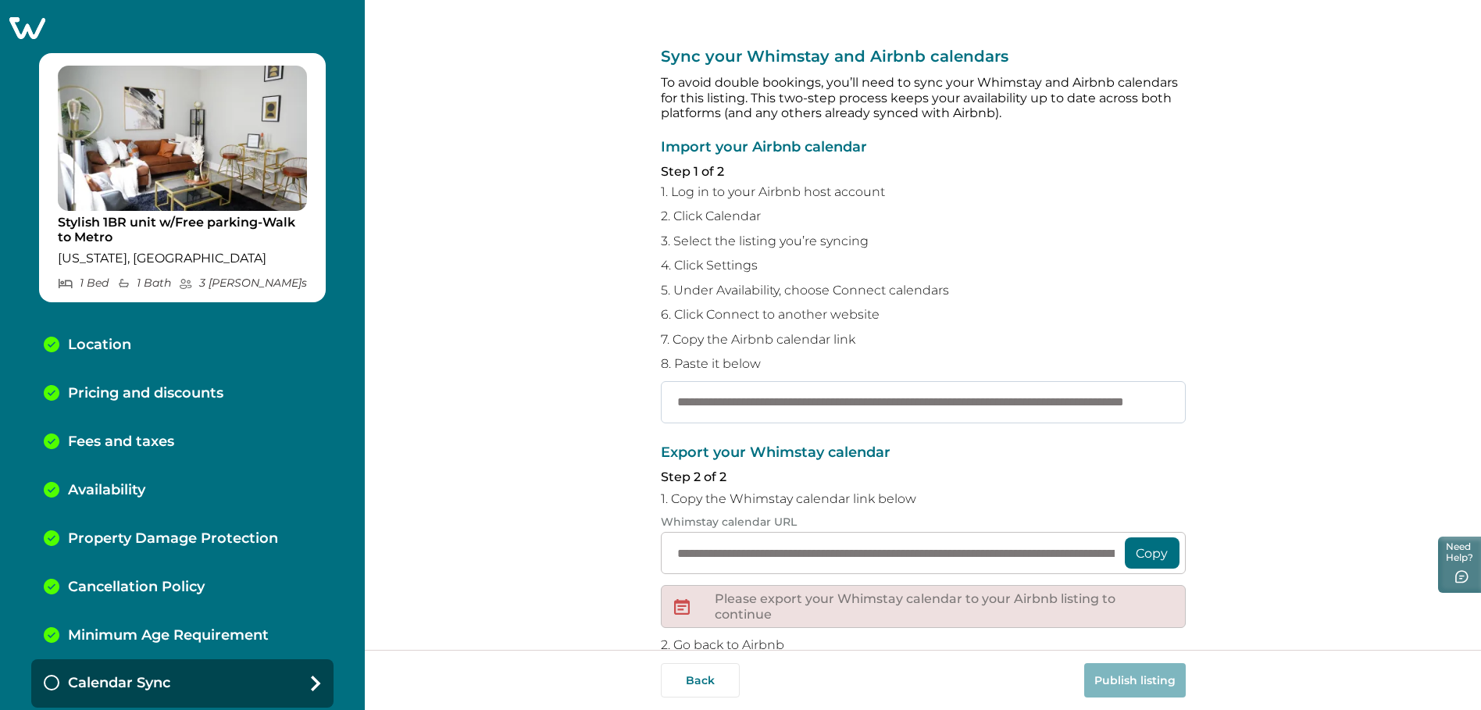
click at [1023, 405] on input "**********" at bounding box center [923, 402] width 525 height 42
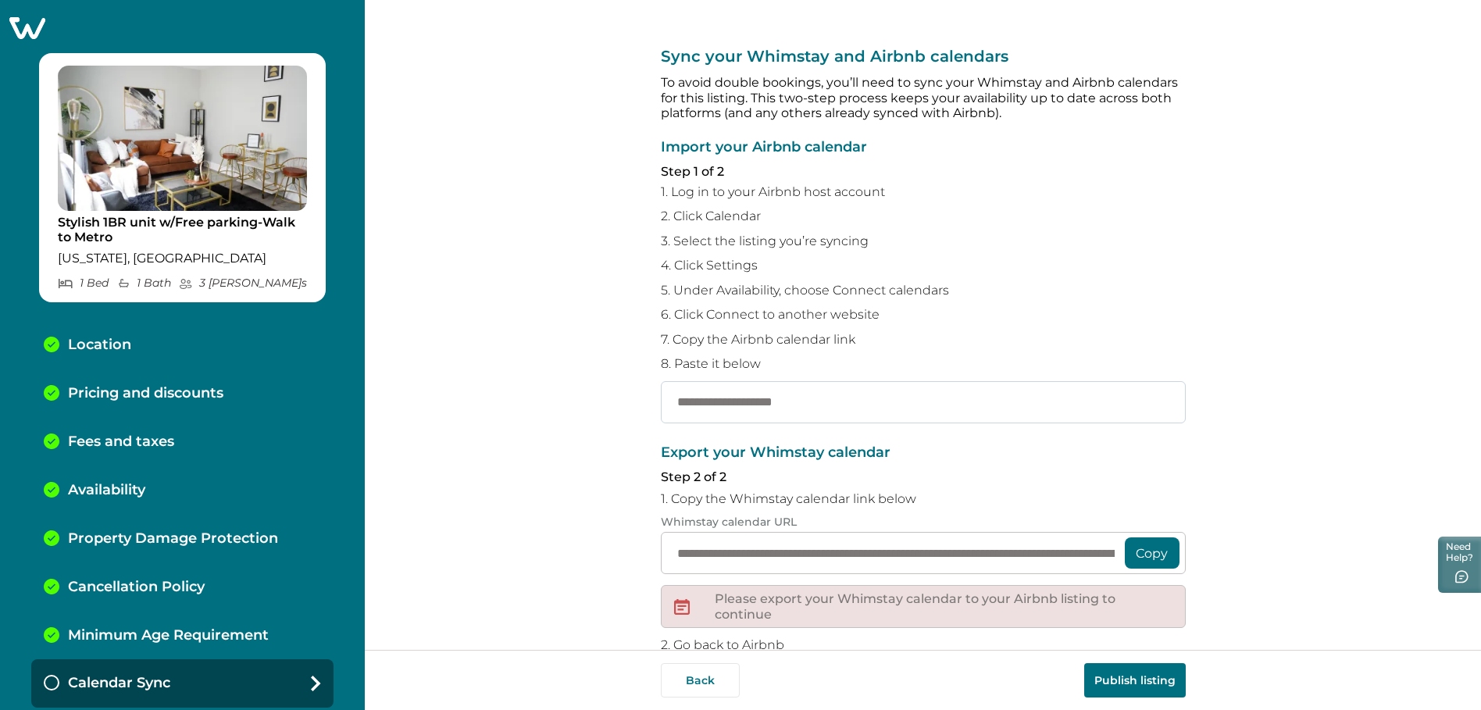
click at [737, 408] on input "text" at bounding box center [923, 402] width 525 height 42
paste input "**********"
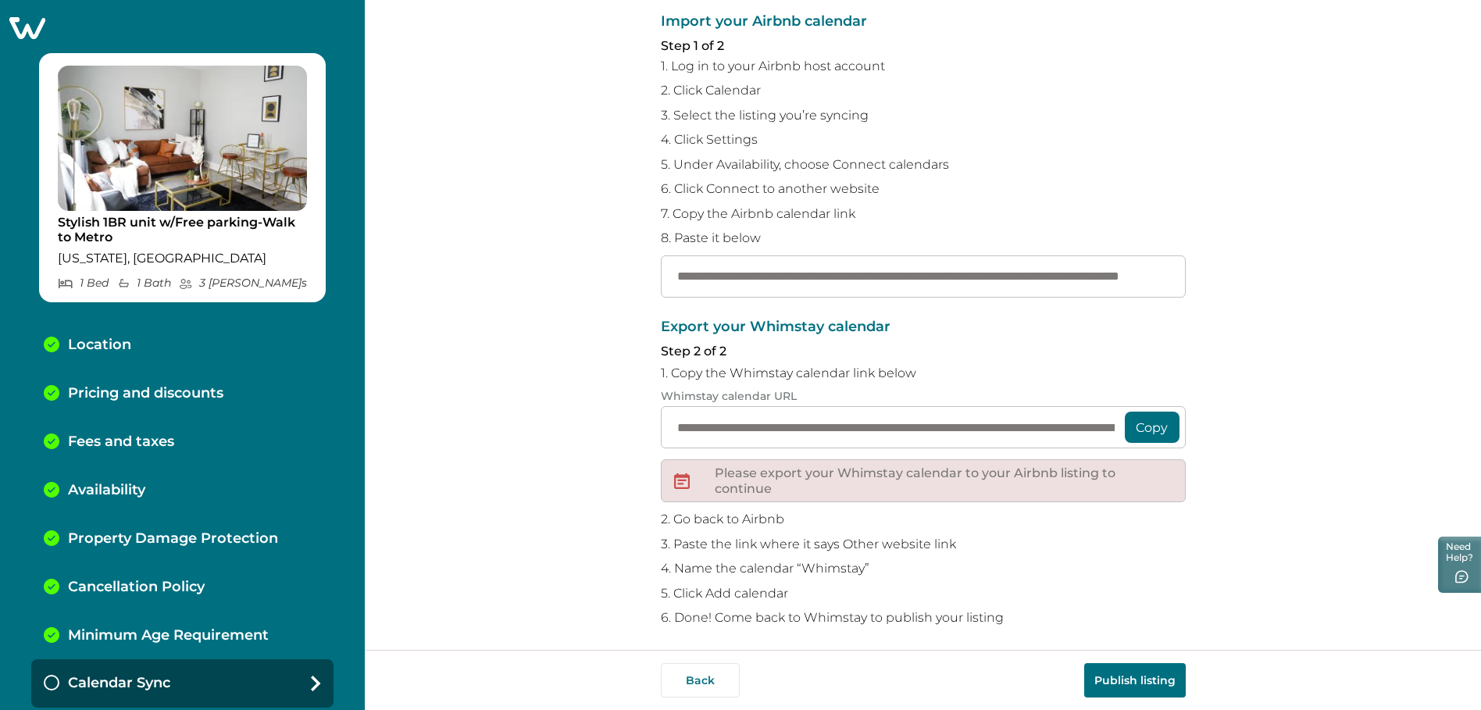
scroll to position [133, 0]
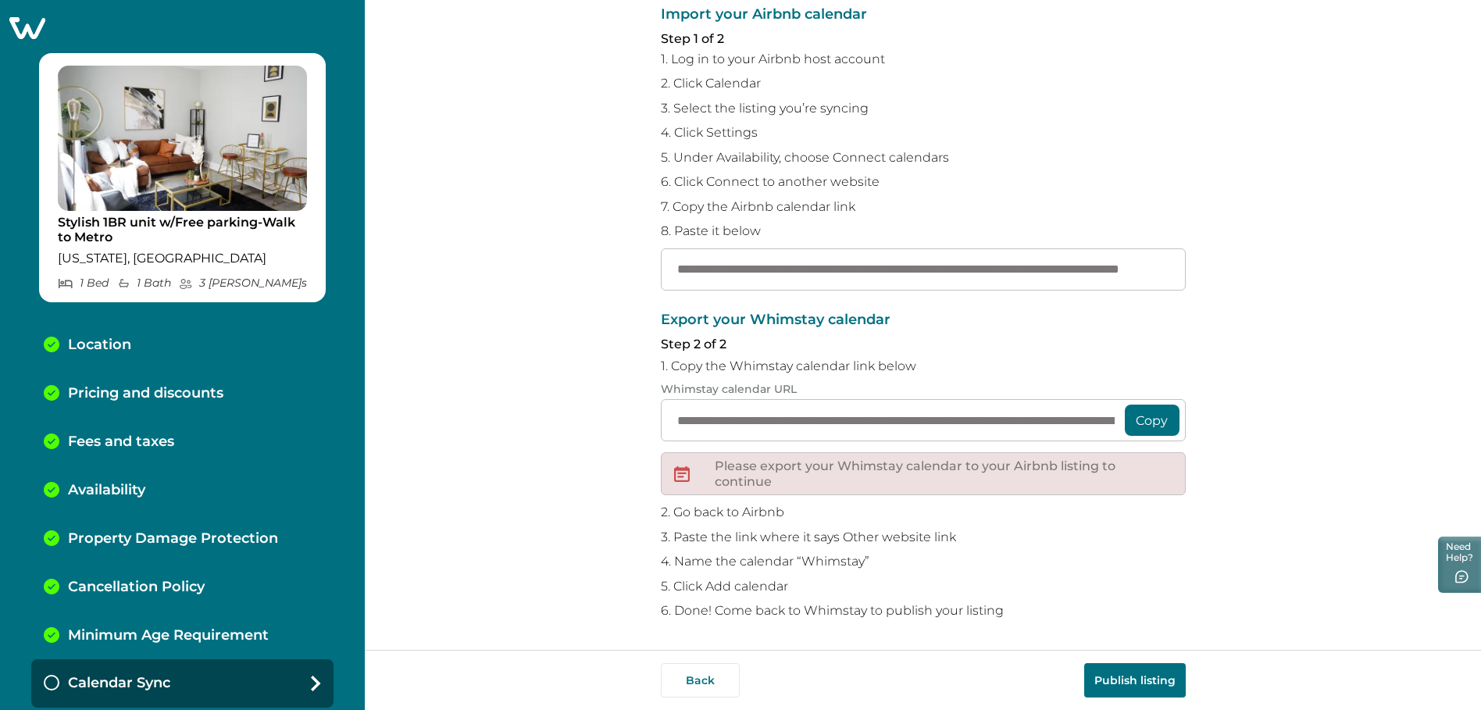
type input "**********"
click at [1125, 694] on button "Publish listing" at bounding box center [1135, 680] width 102 height 34
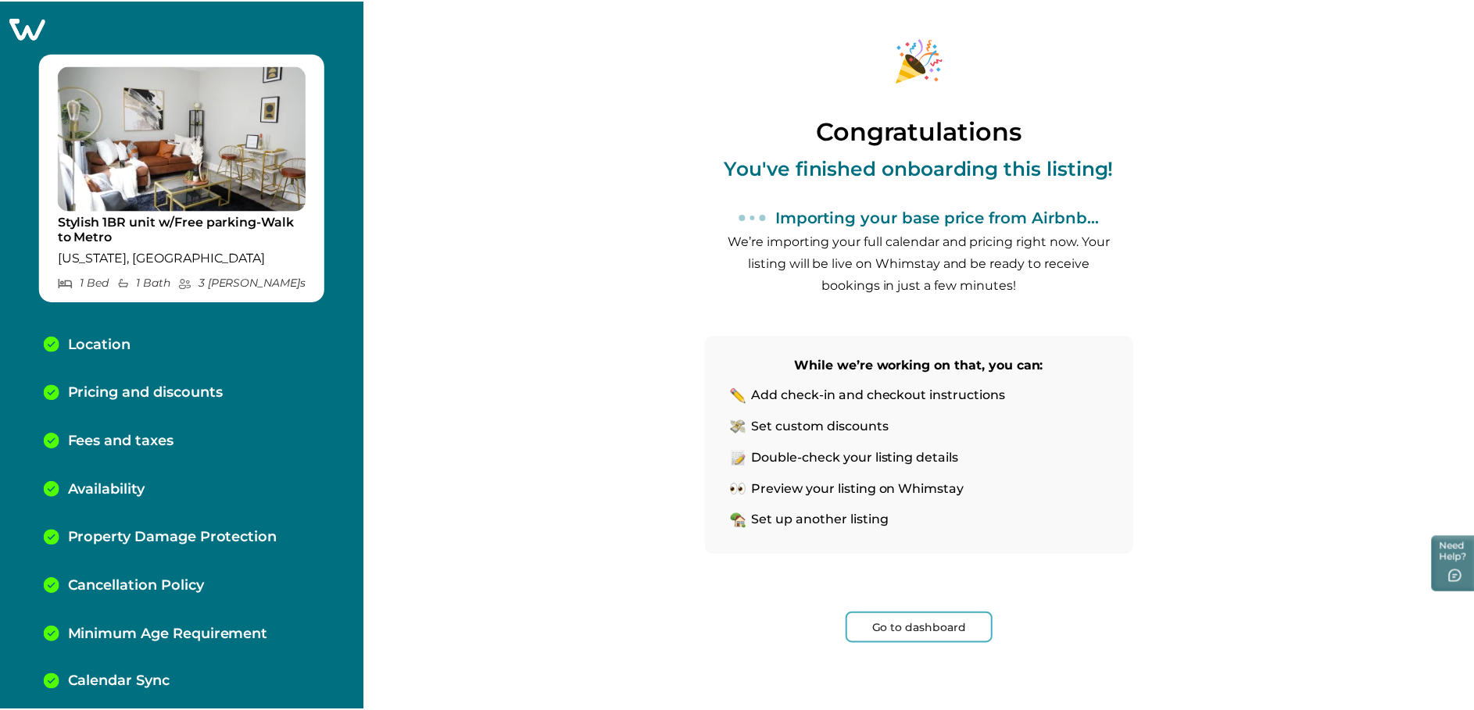
scroll to position [48, 0]
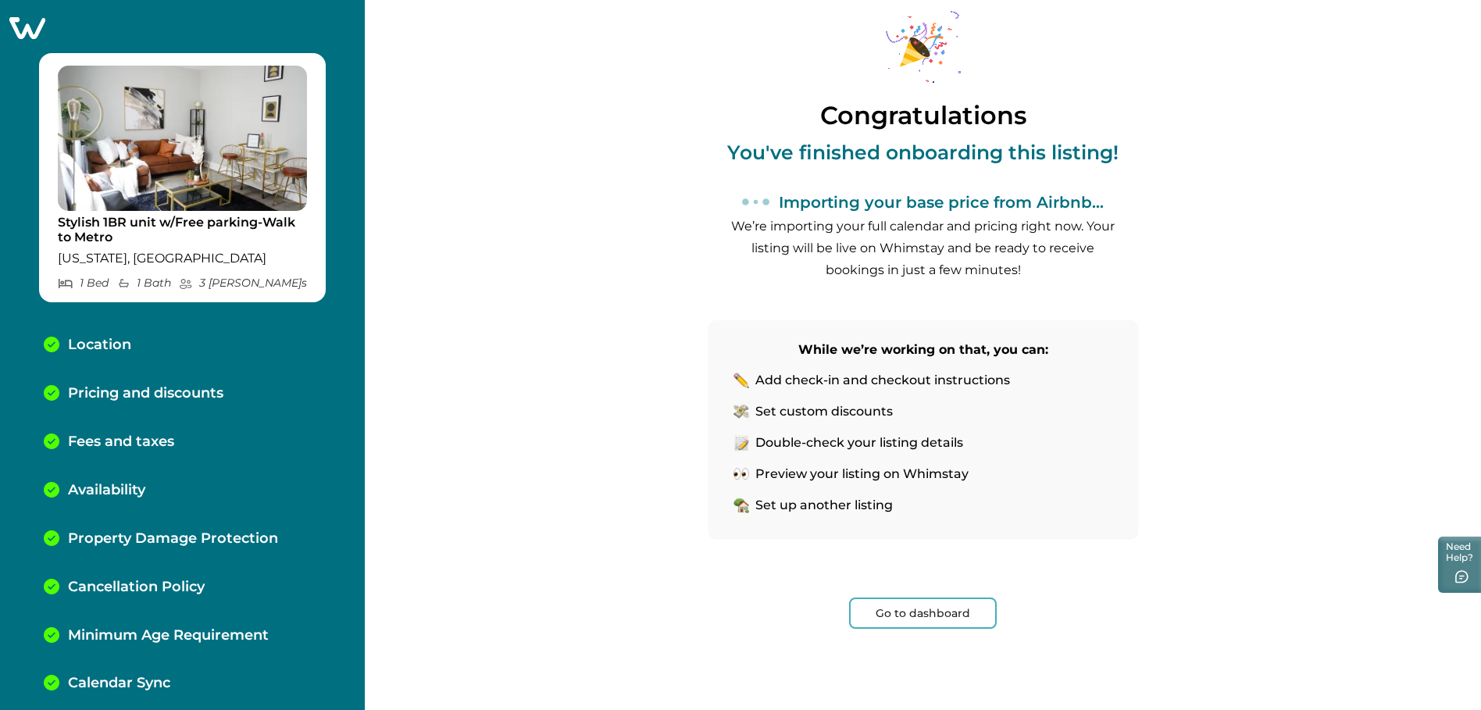
click at [918, 620] on button "Go to dashboard" at bounding box center [923, 613] width 148 height 31
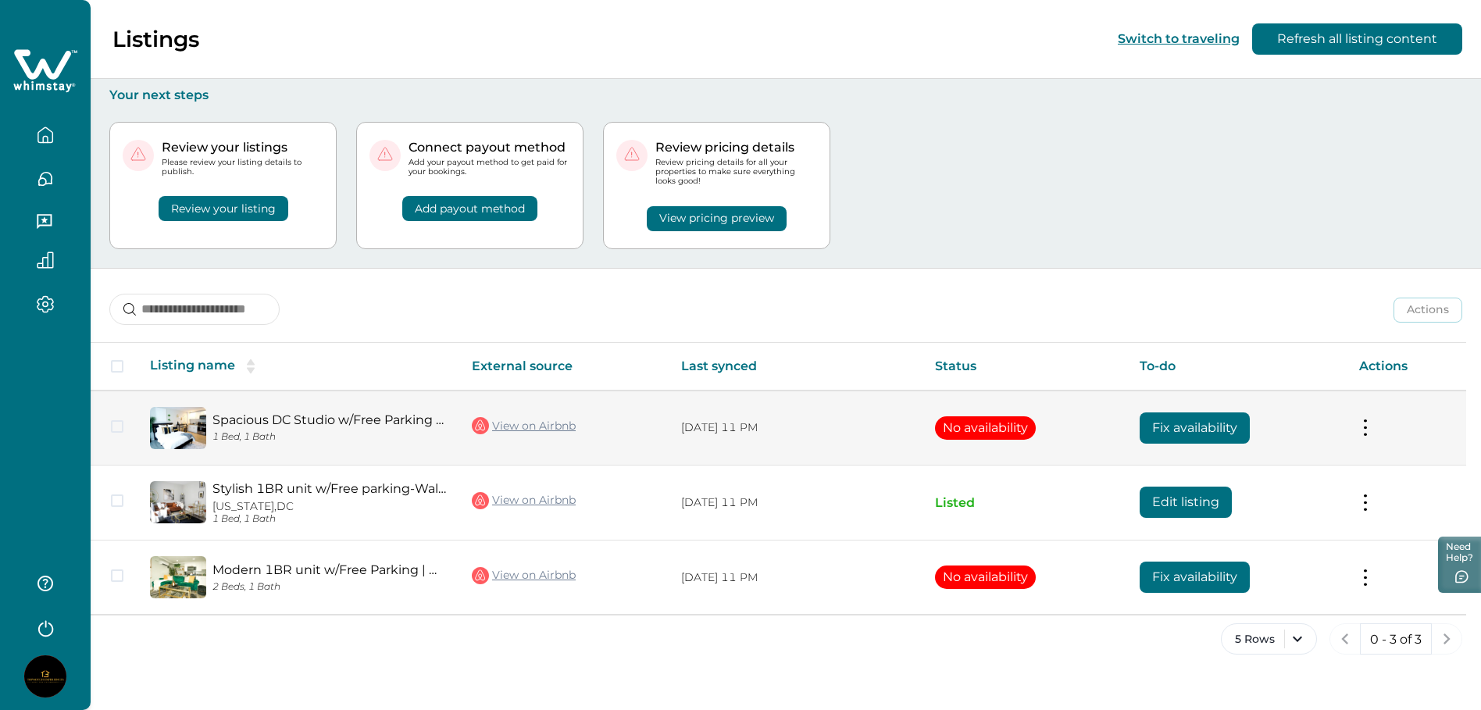
click at [990, 435] on button "No availability" at bounding box center [985, 427] width 101 height 23
click at [1355, 439] on td "Actions View listing on Whimstay" at bounding box center [1407, 428] width 120 height 75
click at [1357, 434] on td "Actions View listing on Whimstay" at bounding box center [1407, 428] width 120 height 75
click at [988, 429] on button "No availability" at bounding box center [985, 427] width 101 height 23
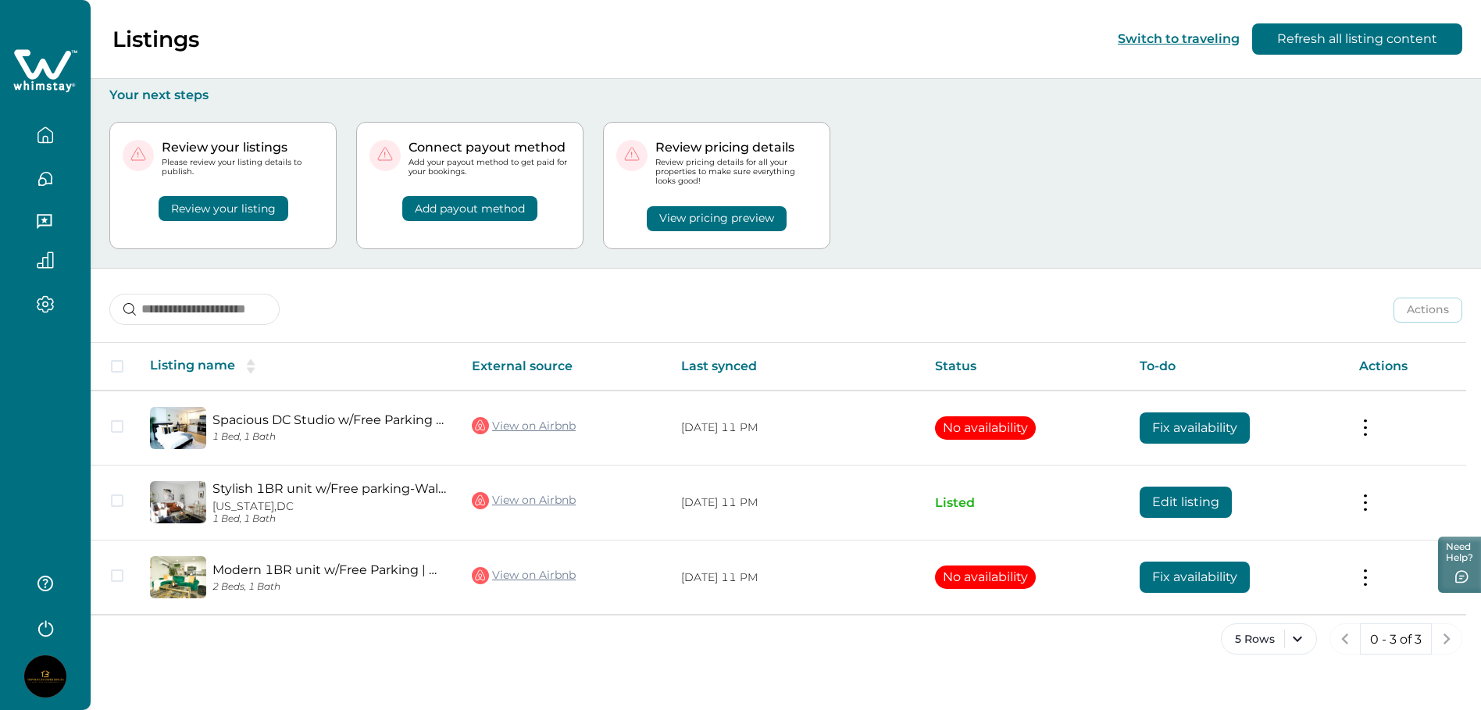
click at [262, 202] on button "Review your listing" at bounding box center [224, 208] width 130 height 25
click at [216, 209] on button "Review your listing" at bounding box center [224, 208] width 130 height 25
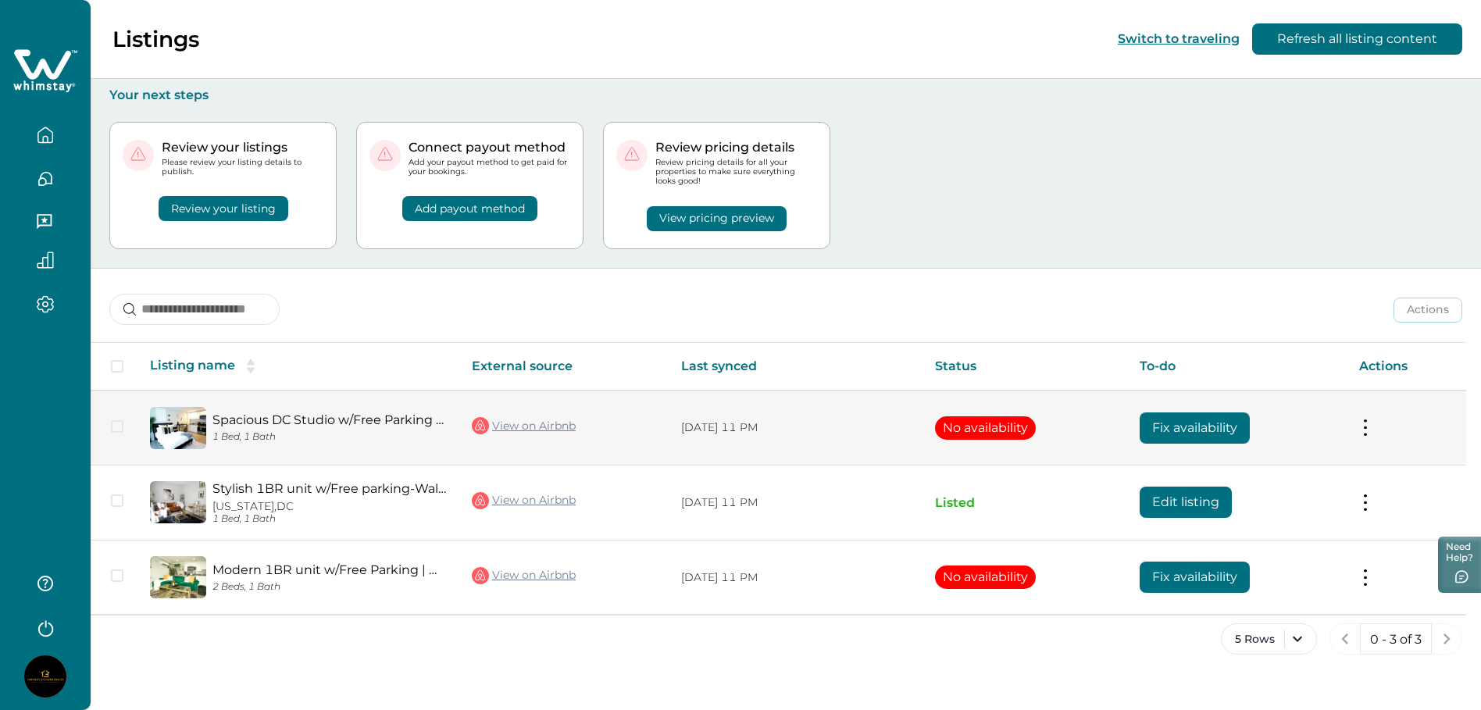
click at [976, 425] on button "No availability" at bounding box center [985, 427] width 101 height 23
click at [1364, 438] on td "Actions View listing on Whimstay" at bounding box center [1407, 428] width 120 height 75
click at [1368, 422] on button at bounding box center [1365, 428] width 13 height 16
click at [1368, 423] on button at bounding box center [1365, 428] width 13 height 16
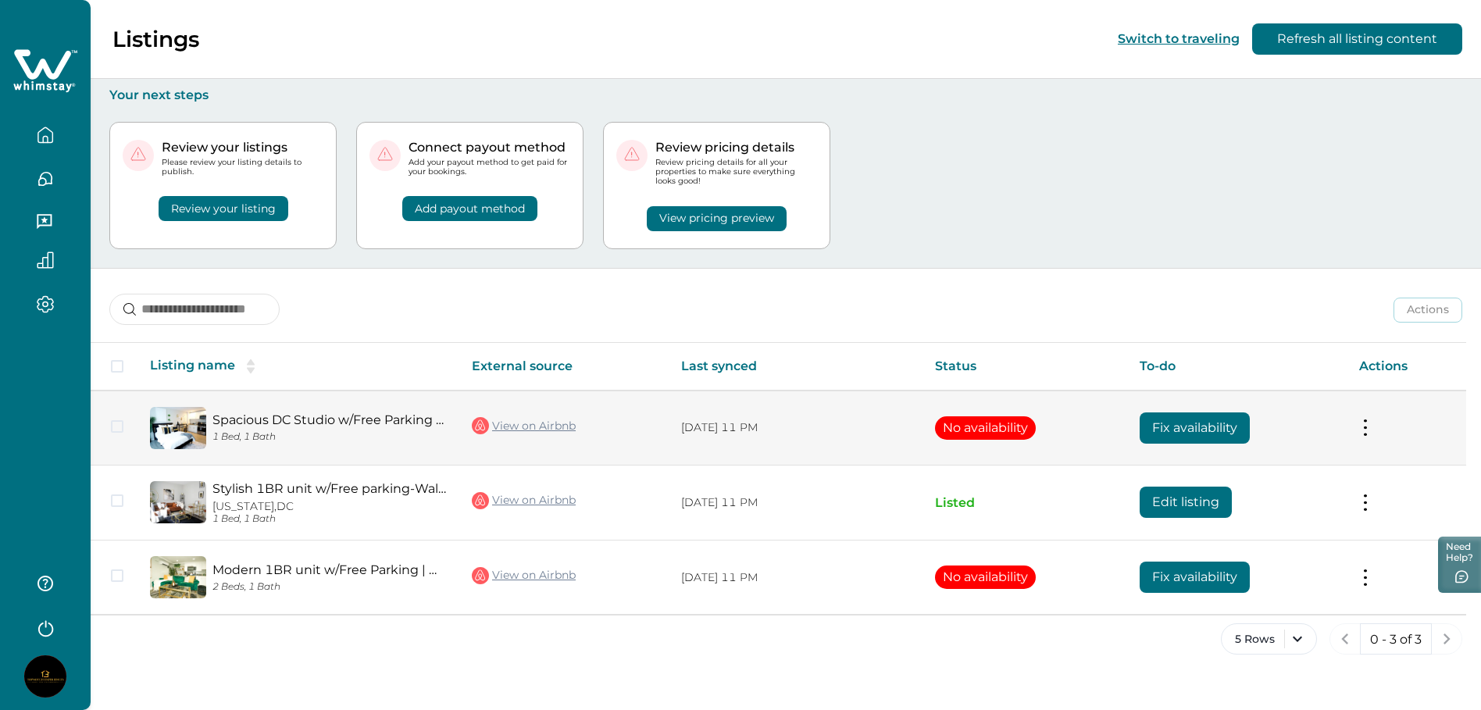
click at [1368, 423] on button at bounding box center [1365, 428] width 13 height 16
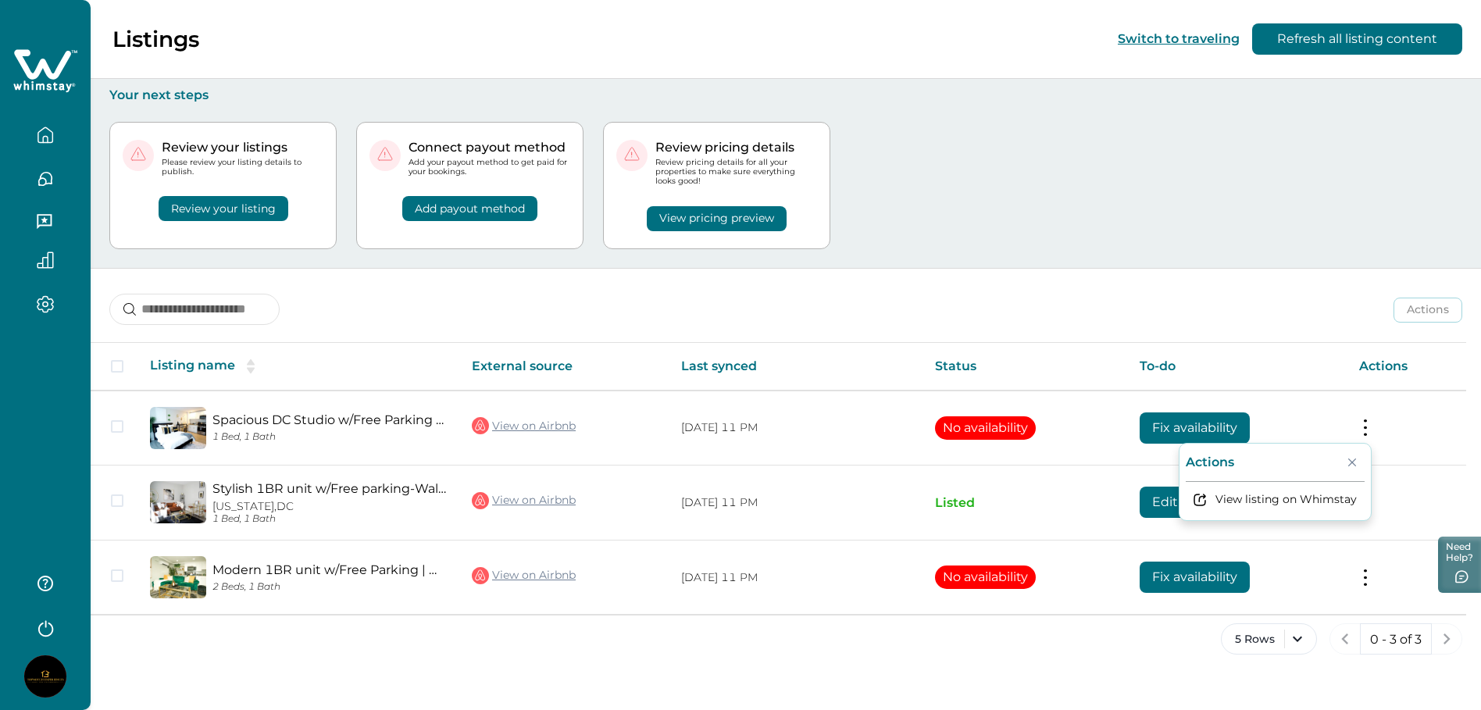
click at [891, 320] on div "Actions Actions Publish listing Unlist listing" at bounding box center [786, 298] width 1391 height 58
click at [244, 207] on button "Review your listing" at bounding box center [224, 208] width 130 height 25
click at [230, 213] on button "Review your listing" at bounding box center [224, 208] width 130 height 25
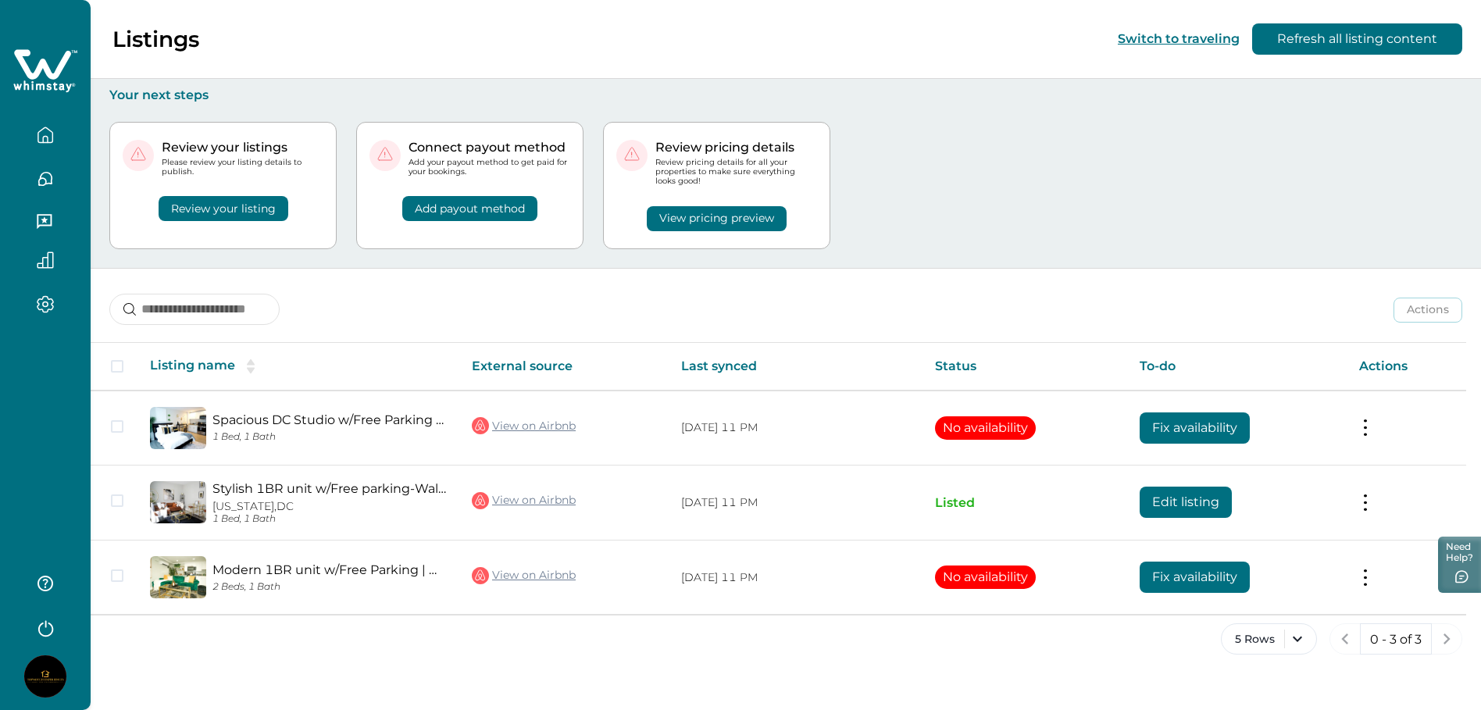
click at [230, 213] on button "Review your listing" at bounding box center [224, 208] width 130 height 25
click at [230, 214] on button "Review your listing" at bounding box center [224, 208] width 130 height 25
drag, startPoint x: 238, startPoint y: 214, endPoint x: 589, endPoint y: 273, distance: 356.4
click at [239, 214] on button "Review your listing" at bounding box center [224, 208] width 130 height 25
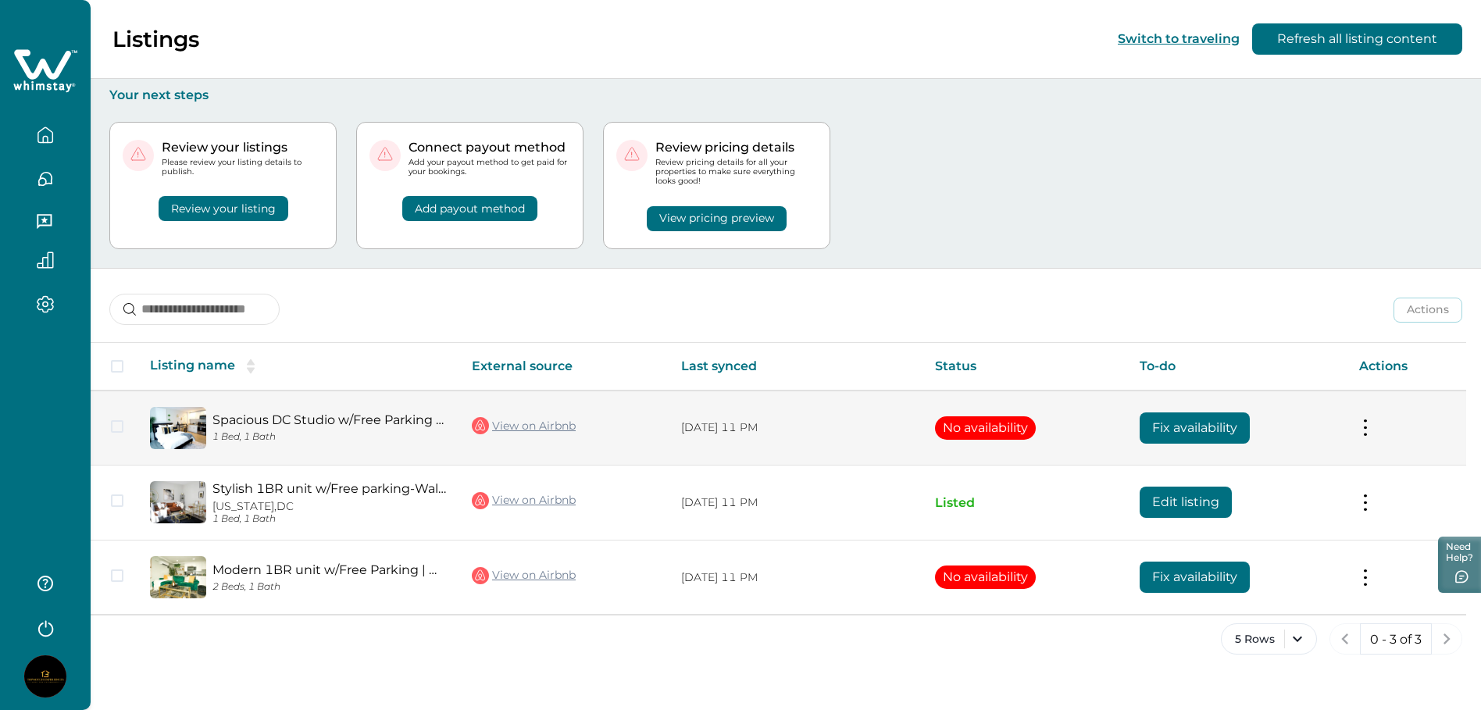
click at [1181, 423] on button "Fix availability" at bounding box center [1195, 428] width 110 height 31
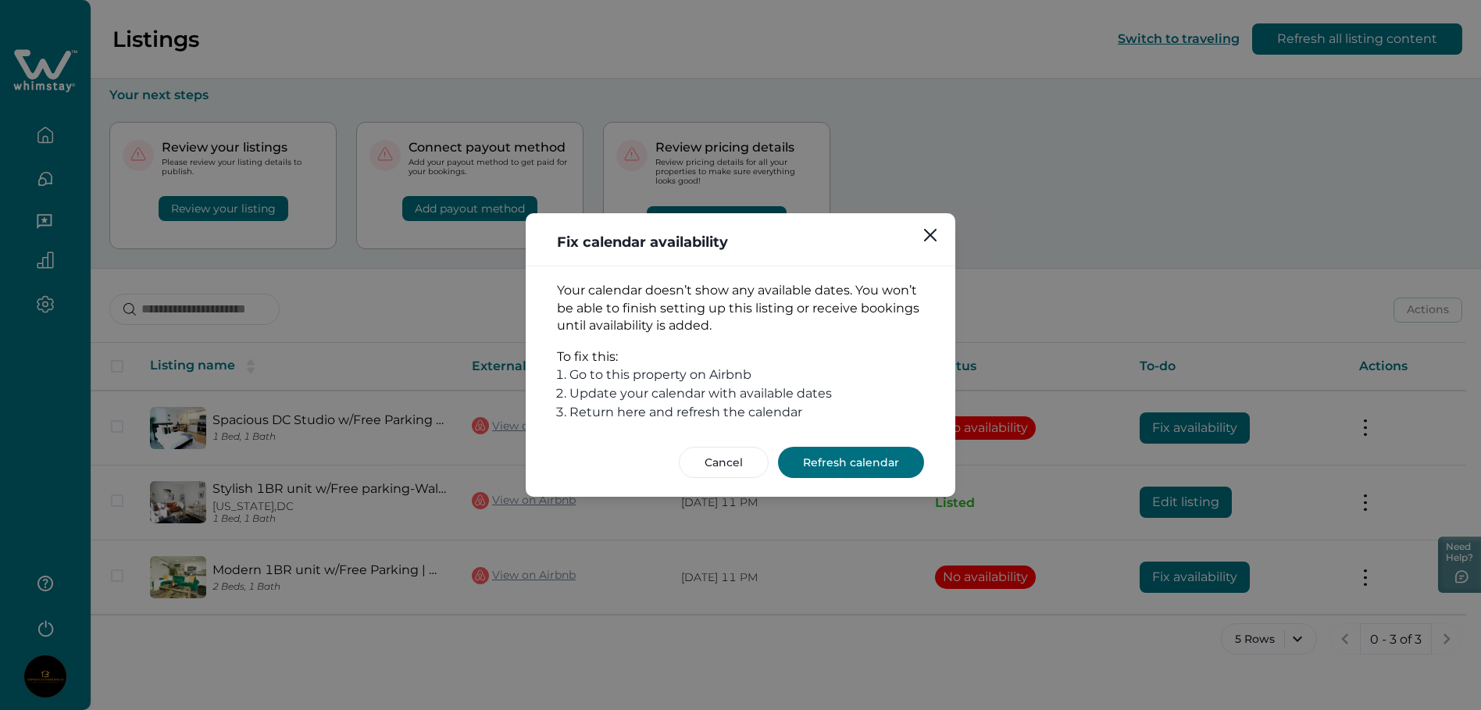
click at [882, 467] on button "Refresh calendar" at bounding box center [851, 462] width 146 height 31
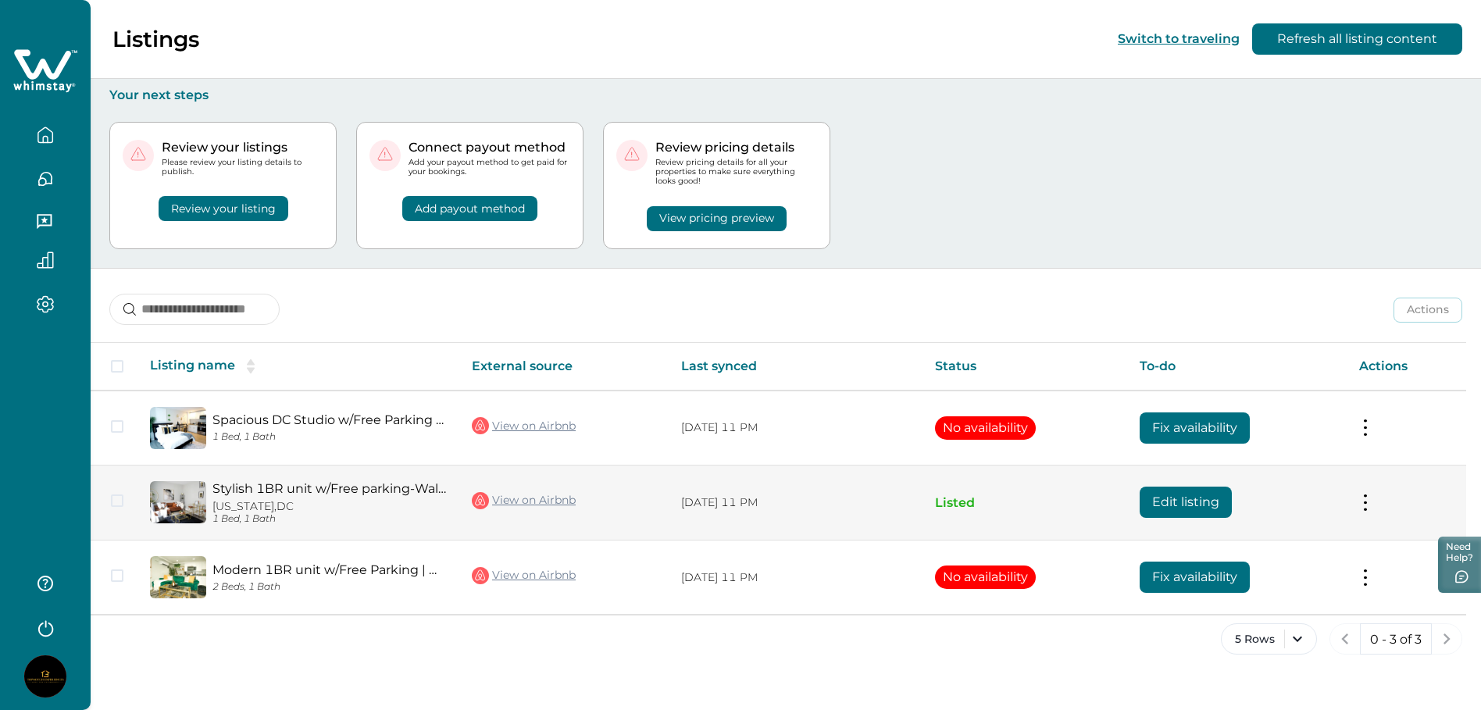
click at [1158, 498] on button "Edit listing" at bounding box center [1186, 502] width 92 height 31
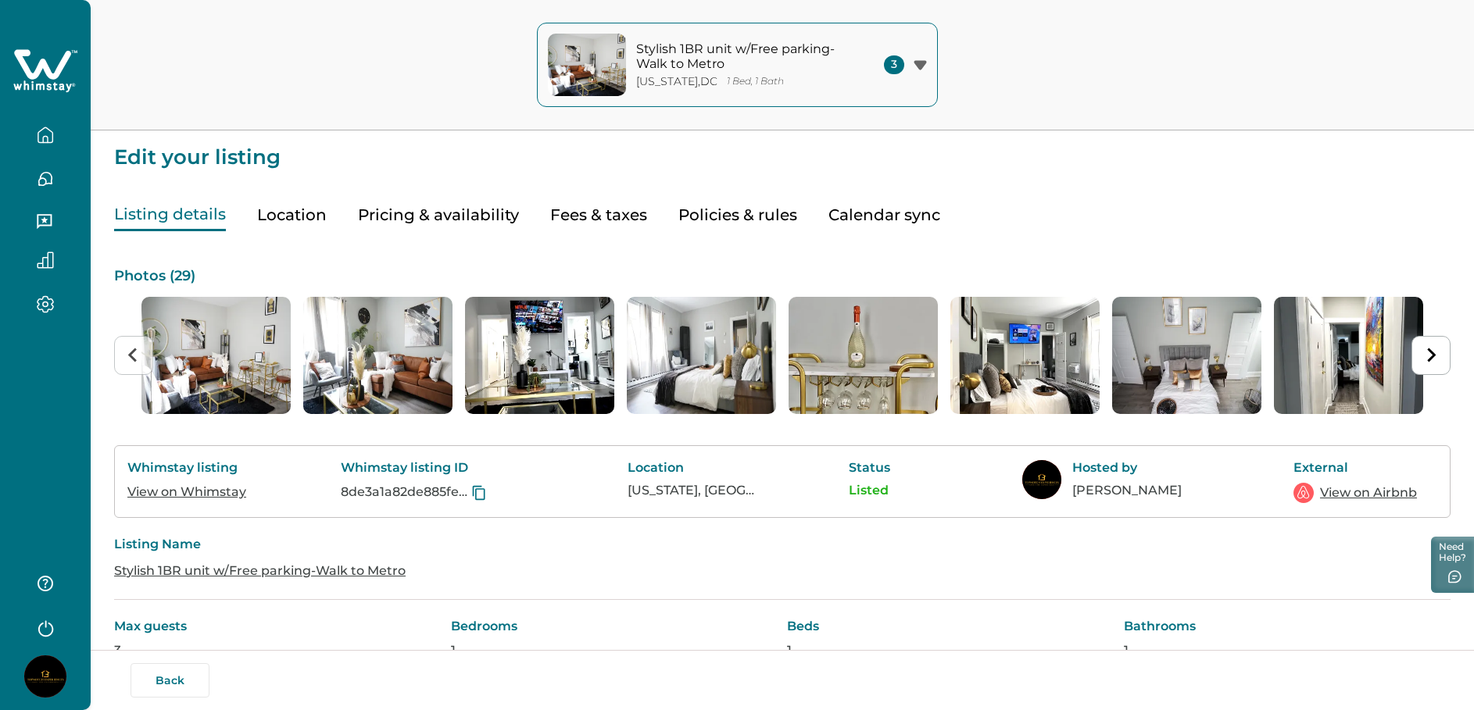
click at [466, 219] on button "Pricing & availability" at bounding box center [438, 215] width 161 height 32
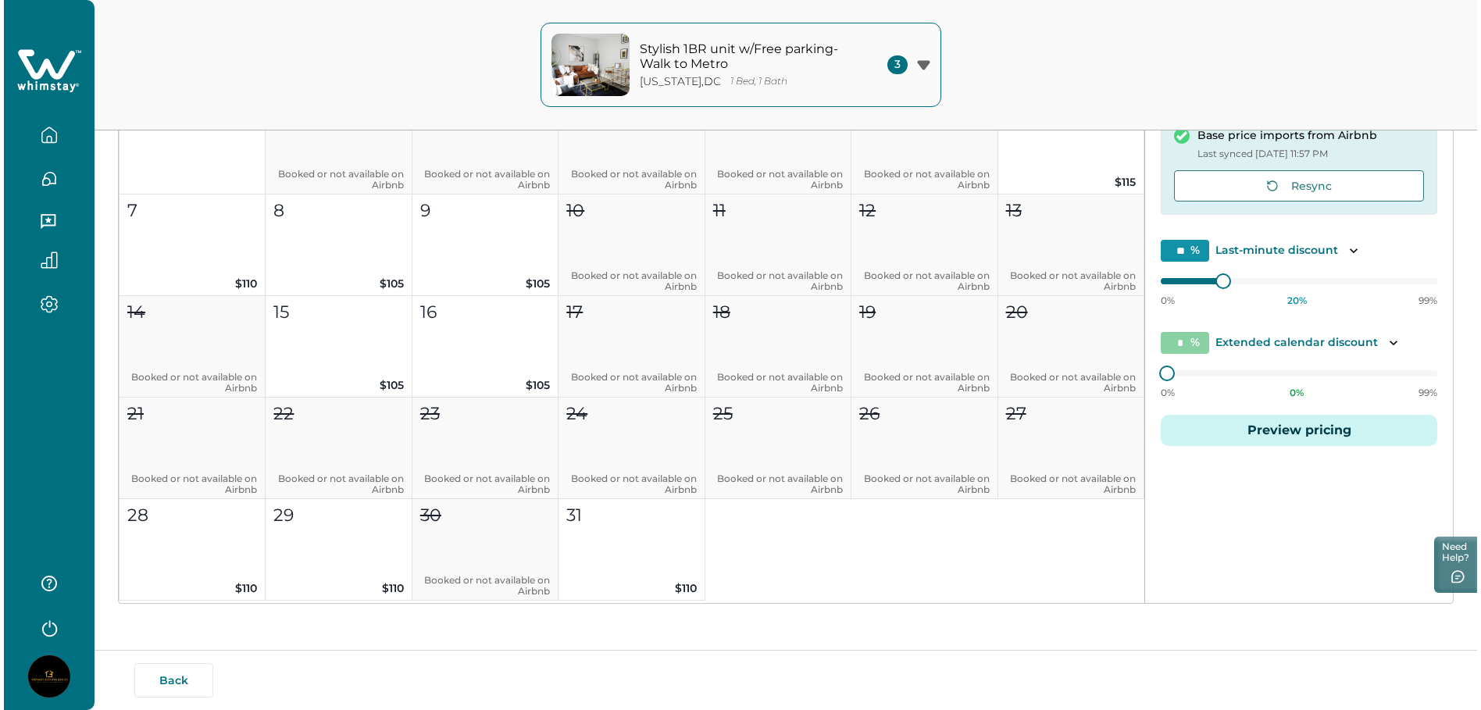
scroll to position [1719, 0]
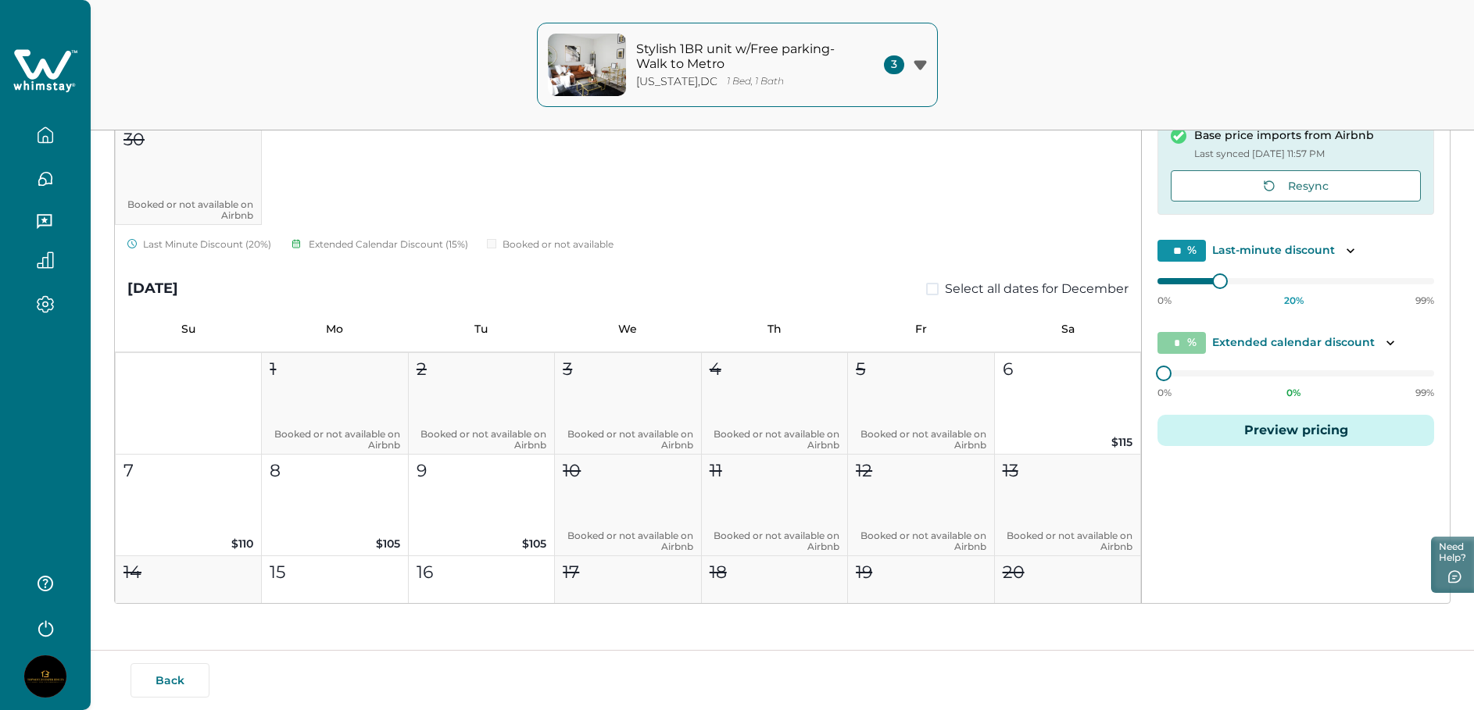
click at [900, 68] on span "3" at bounding box center [894, 64] width 20 height 19
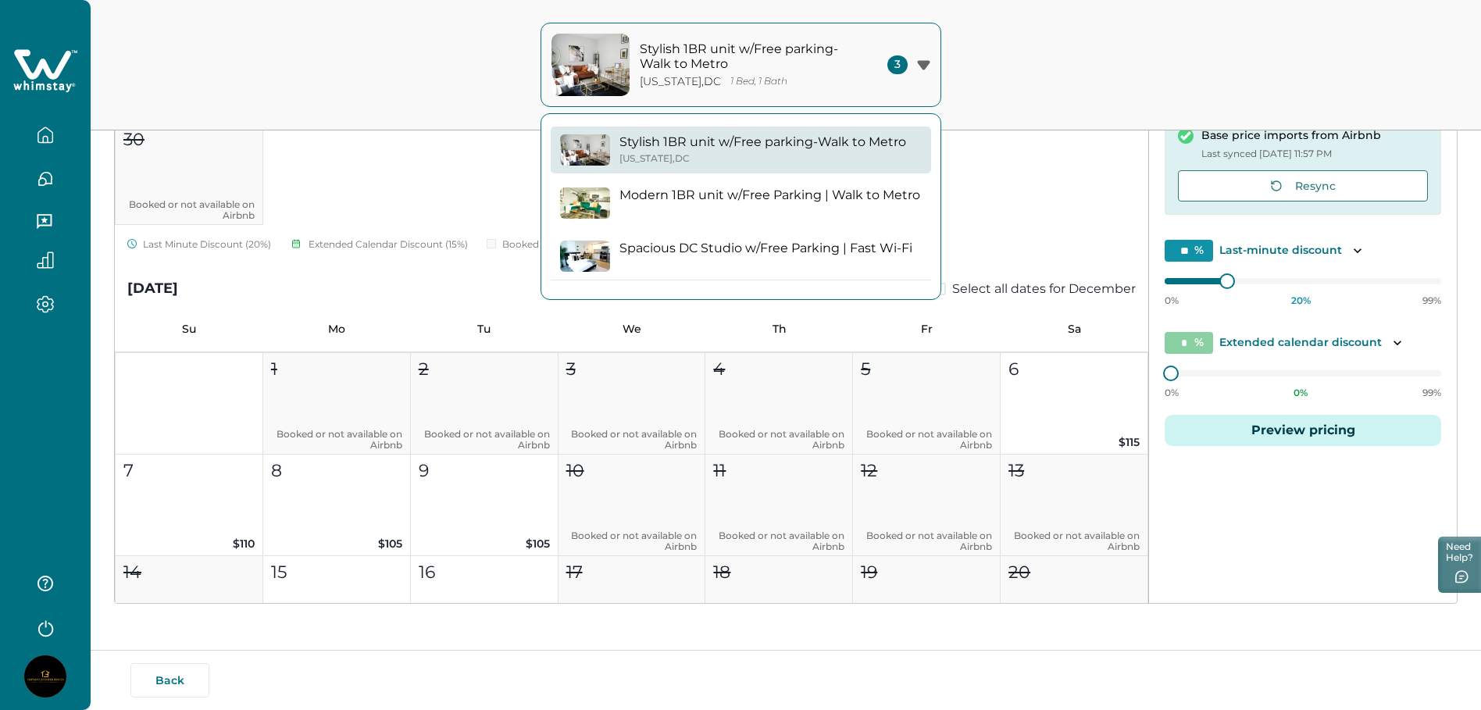
click at [720, 206] on button "Modern 1BR unit w/Free Parking | Walk to Metro" at bounding box center [741, 203] width 380 height 47
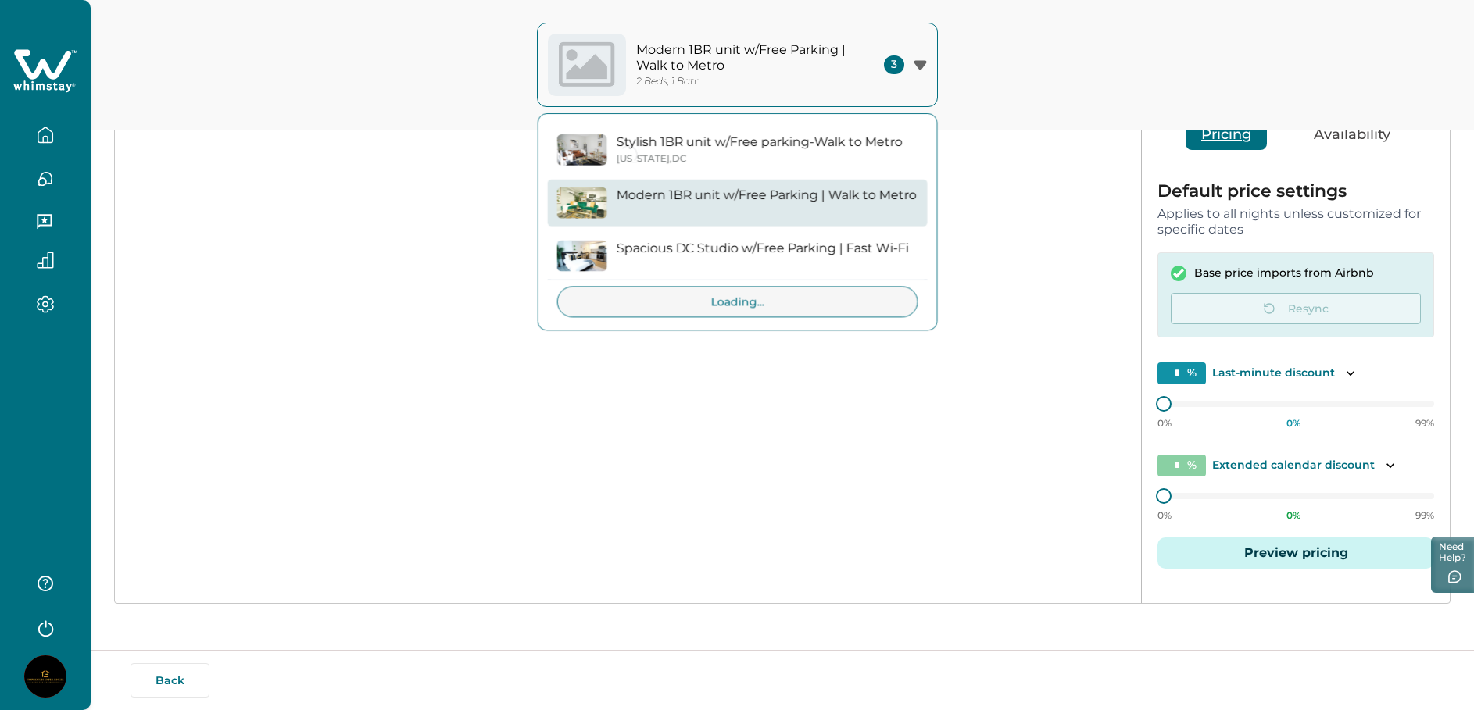
type input "**"
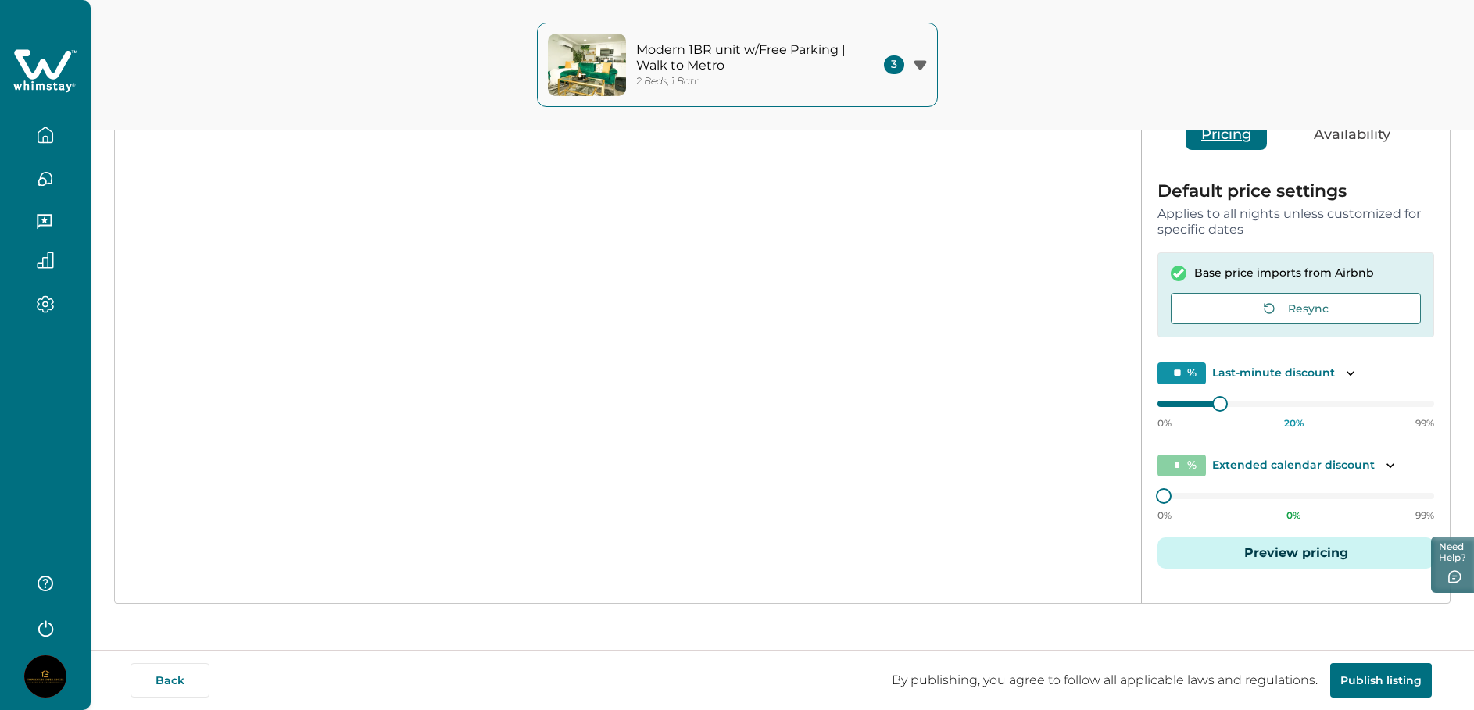
click at [51, 136] on icon "button" at bounding box center [45, 135] width 17 height 17
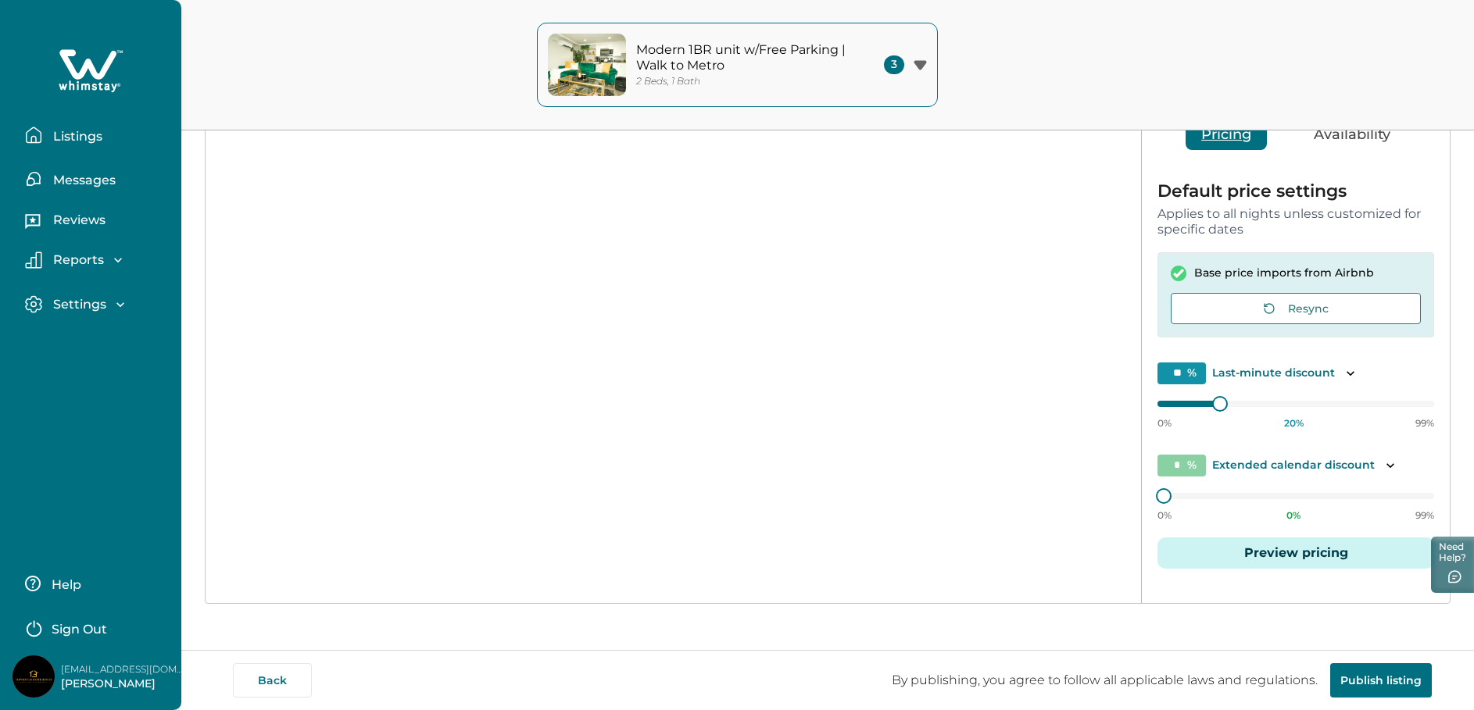
click at [1382, 688] on button "Publish listing" at bounding box center [1381, 680] width 102 height 34
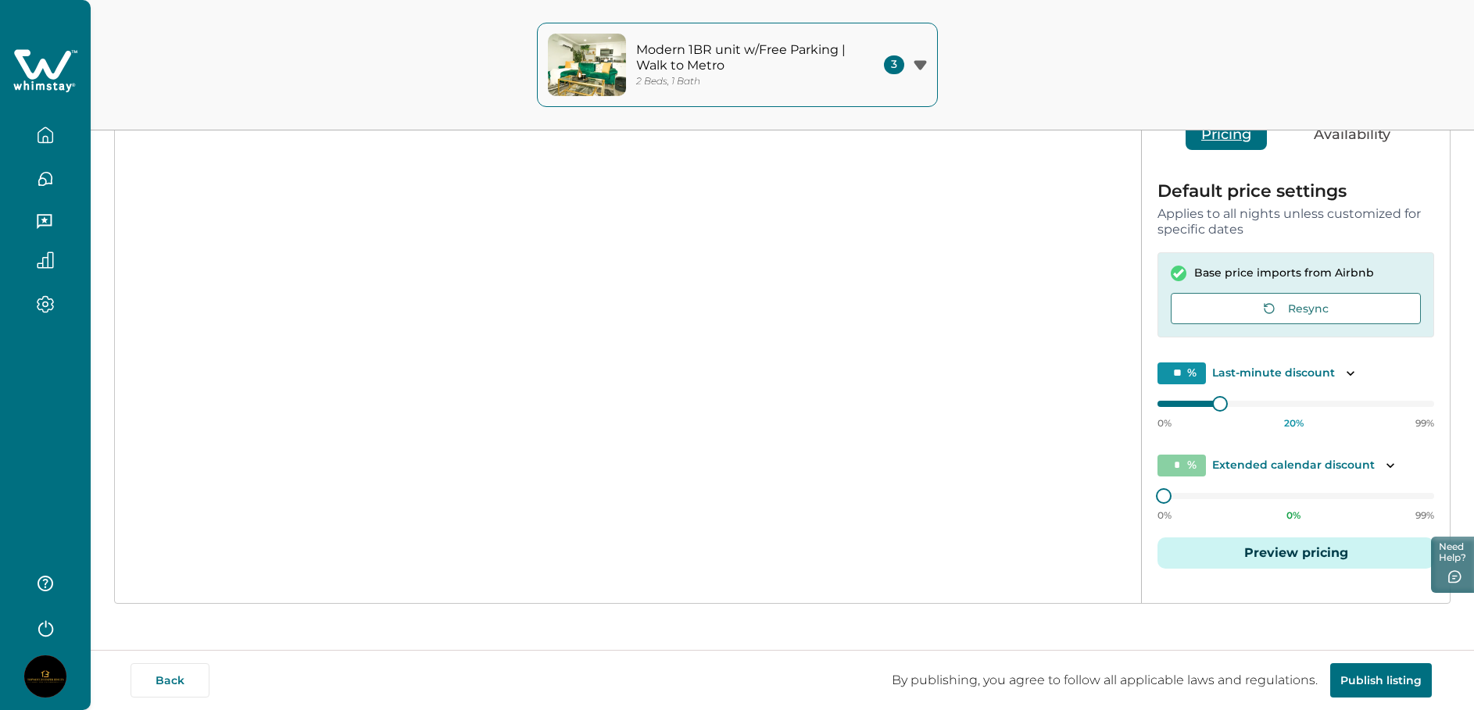
click at [1379, 679] on button "Publish listing" at bounding box center [1381, 680] width 102 height 34
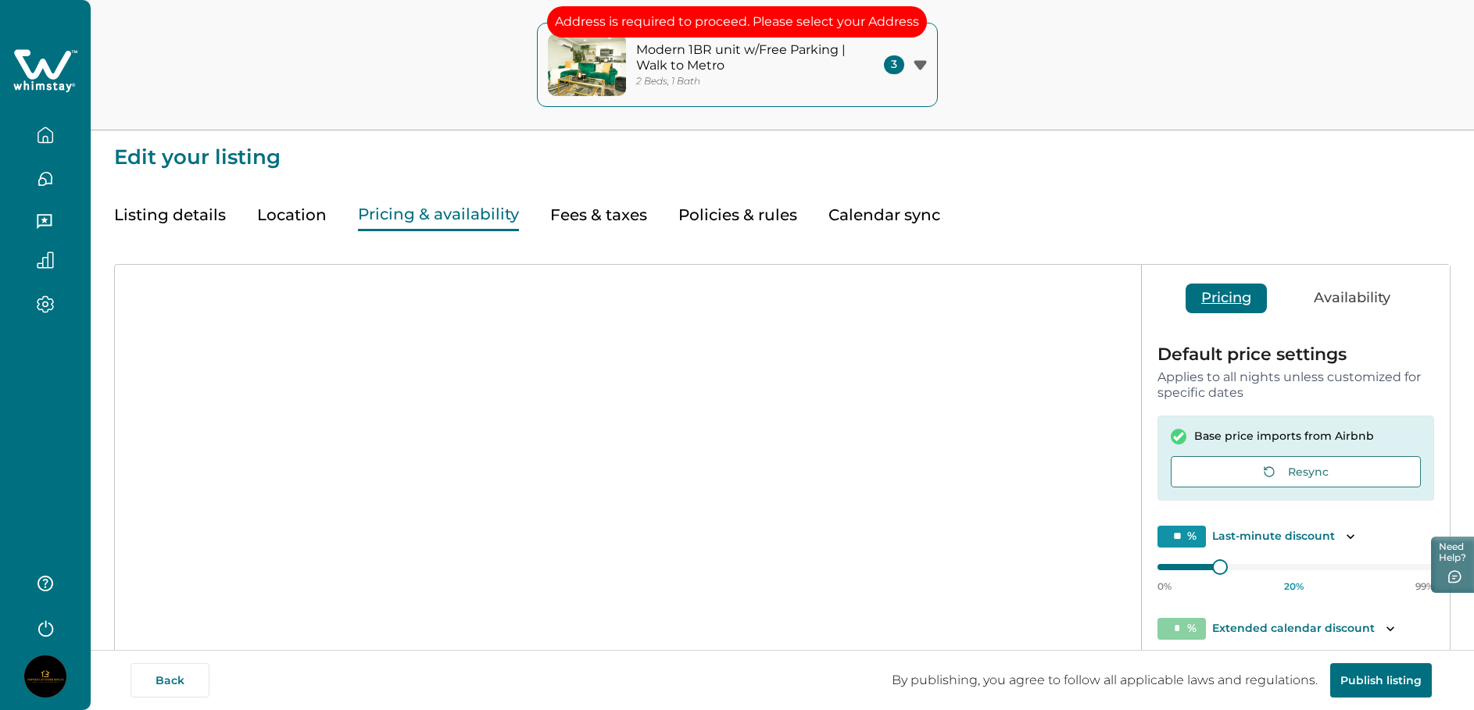
click at [168, 225] on button "Listing details" at bounding box center [170, 215] width 112 height 32
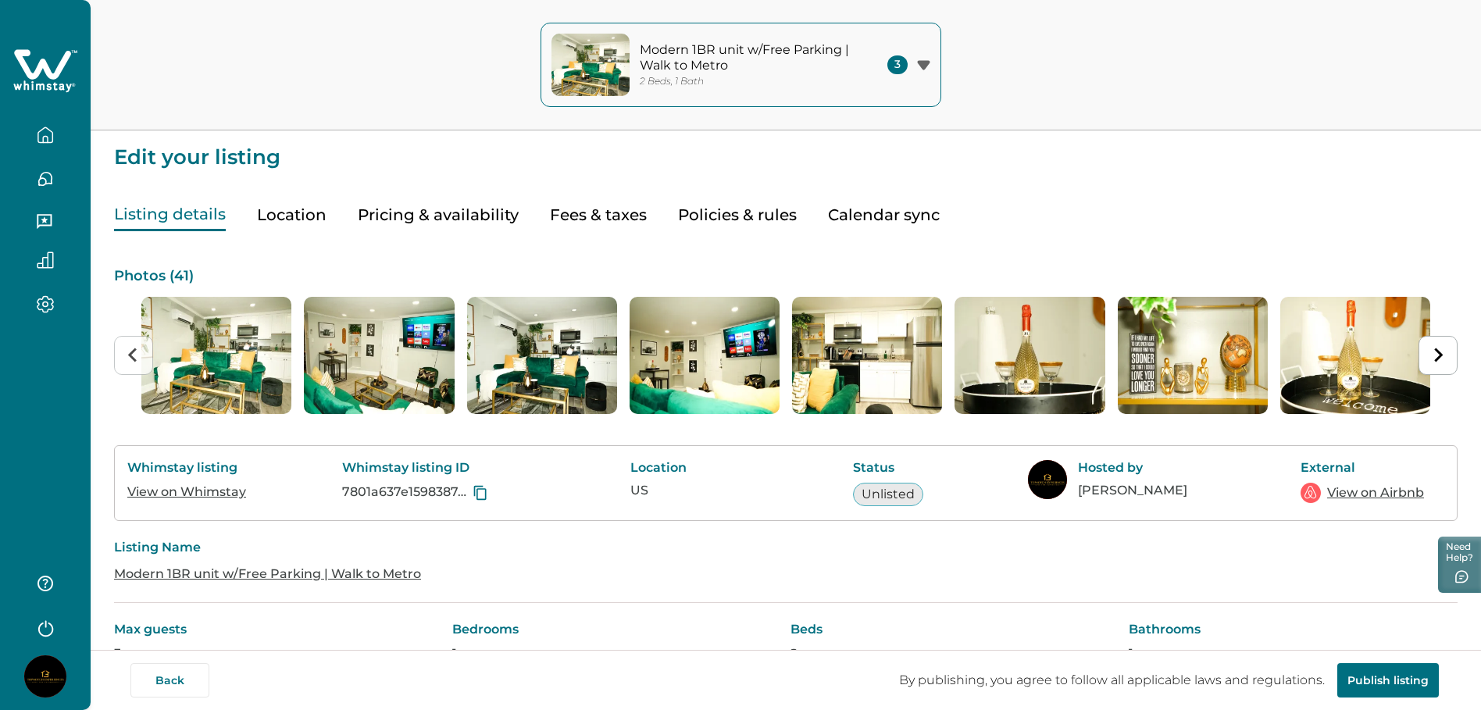
click at [285, 224] on button "Location" at bounding box center [292, 215] width 70 height 32
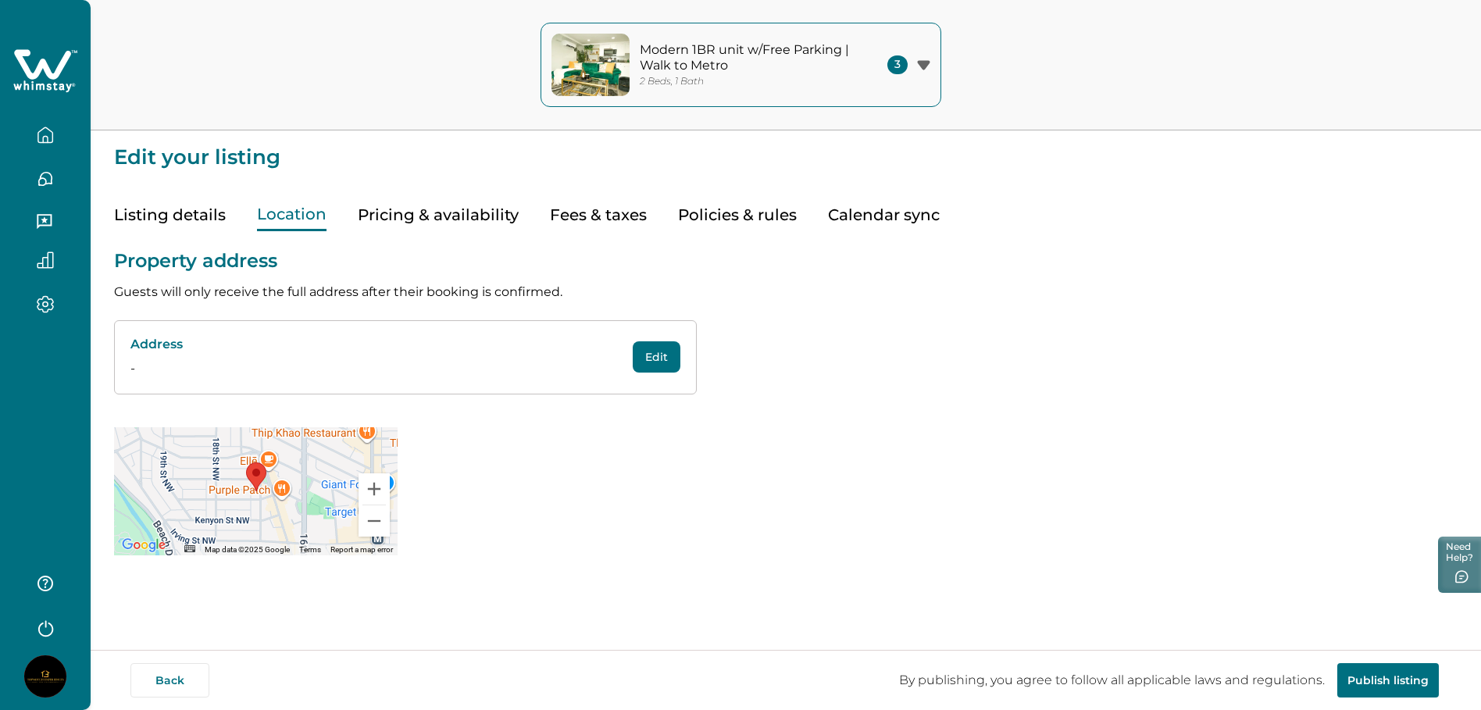
click at [345, 346] on p "Address" at bounding box center [376, 345] width 493 height 16
click at [245, 373] on p "-" at bounding box center [364, 368] width 469 height 19
click at [652, 363] on button "Edit" at bounding box center [657, 356] width 48 height 31
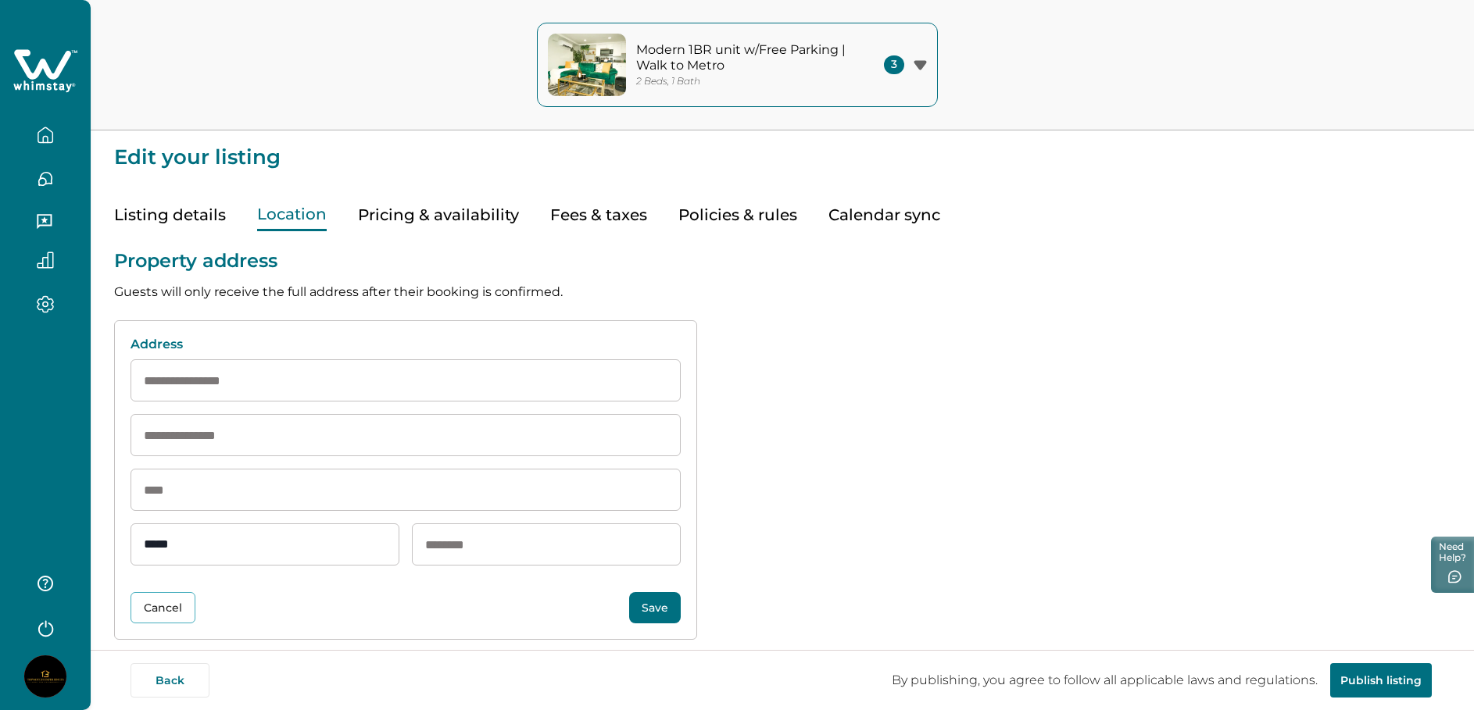
click at [423, 389] on input at bounding box center [405, 380] width 550 height 42
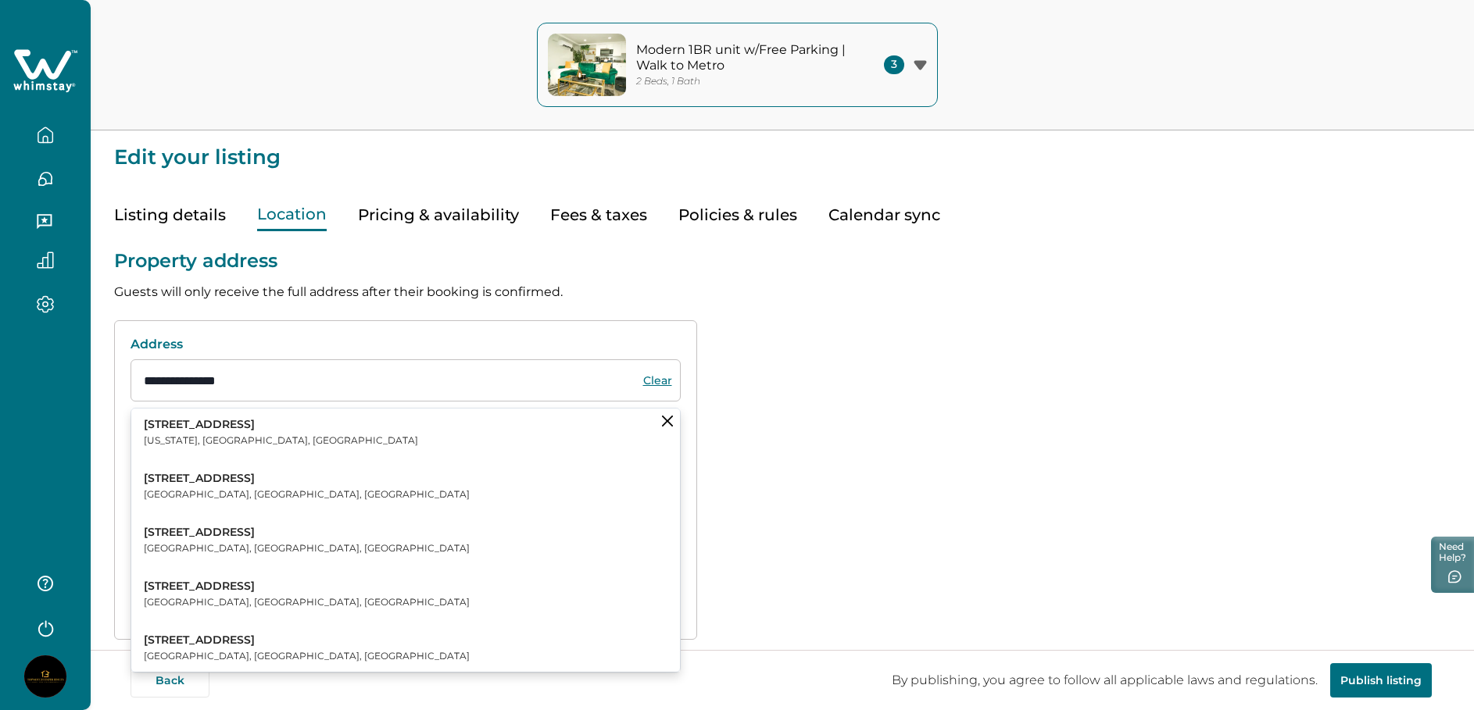
click at [188, 434] on p "Washington, DC, USA" at bounding box center [281, 441] width 274 height 16
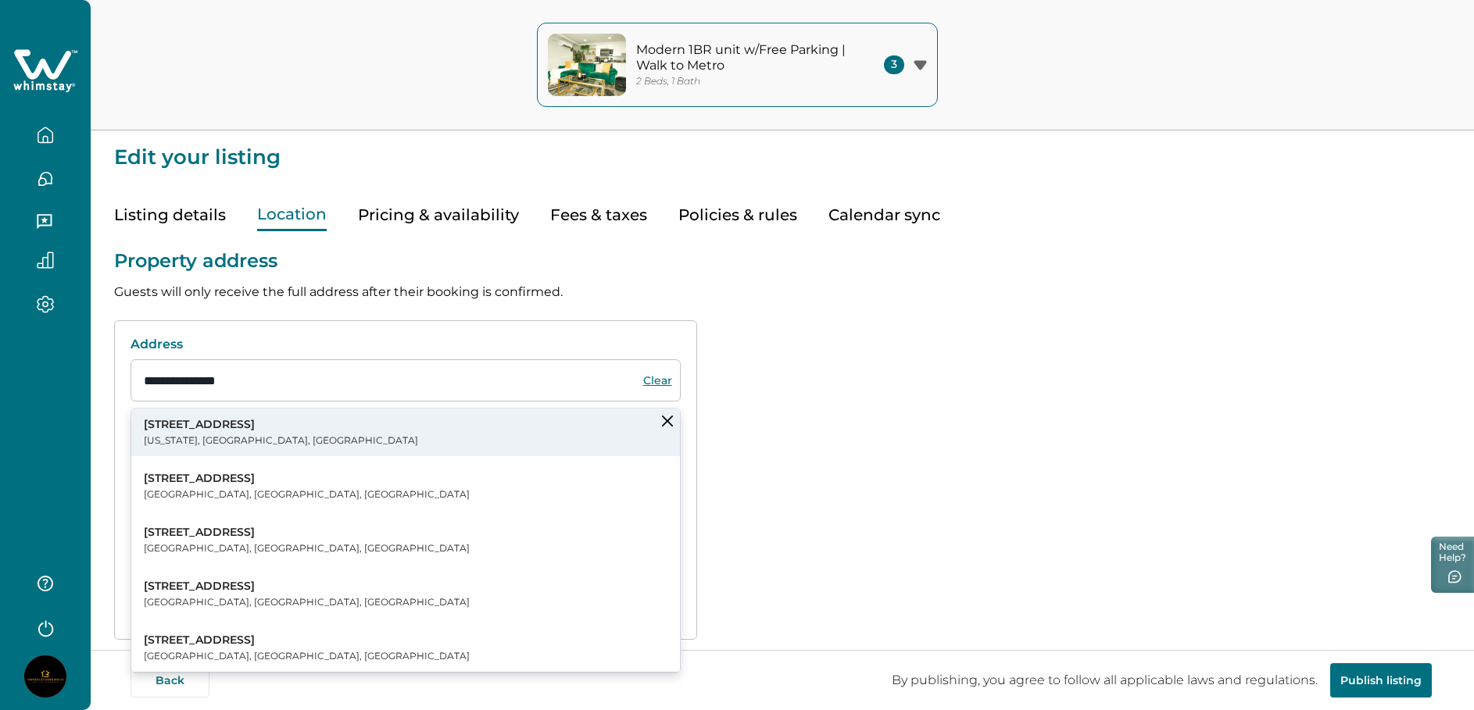
type input "**********"
select select "**"
type input "*****"
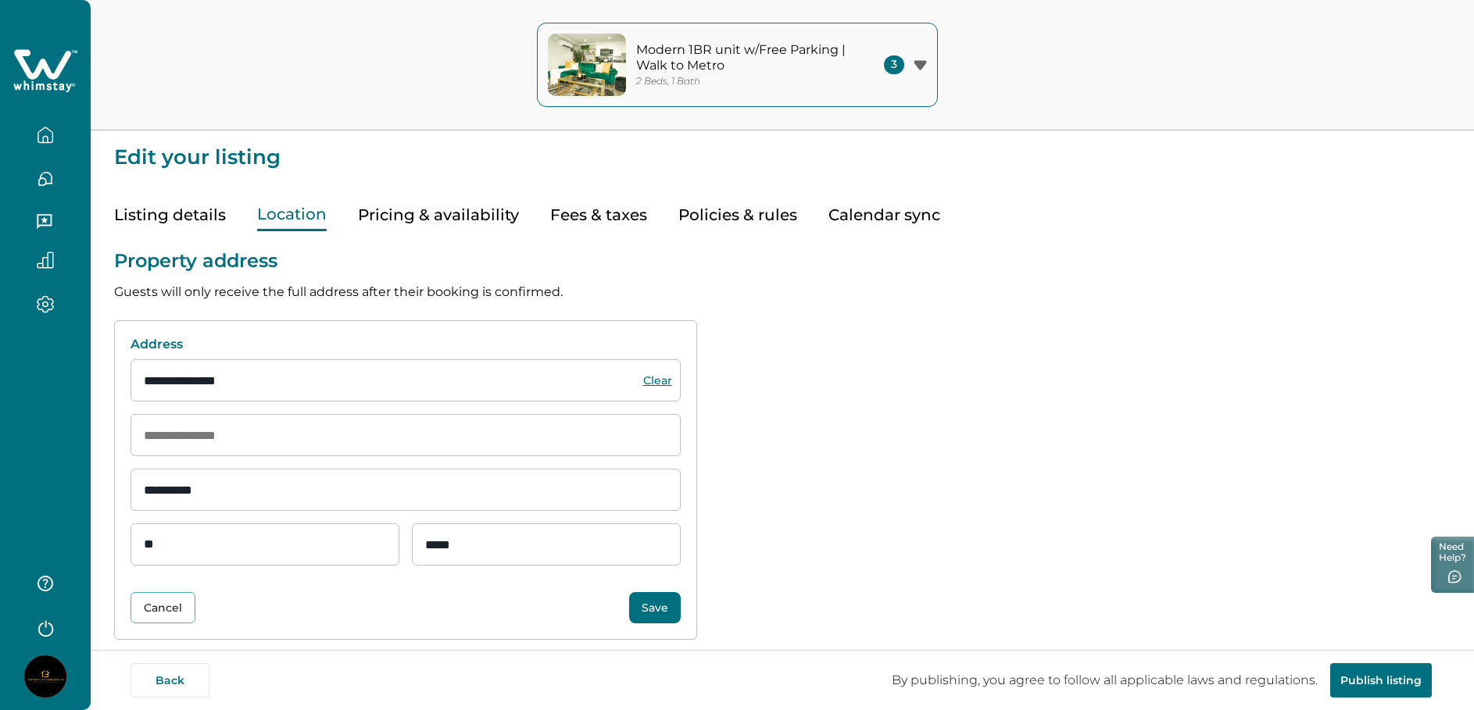
click at [650, 613] on button "Save" at bounding box center [655, 607] width 52 height 31
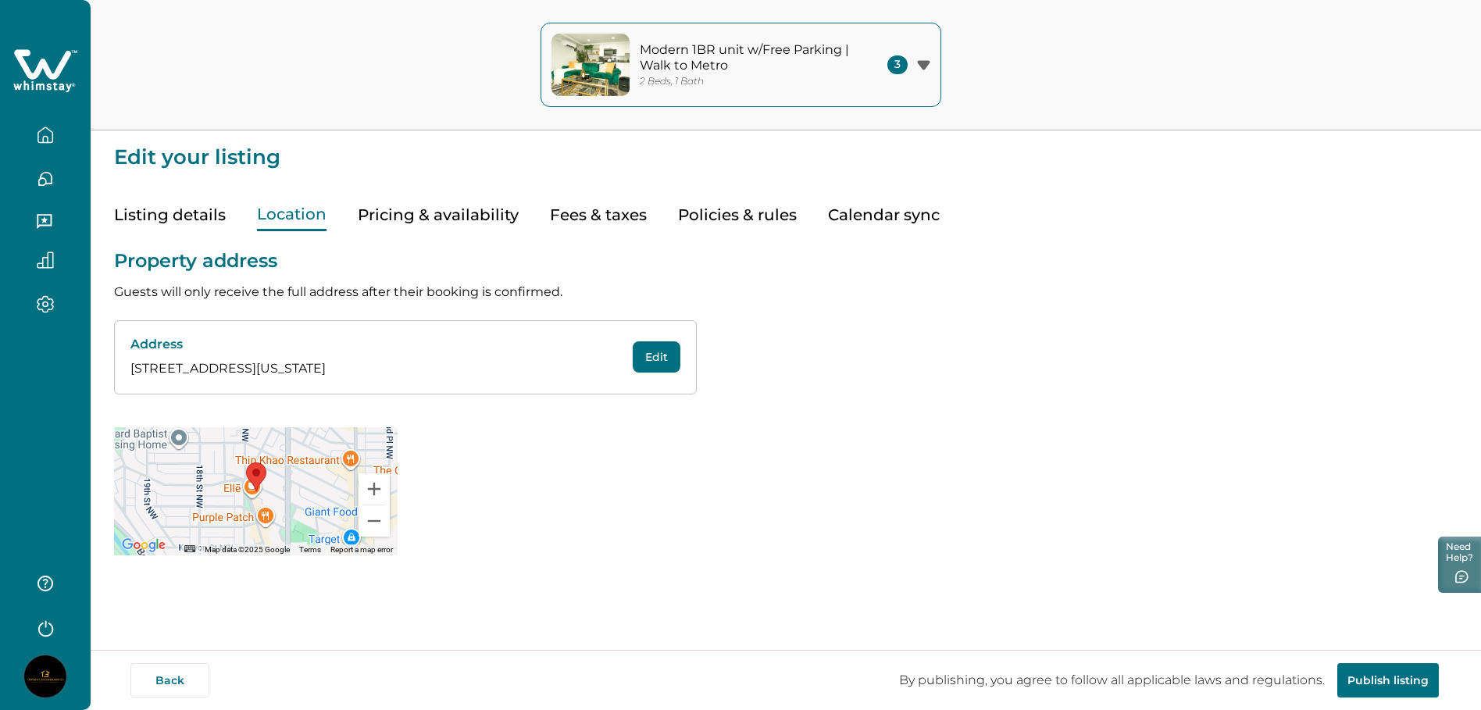
click at [1379, 684] on button "Publish listing" at bounding box center [1389, 680] width 102 height 34
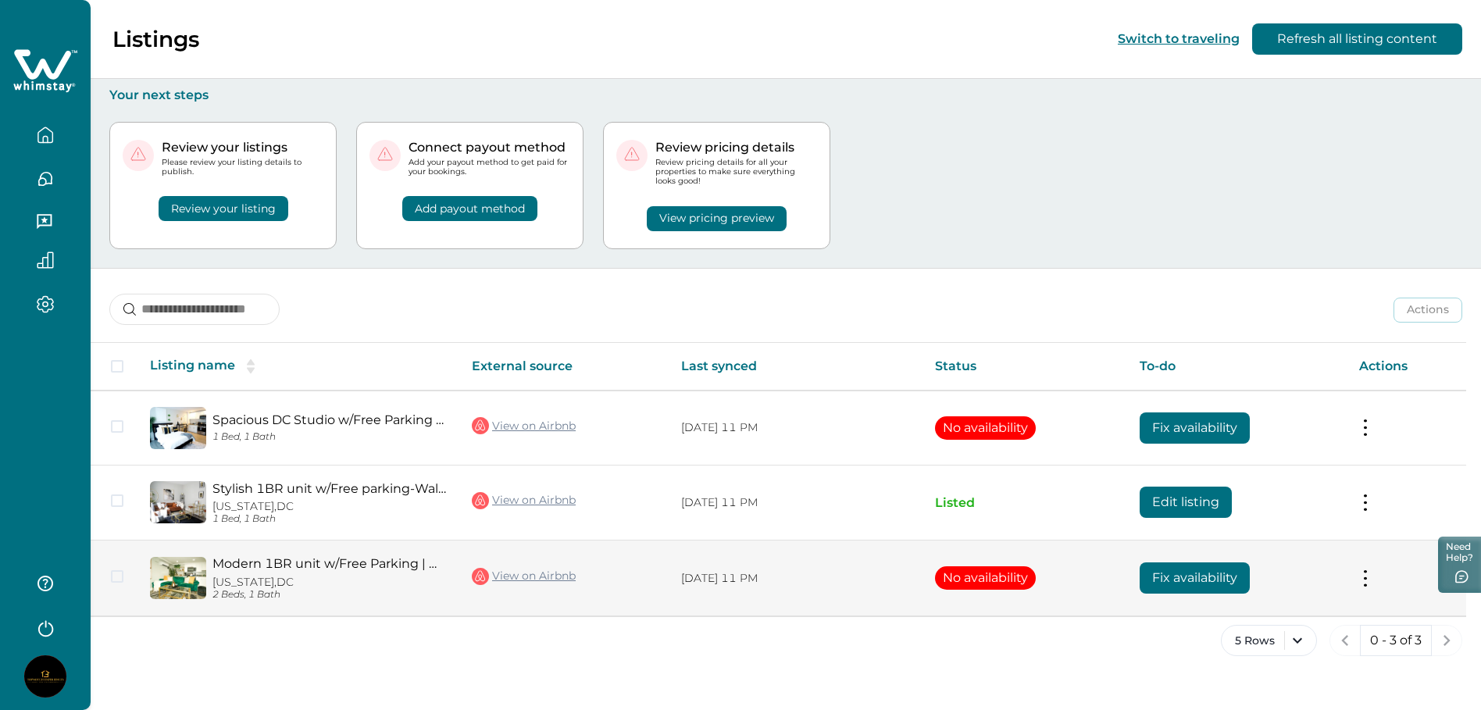
click at [973, 583] on button "No availability" at bounding box center [985, 577] width 101 height 23
click at [1178, 585] on button "Fix availability" at bounding box center [1195, 578] width 110 height 31
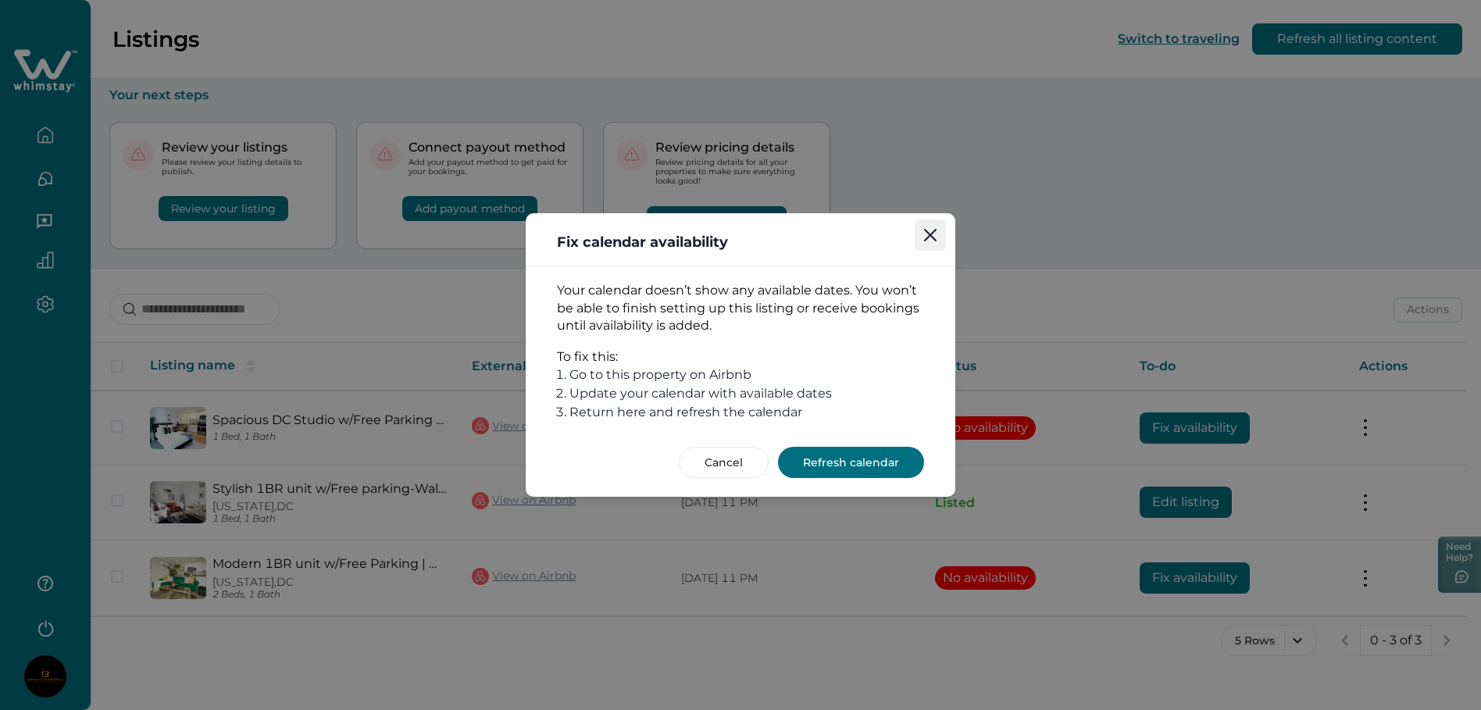
click at [934, 234] on icon "Close" at bounding box center [930, 235] width 13 height 13
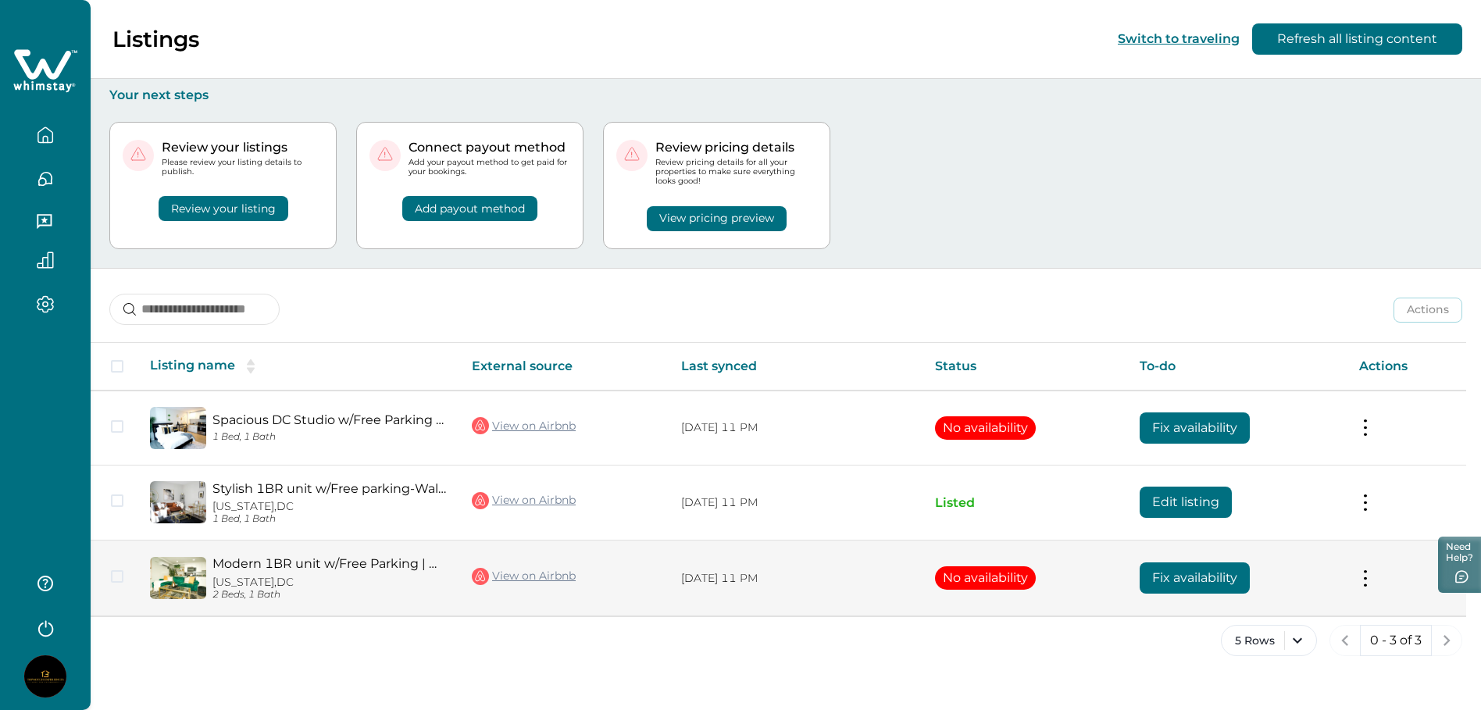
click at [1002, 573] on button "No availability" at bounding box center [985, 577] width 101 height 23
click at [1352, 573] on td "Actions View listing on Whimstay" at bounding box center [1407, 579] width 120 height 76
click at [1363, 573] on button at bounding box center [1365, 578] width 13 height 16
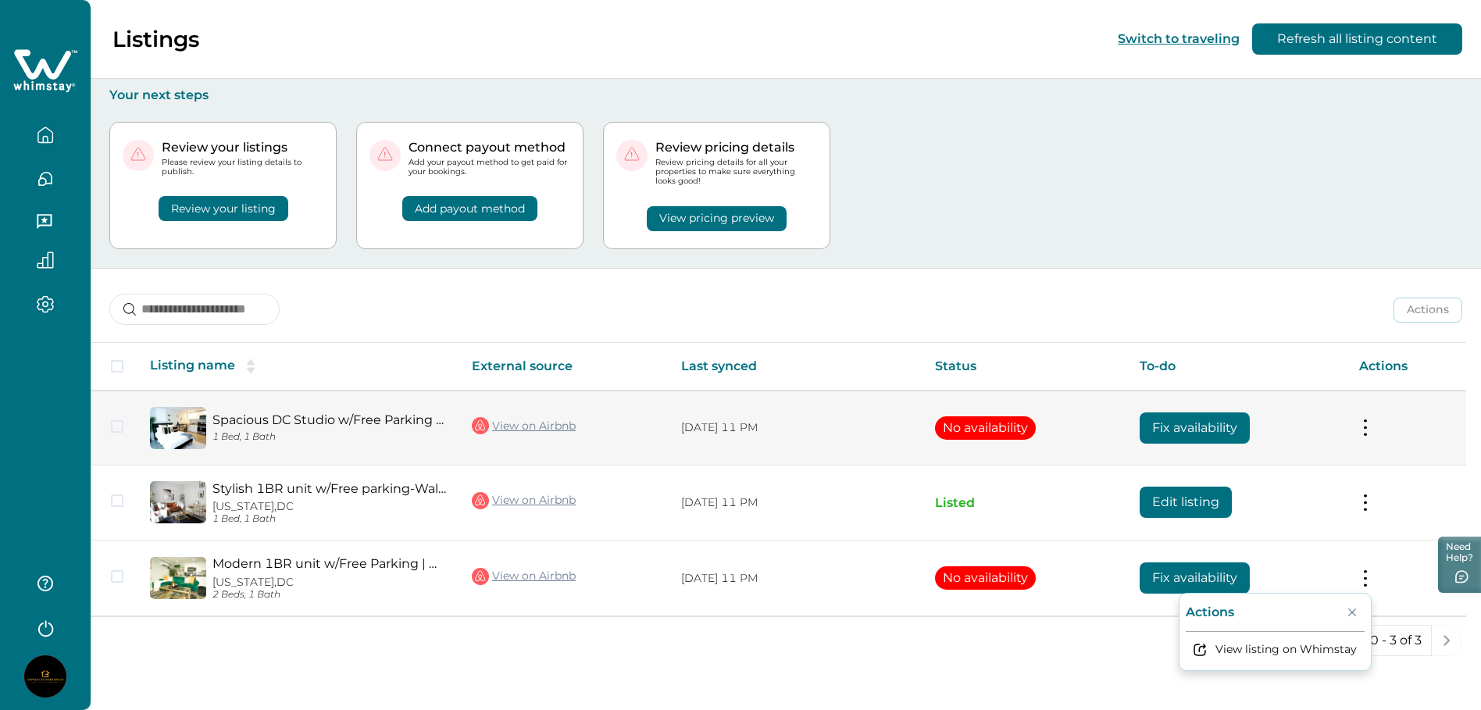
drag, startPoint x: 1251, startPoint y: 652, endPoint x: 866, endPoint y: 460, distance: 430.1
click at [879, 469] on tbody "Spacious DC Studio w/Free Parking | Fast Wi-Fi 1 Bed, 1 Bath View on Airbnb [DA…" at bounding box center [779, 504] width 1376 height 226
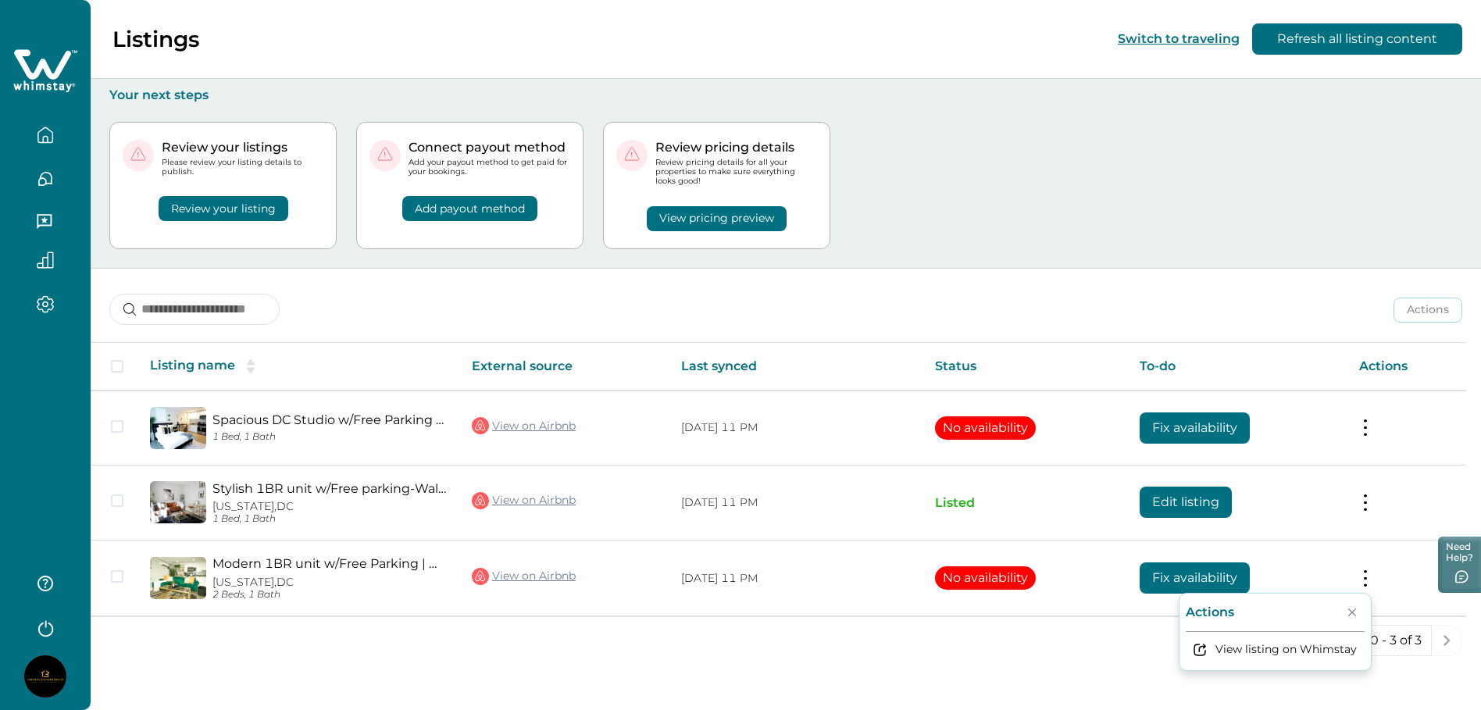
click at [732, 227] on button "View pricing preview" at bounding box center [717, 218] width 140 height 25
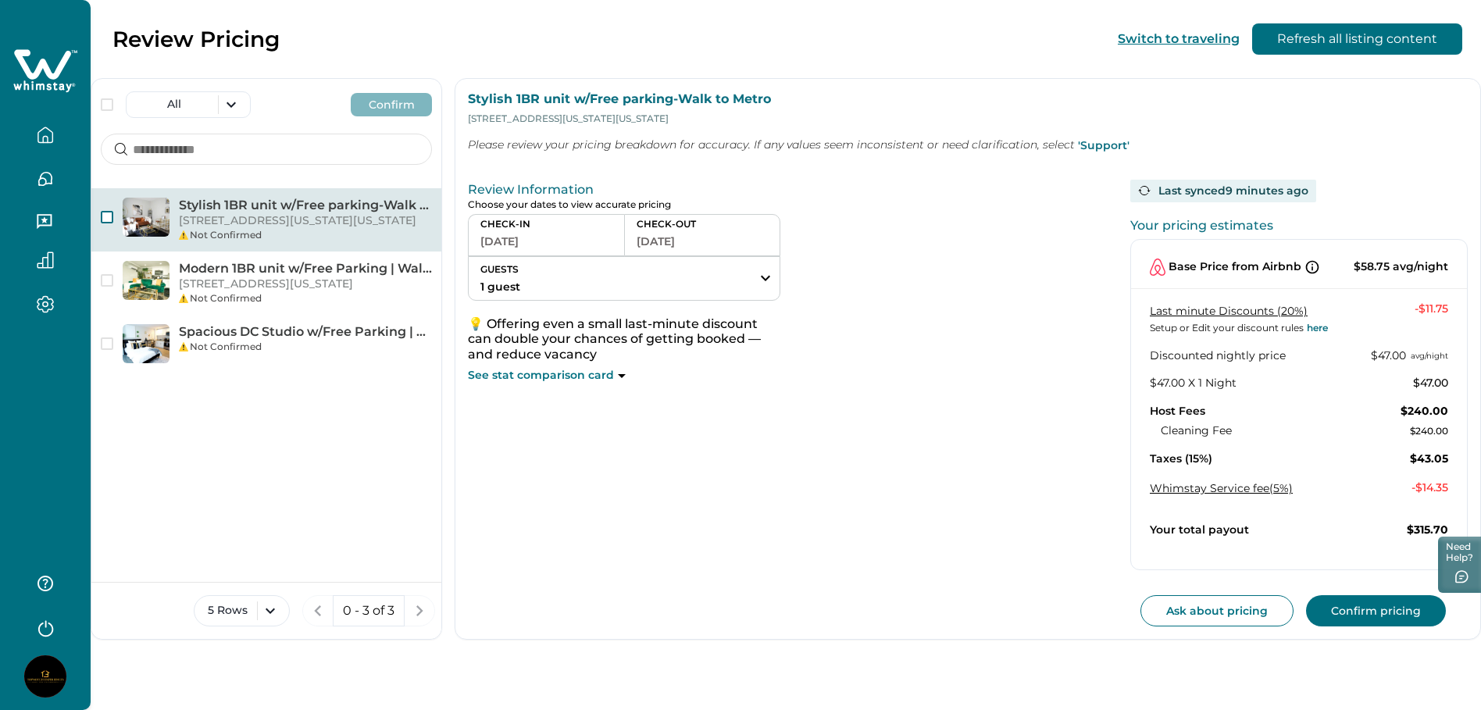
click at [103, 219] on span "button" at bounding box center [107, 217] width 13 height 13
click at [265, 221] on p "[STREET_ADDRESS][US_STATE][US_STATE]" at bounding box center [305, 221] width 253 height 16
click at [756, 274] on button "GUESTS 1 guest" at bounding box center [624, 278] width 311 height 43
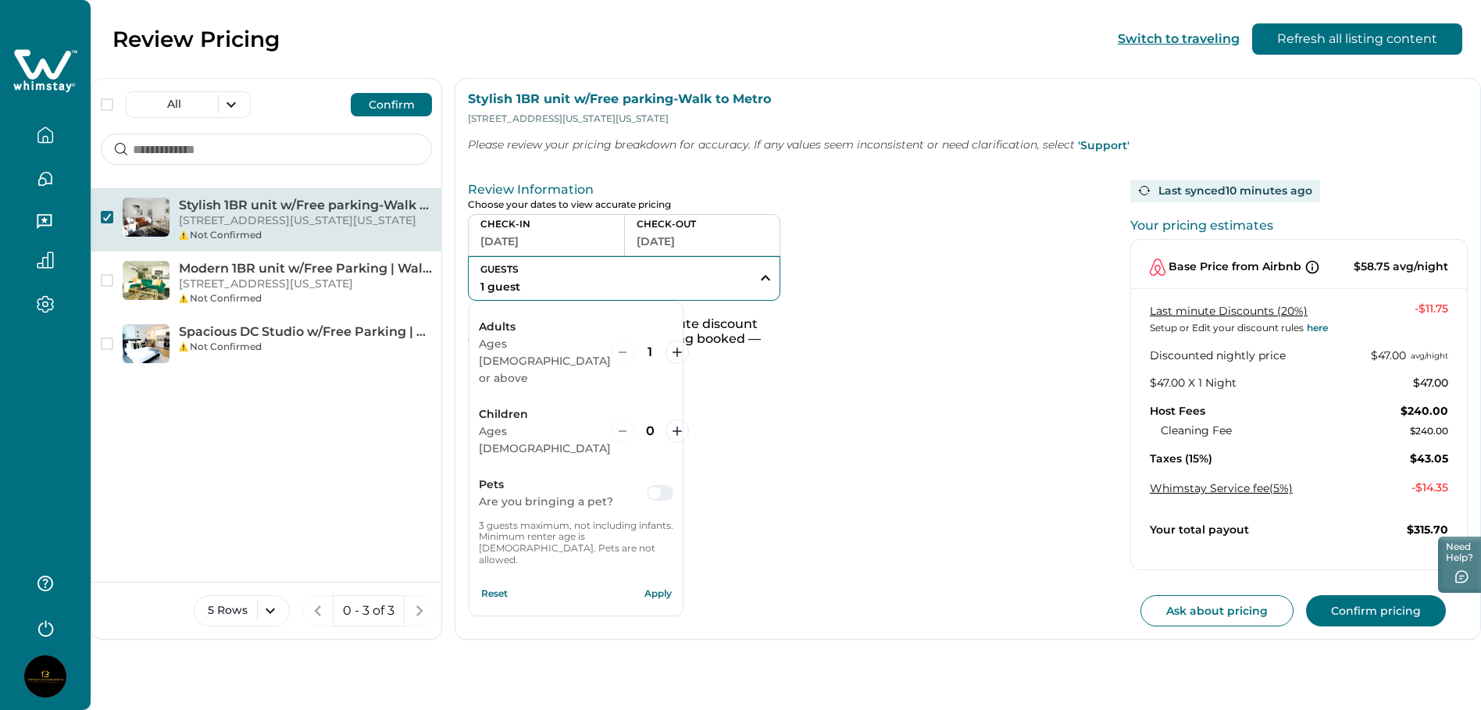
click at [756, 274] on button "GUESTS 1 guest" at bounding box center [624, 278] width 311 height 43
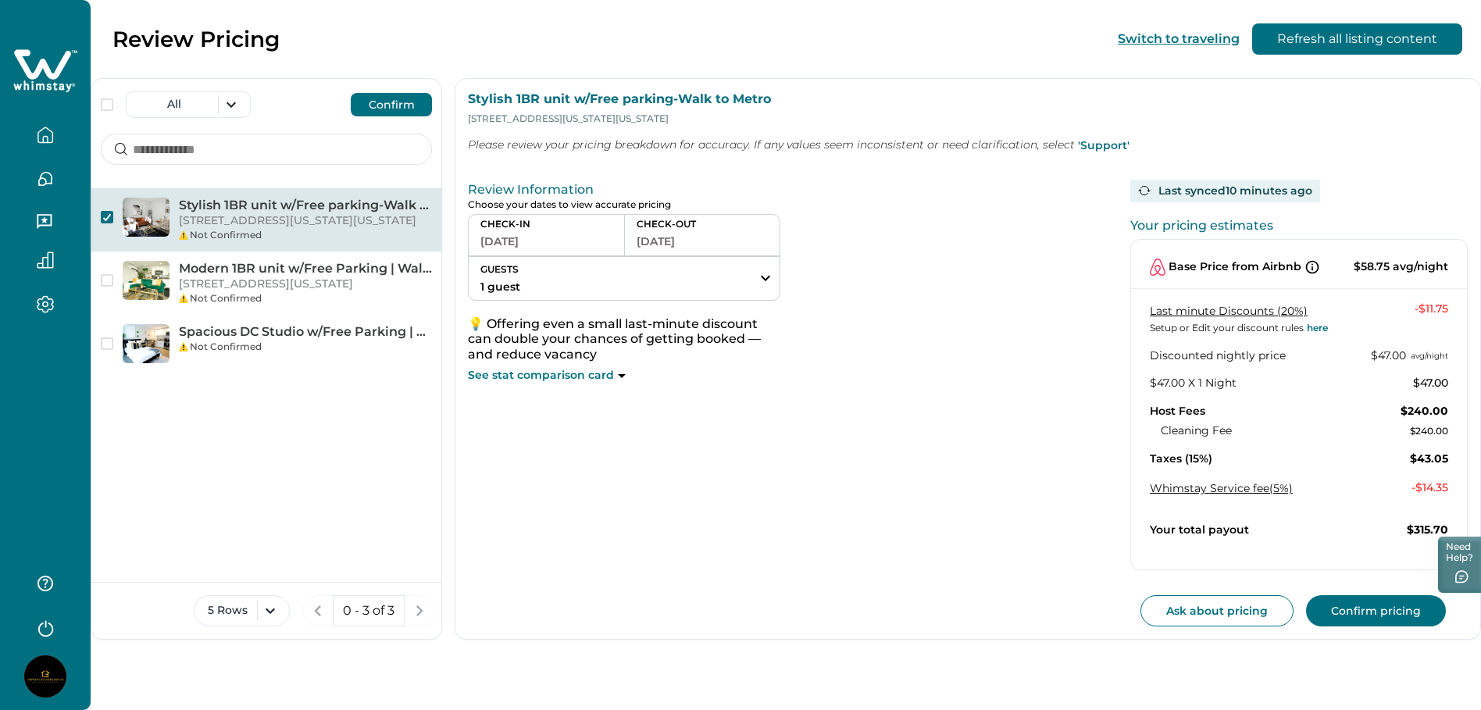
click at [1366, 605] on button "Confirm pricing" at bounding box center [1376, 610] width 140 height 31
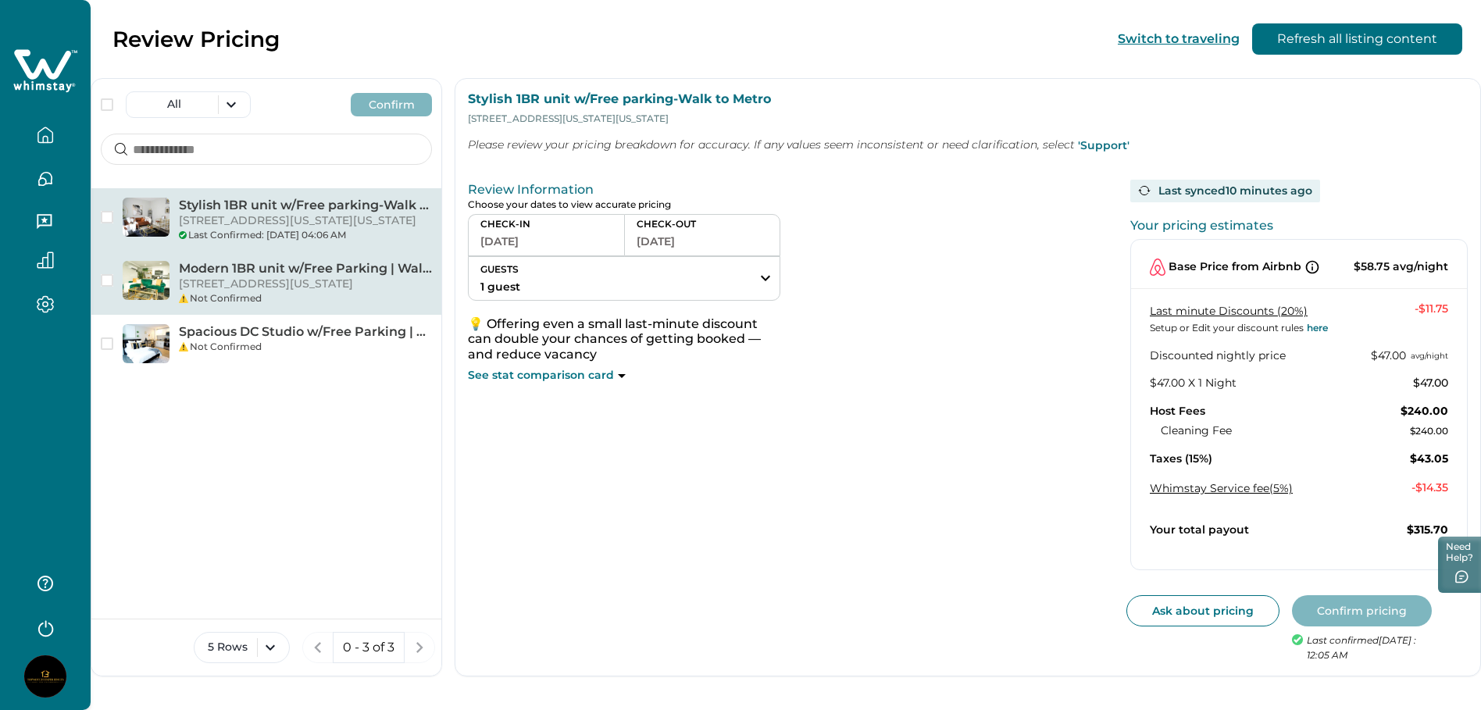
click at [352, 292] on p "[STREET_ADDRESS][US_STATE]" at bounding box center [305, 285] width 253 height 16
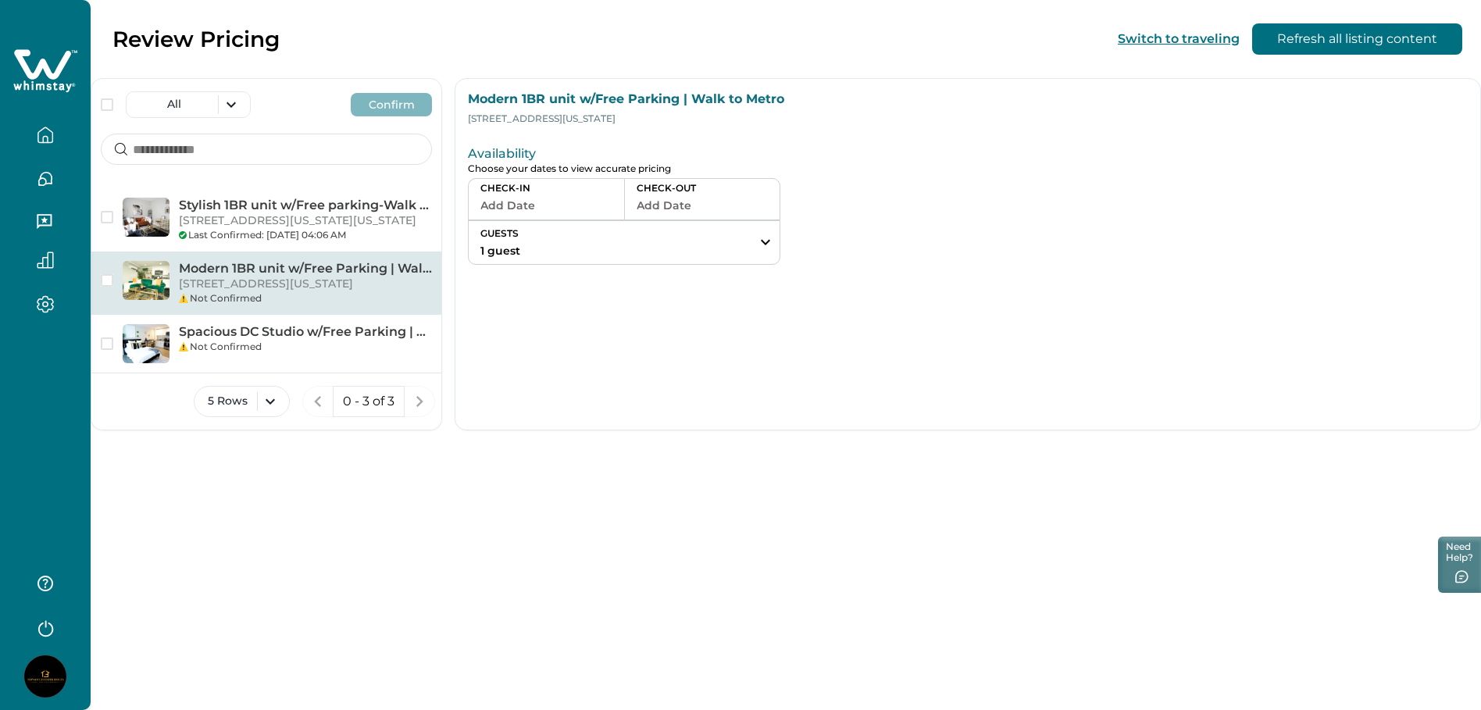
click at [338, 292] on p "[STREET_ADDRESS][US_STATE]" at bounding box center [305, 285] width 253 height 16
click at [312, 292] on p "[STREET_ADDRESS][US_STATE]" at bounding box center [305, 285] width 253 height 16
click at [386, 292] on p "[STREET_ADDRESS][US_STATE]" at bounding box center [305, 285] width 253 height 16
click at [387, 292] on p "[STREET_ADDRESS][US_STATE]" at bounding box center [305, 285] width 253 height 16
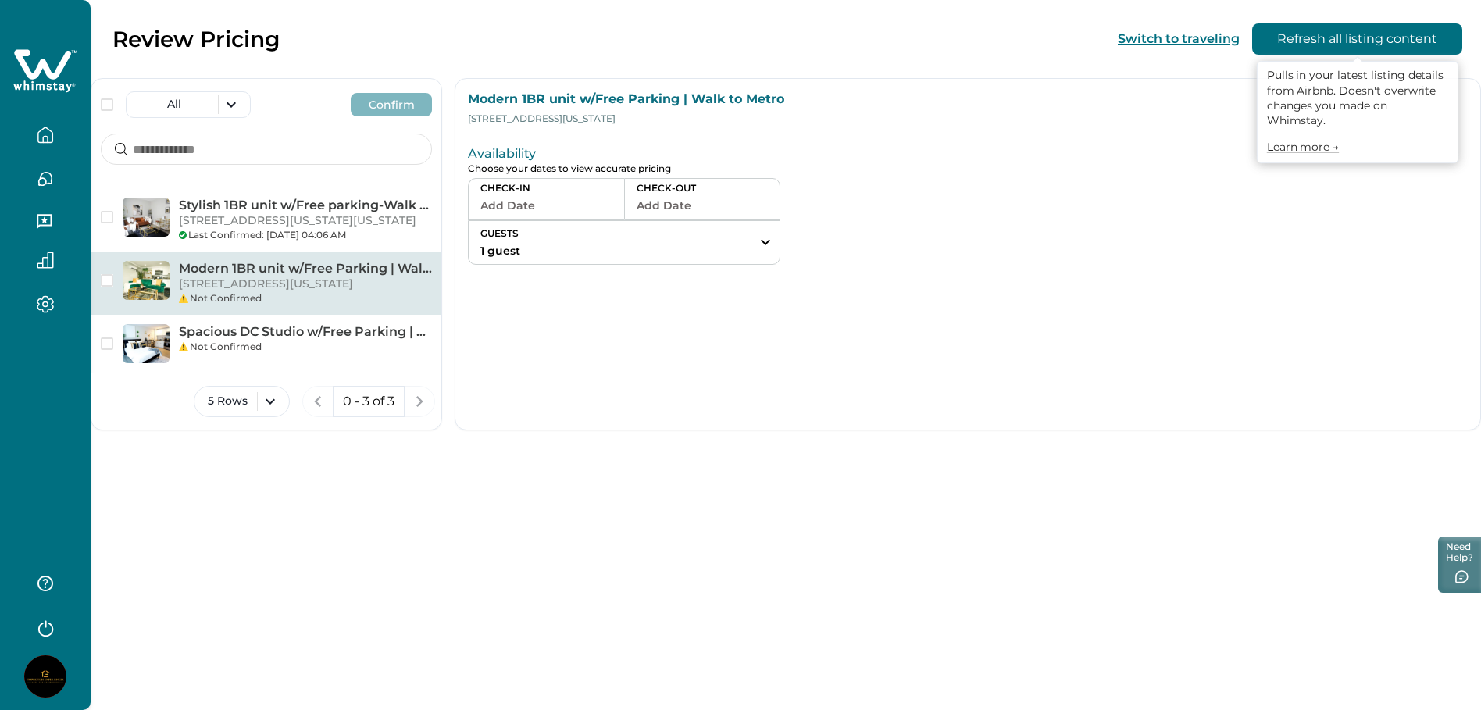
click at [1341, 38] on button "Refresh all listing content" at bounding box center [1357, 38] width 210 height 31
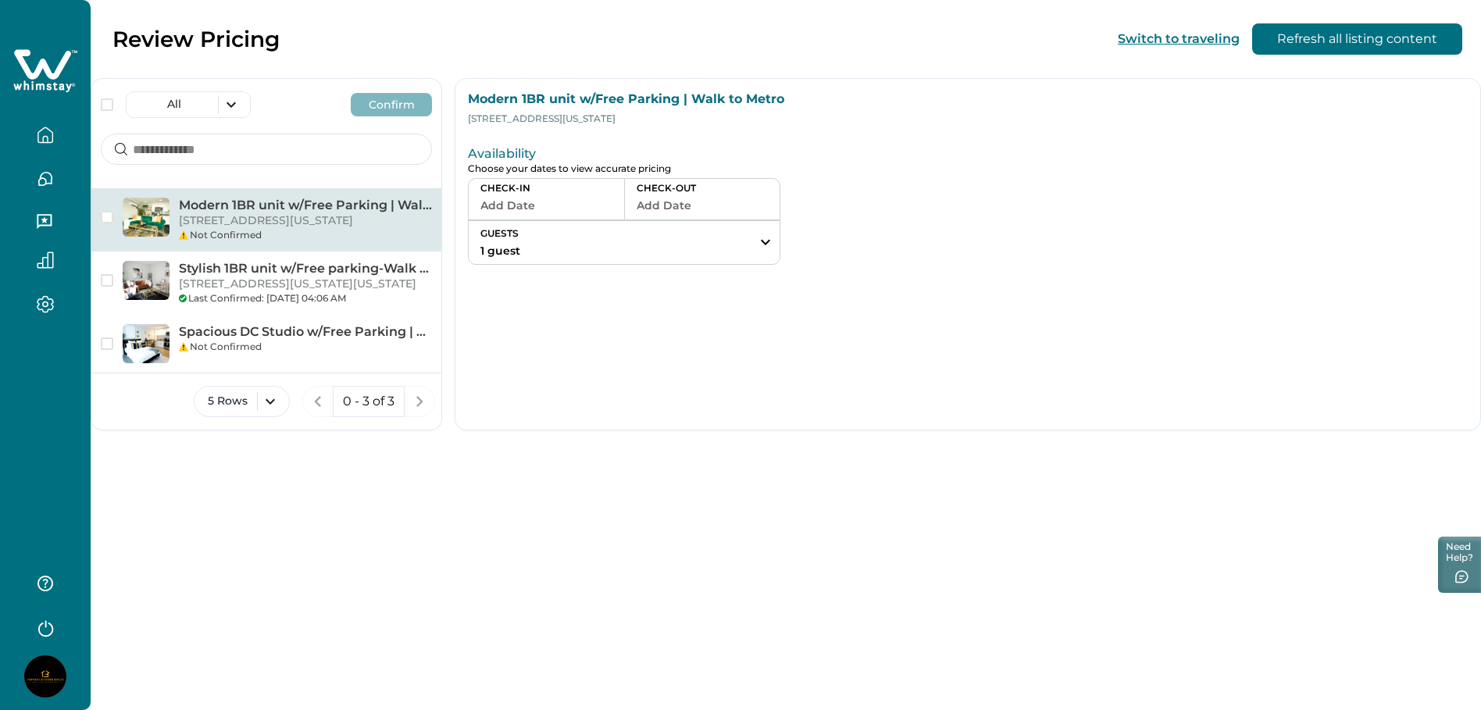
click at [338, 226] on p "[STREET_ADDRESS][US_STATE]" at bounding box center [305, 221] width 253 height 16
click at [348, 213] on p "[STREET_ADDRESS][US_STATE]" at bounding box center [305, 221] width 253 height 16
click at [127, 213] on img at bounding box center [146, 217] width 47 height 39
click at [109, 213] on span "button" at bounding box center [107, 217] width 13 height 13
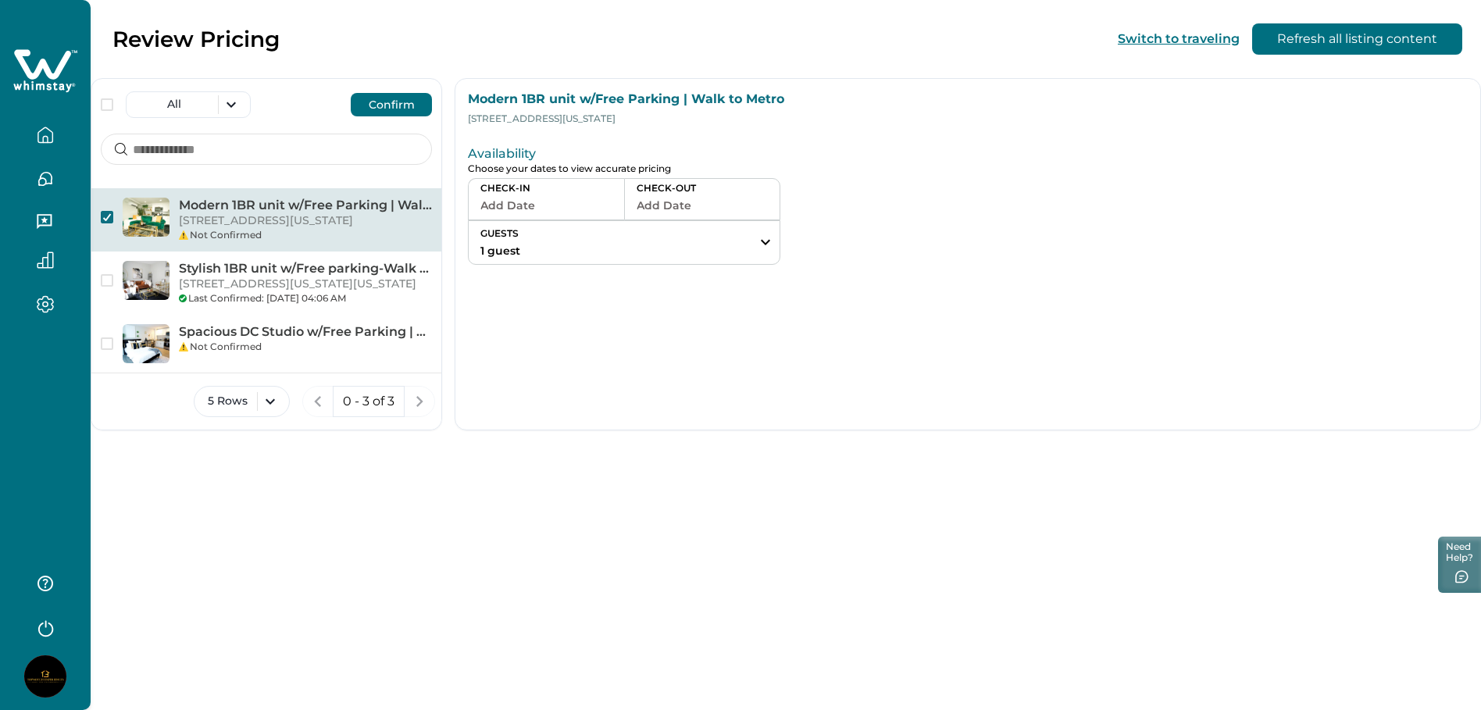
click at [377, 94] on button "Confirm" at bounding box center [391, 104] width 81 height 23
click at [38, 138] on icon "button" at bounding box center [45, 135] width 17 height 17
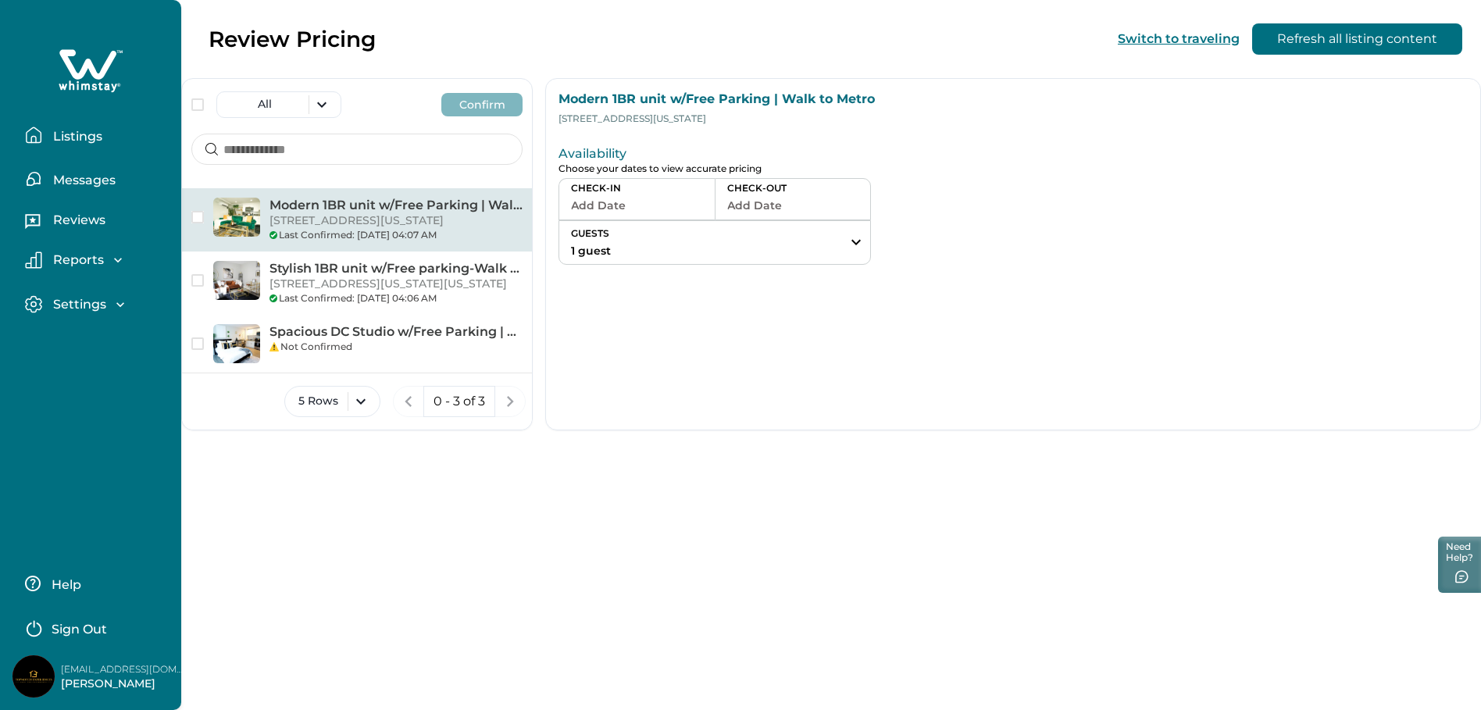
click at [91, 138] on p "Listings" at bounding box center [75, 137] width 54 height 16
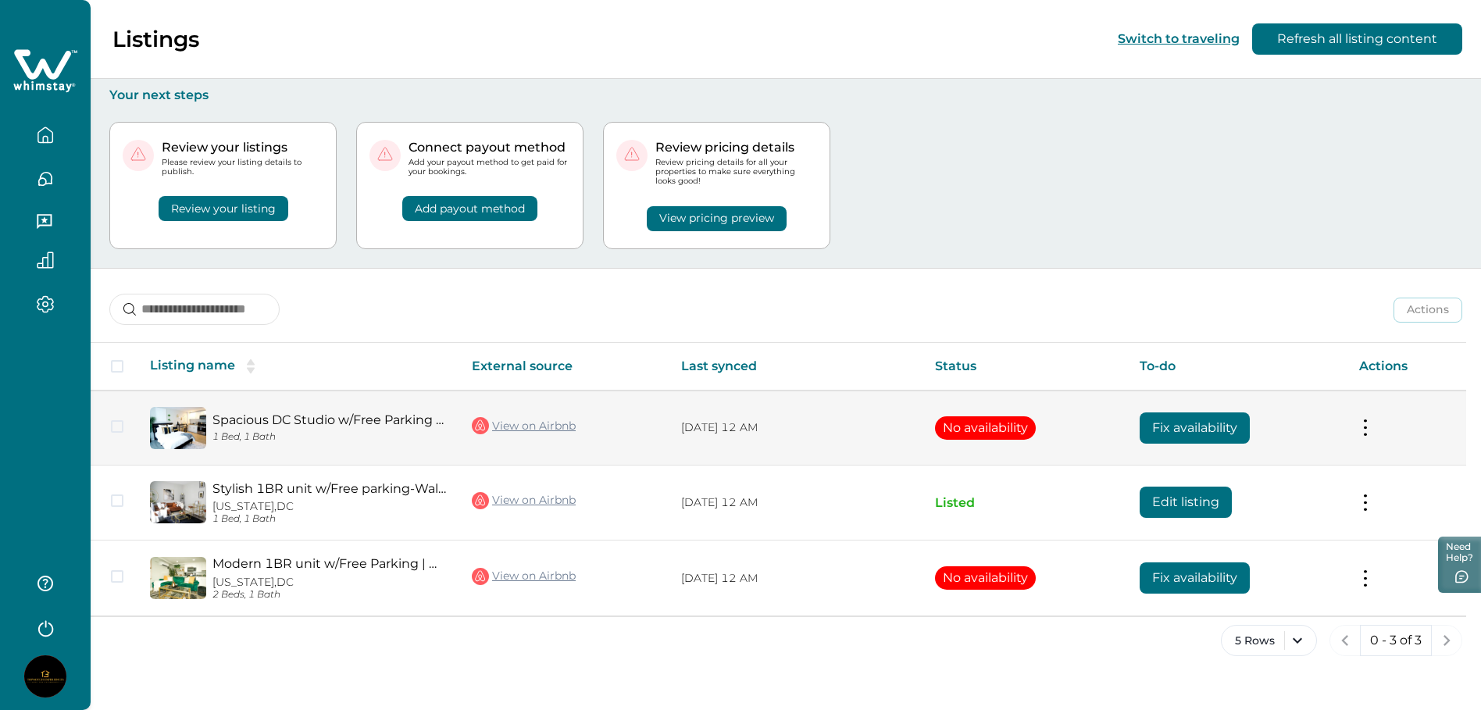
click at [1250, 432] on button "Fix availability" at bounding box center [1195, 428] width 110 height 31
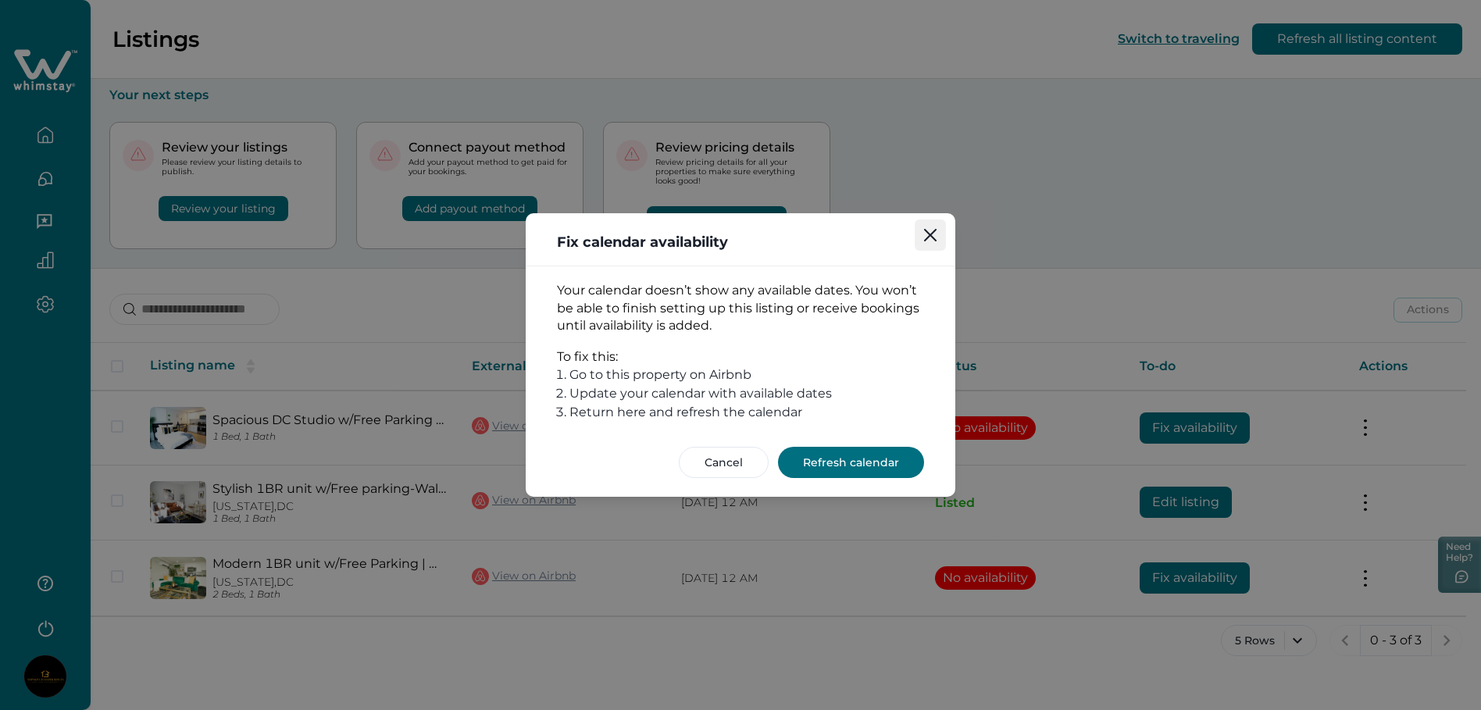
click at [926, 237] on icon "Close" at bounding box center [930, 235] width 13 height 13
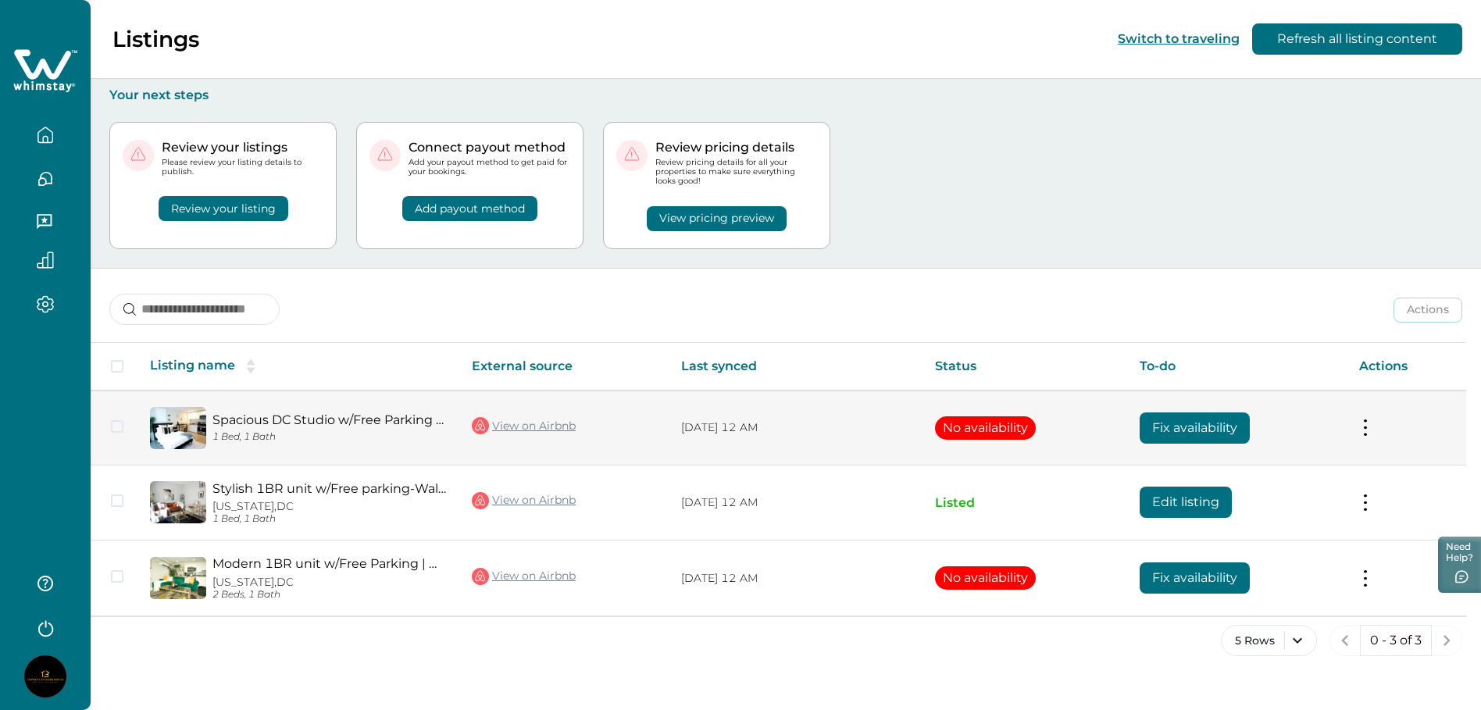
click at [1359, 426] on td "Actions View listing on Whimstay" at bounding box center [1407, 428] width 120 height 75
click at [1363, 428] on button at bounding box center [1365, 428] width 13 height 16
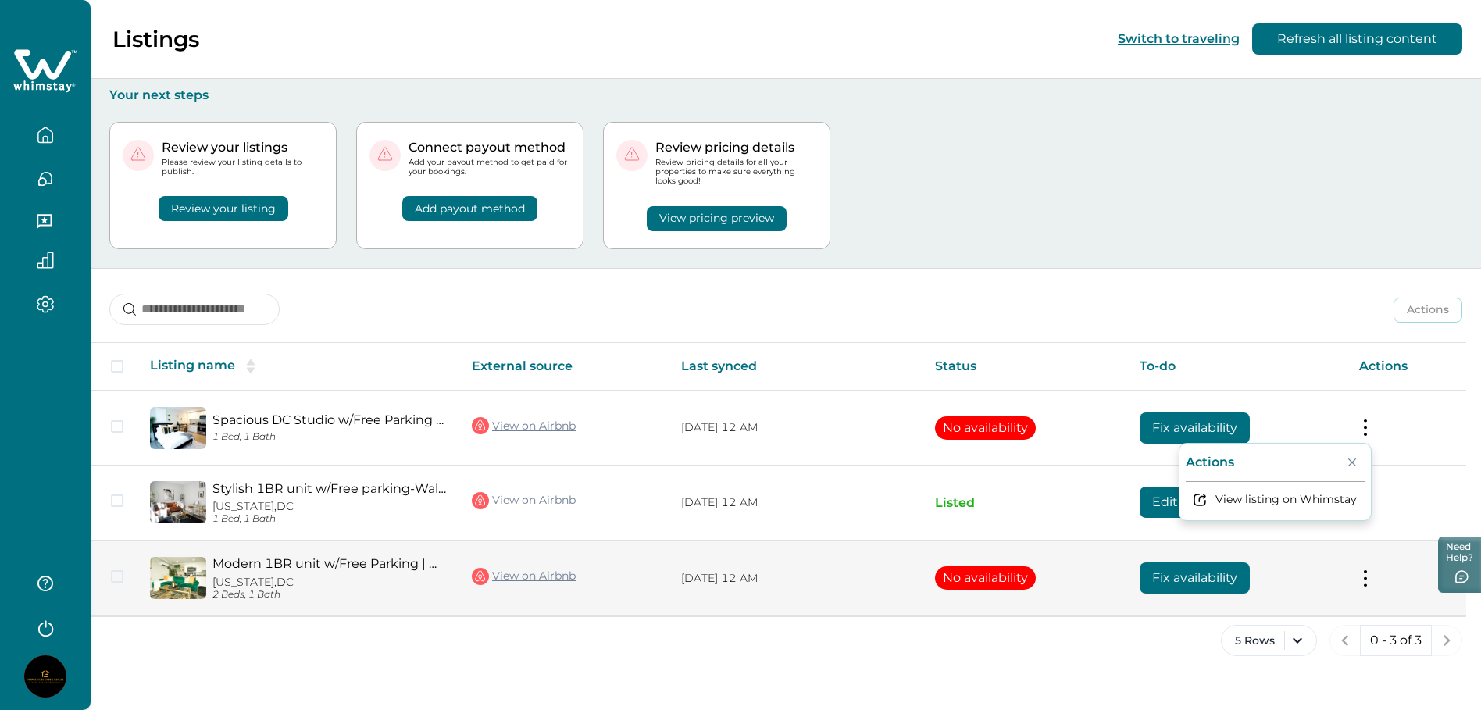
click at [1279, 585] on td "Fix availability" at bounding box center [1237, 579] width 220 height 76
click at [1359, 573] on td "Actions View listing on Whimstay" at bounding box center [1407, 579] width 120 height 76
click at [1356, 573] on td "Actions View listing on Whimstay" at bounding box center [1407, 579] width 120 height 76
click at [1367, 580] on button at bounding box center [1365, 578] width 13 height 16
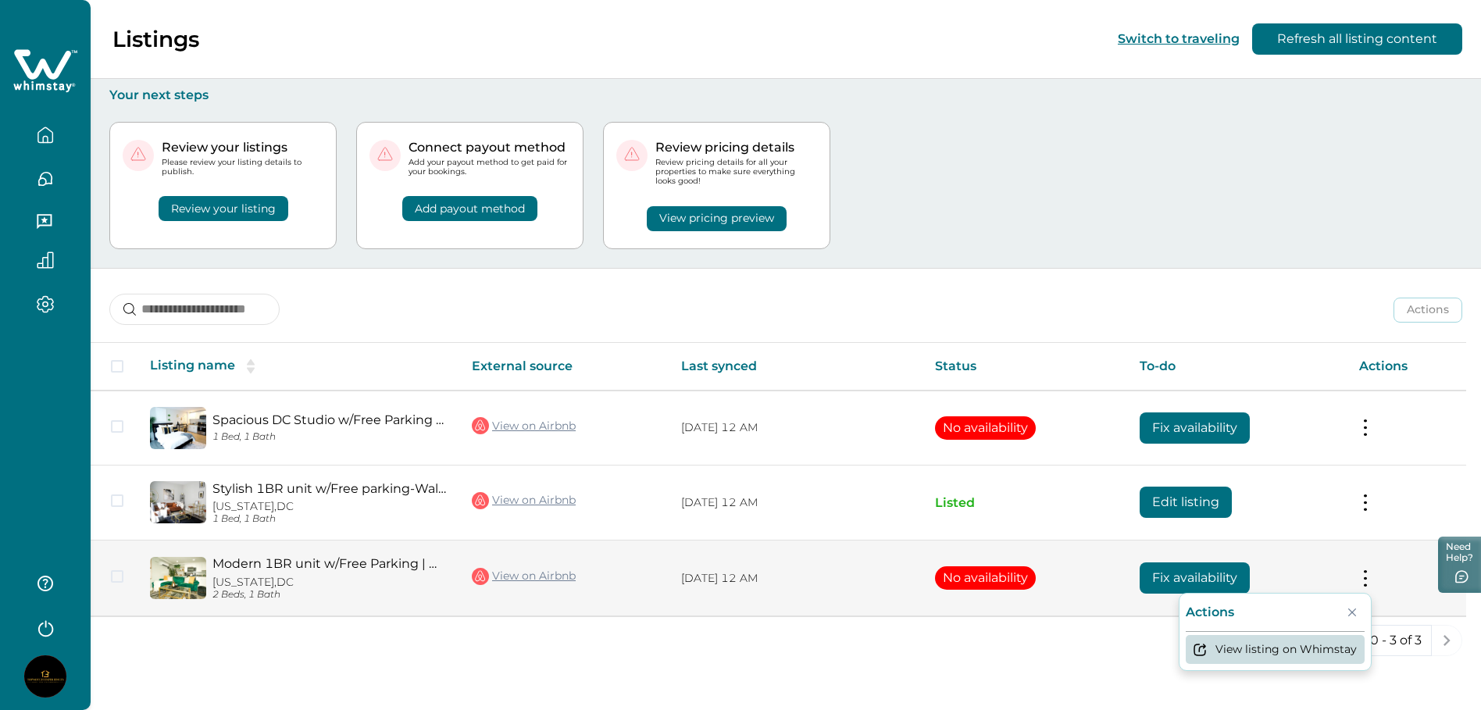
click at [1280, 647] on button "View listing on Whimstay" at bounding box center [1275, 649] width 179 height 29
